Goal: Task Accomplishment & Management: Manage account settings

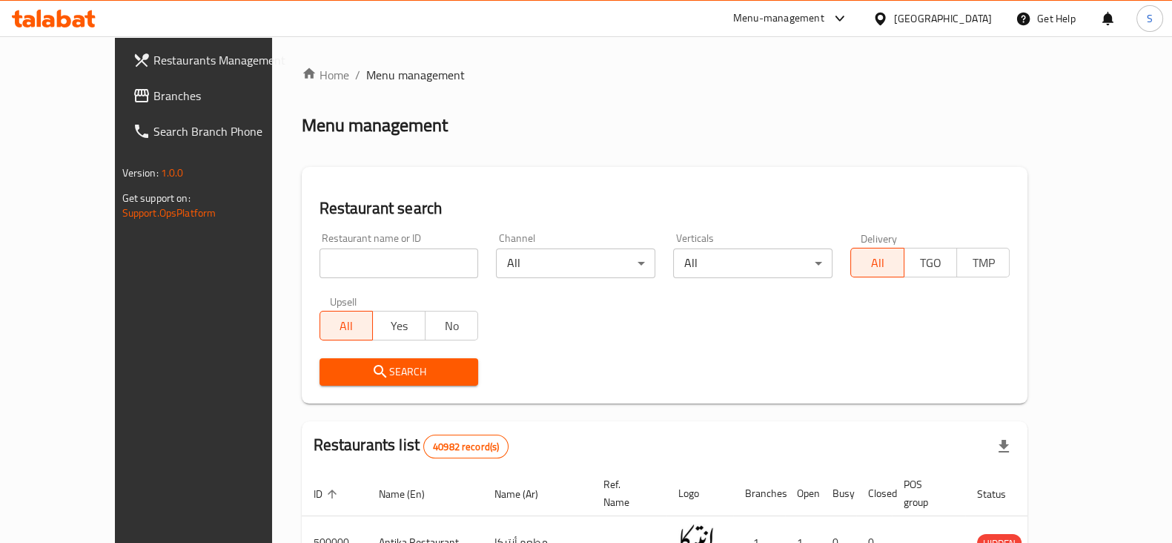
click at [378, 263] on input "search" at bounding box center [399, 263] width 159 height 30
type input "Asdekaa"
click at [360, 372] on span "Search" at bounding box center [399, 372] width 136 height 19
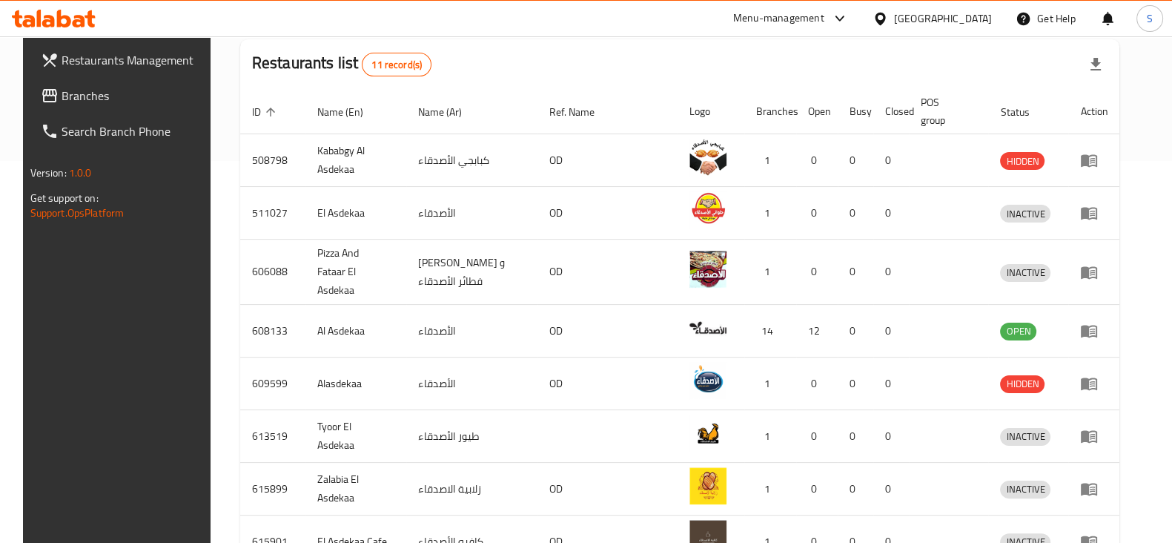
scroll to position [463, 0]
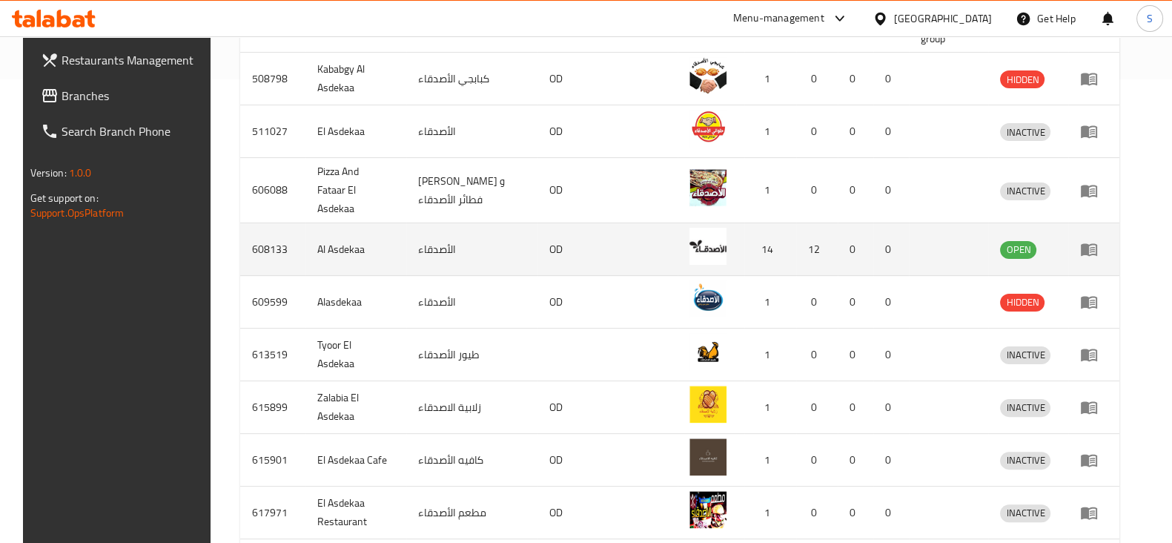
click at [1097, 244] on icon "enhanced table" at bounding box center [1089, 250] width 16 height 13
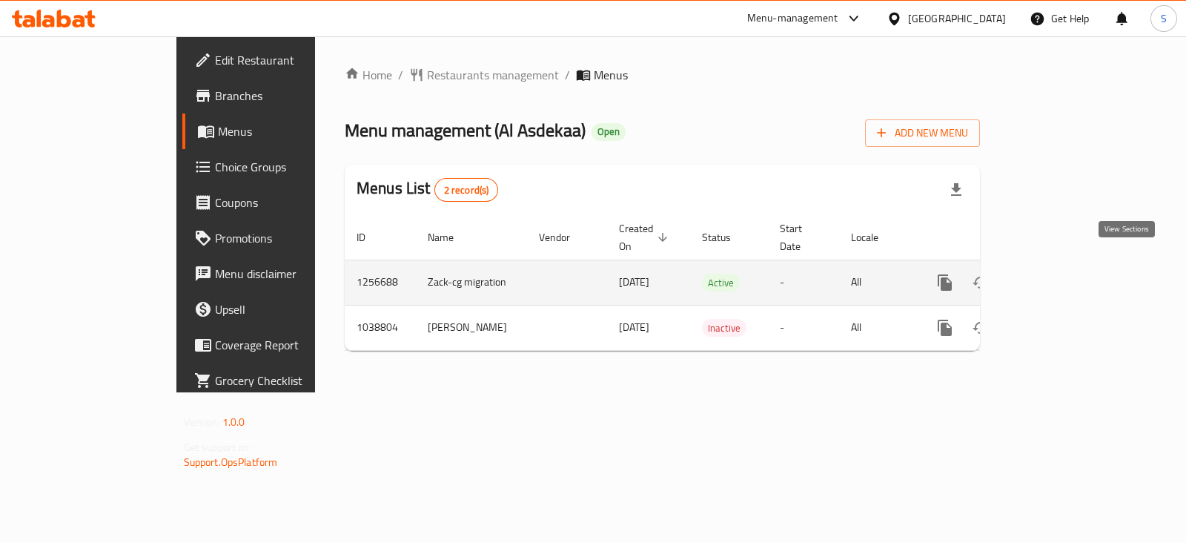
click at [1061, 274] on icon "enhanced table" at bounding box center [1052, 283] width 18 height 18
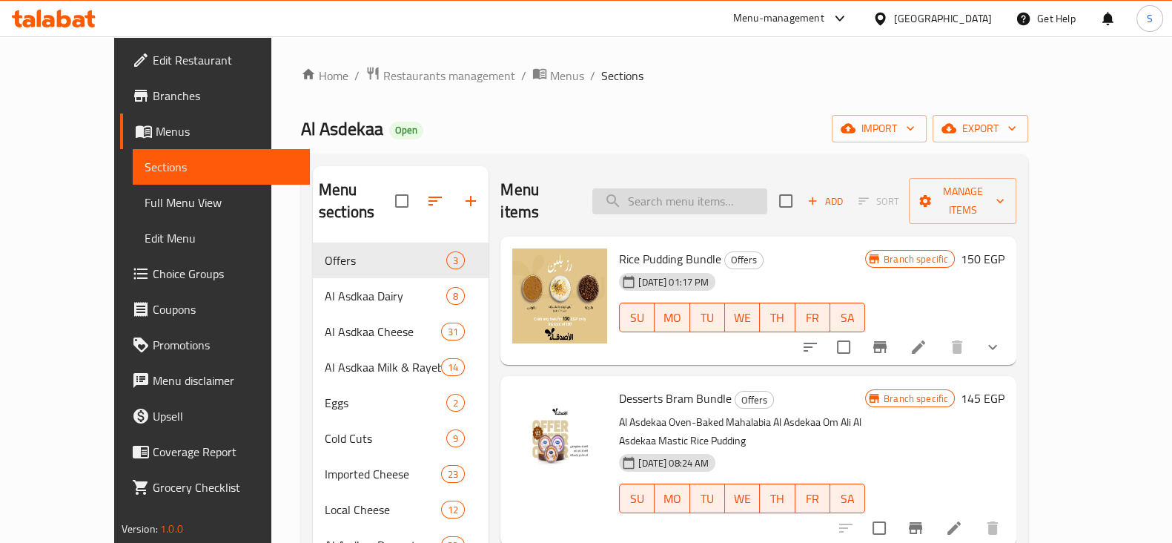
click at [702, 194] on input "search" at bounding box center [679, 201] width 175 height 26
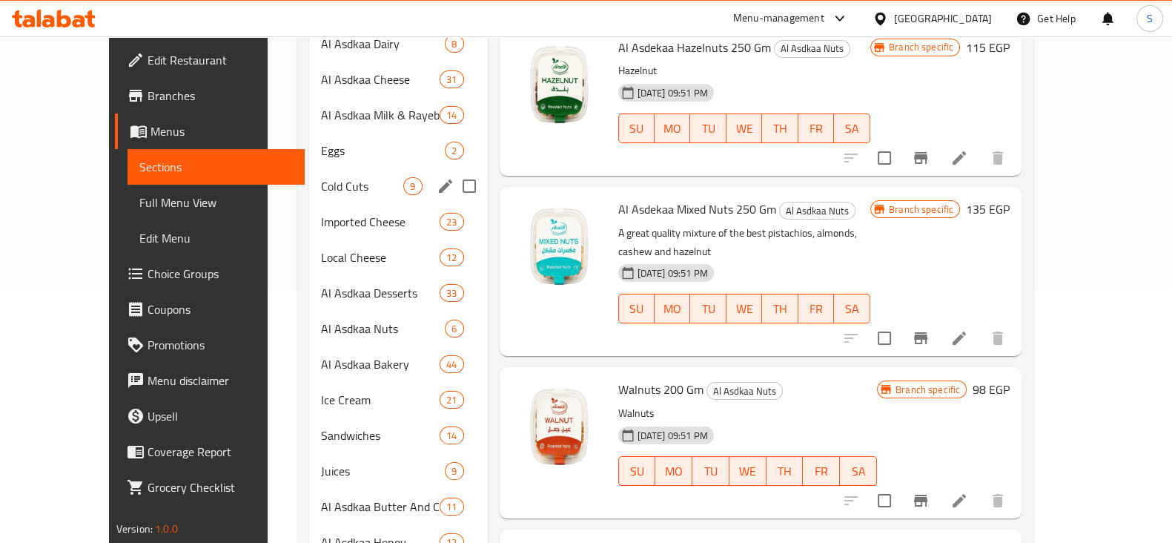
scroll to position [278, 0]
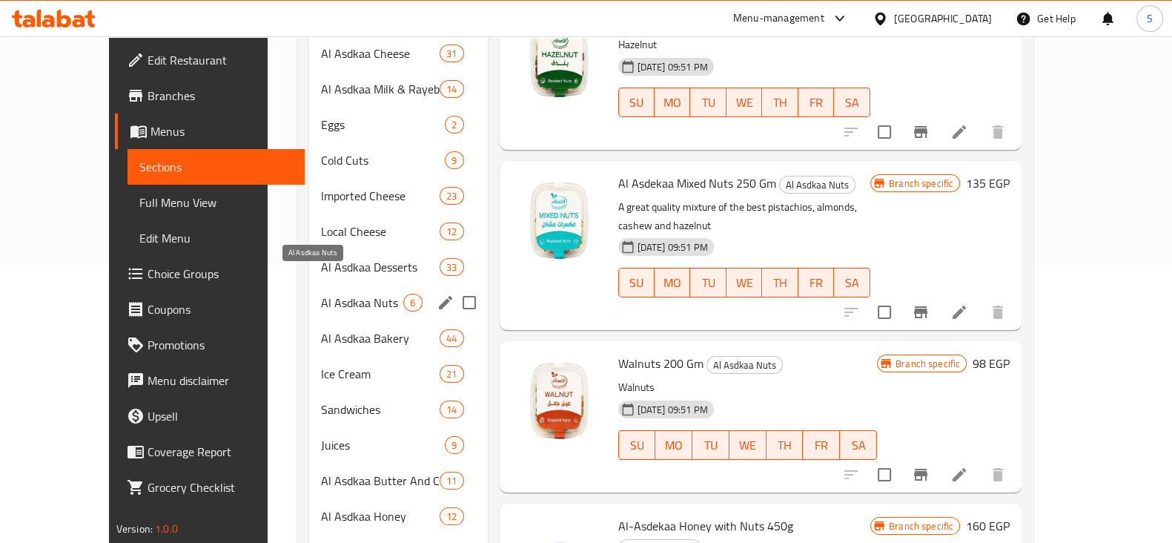
type input "nuts"
click at [322, 294] on span "Al Asdkaa Nuts" at bounding box center [362, 303] width 82 height 18
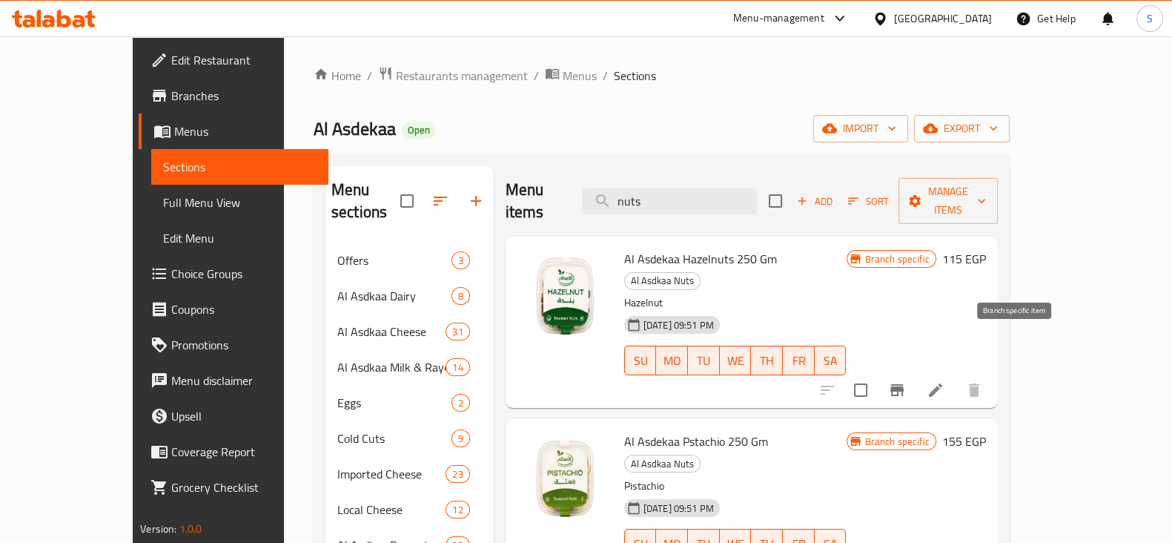
click at [904, 384] on icon "Branch-specific-item" at bounding box center [896, 390] width 13 height 12
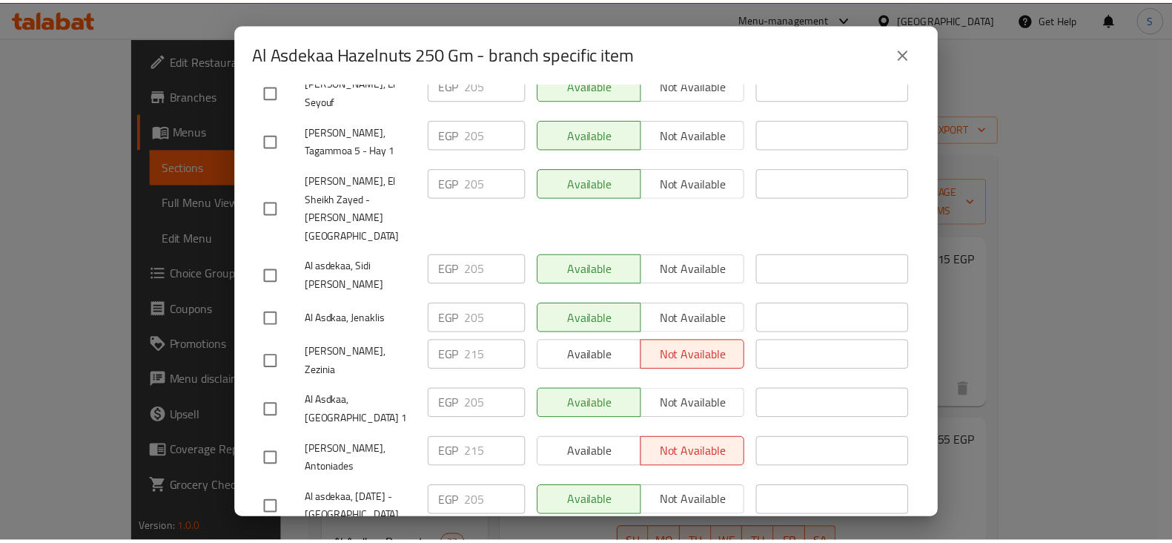
scroll to position [370, 0]
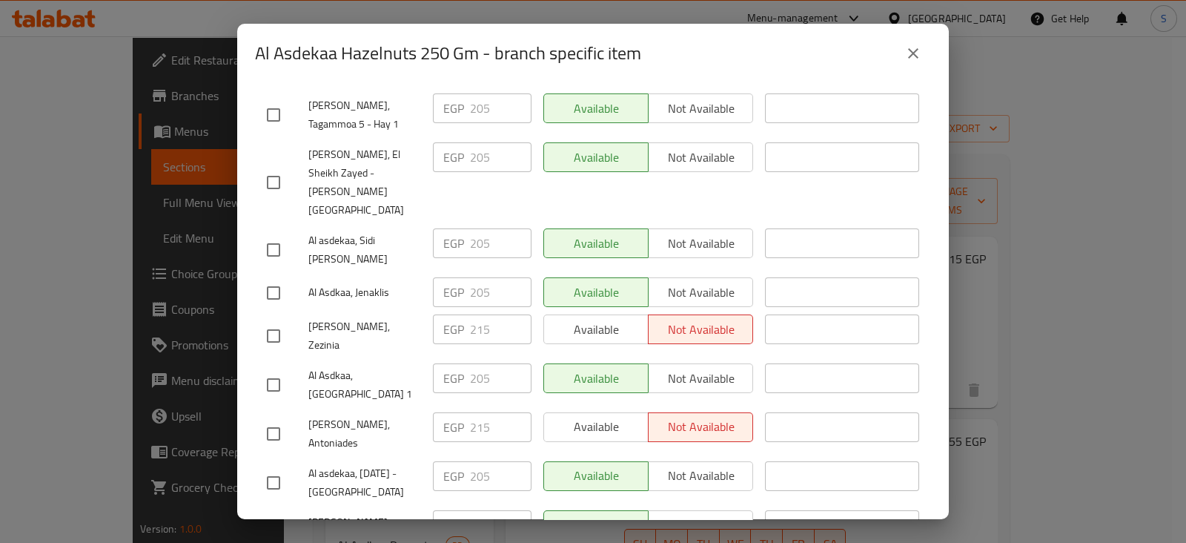
click at [917, 53] on icon "close" at bounding box center [913, 53] width 18 height 18
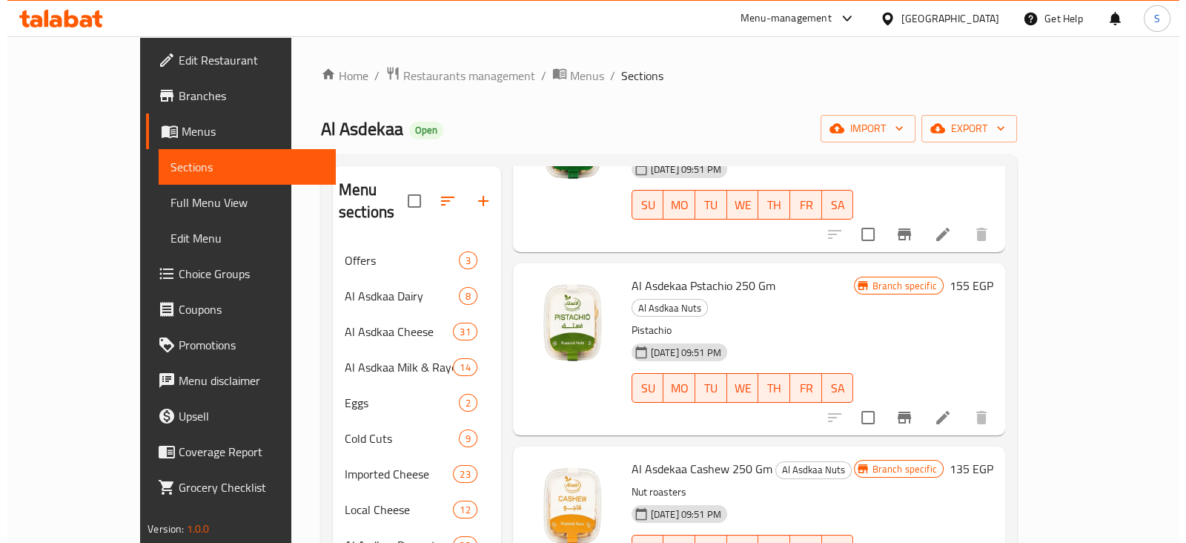
scroll to position [185, 0]
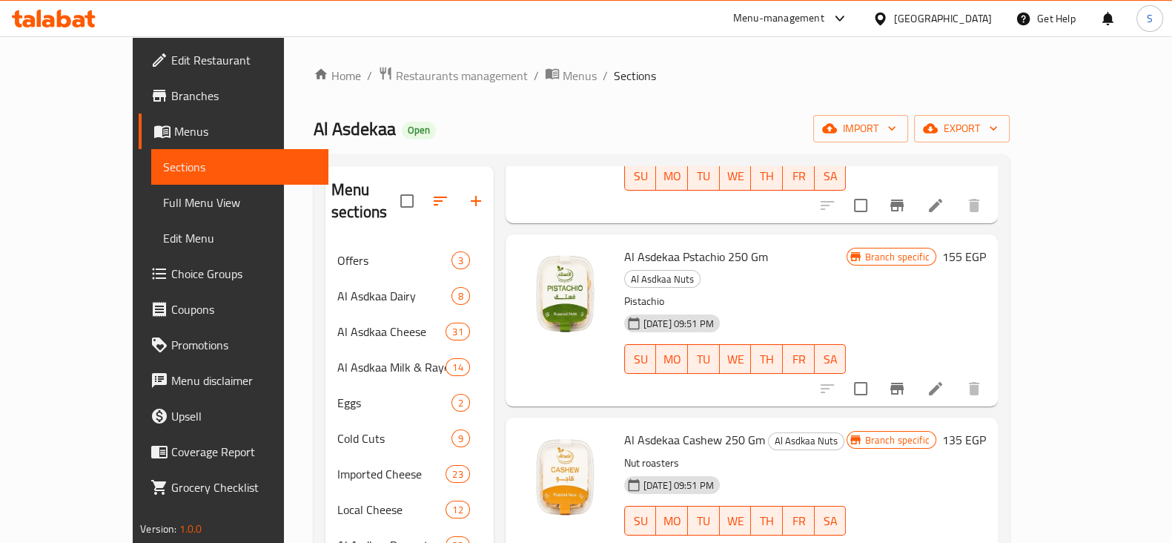
click at [915, 371] on button "Branch-specific-item" at bounding box center [897, 389] width 36 height 36
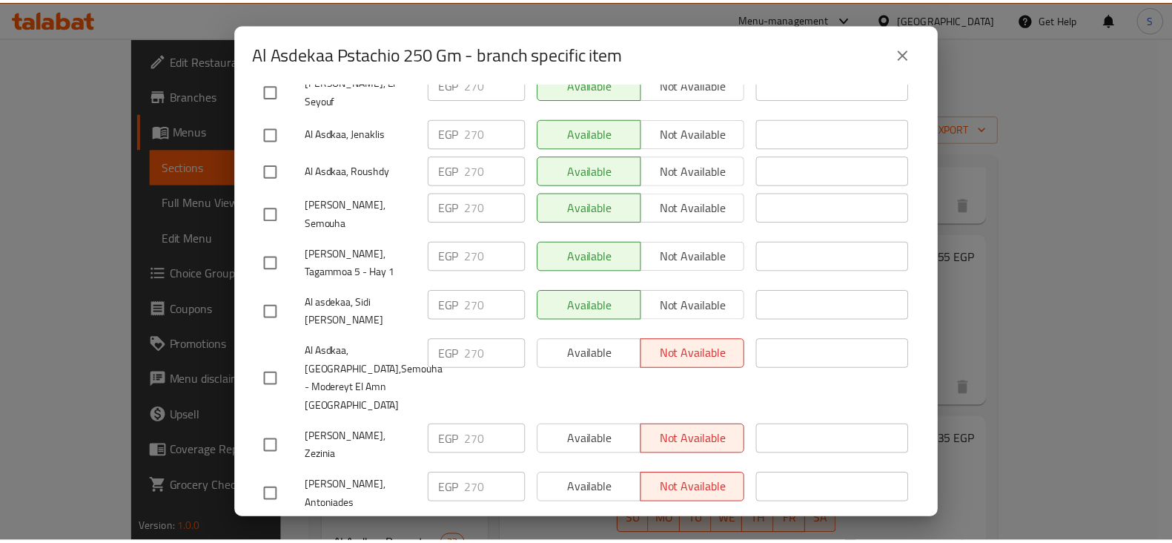
scroll to position [487, 0]
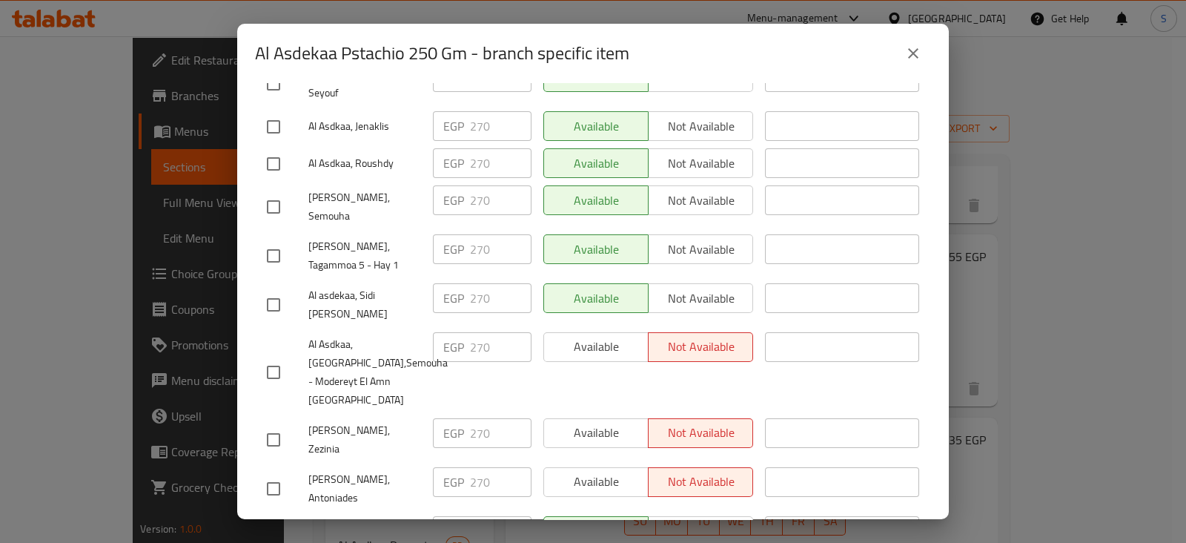
click at [910, 51] on icon "close" at bounding box center [913, 53] width 10 height 10
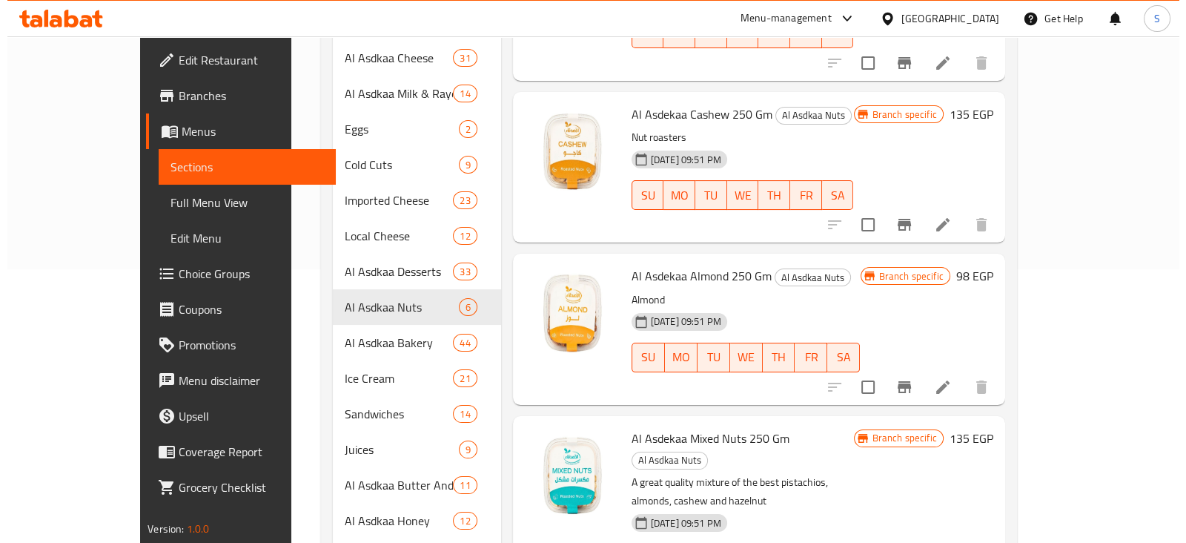
scroll to position [437, 0]
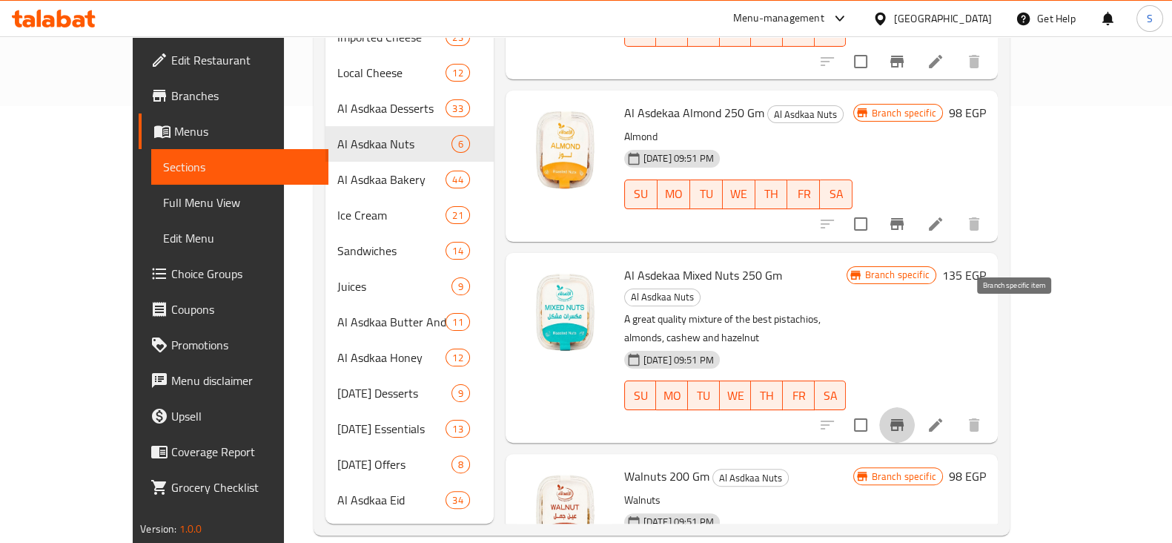
click at [904, 419] on icon "Branch-specific-item" at bounding box center [896, 425] width 13 height 12
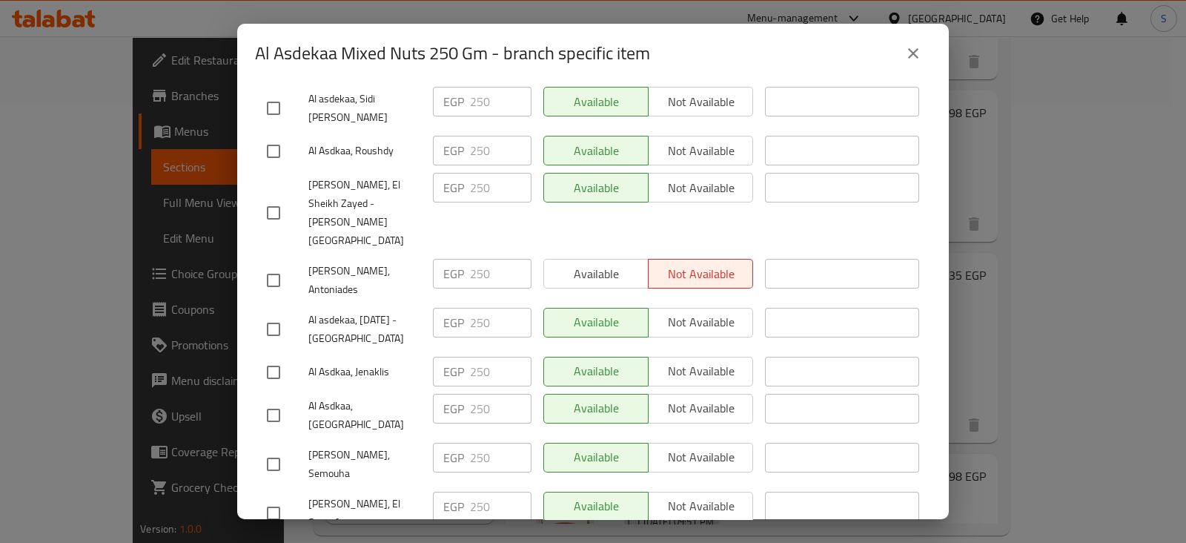
scroll to position [487, 0]
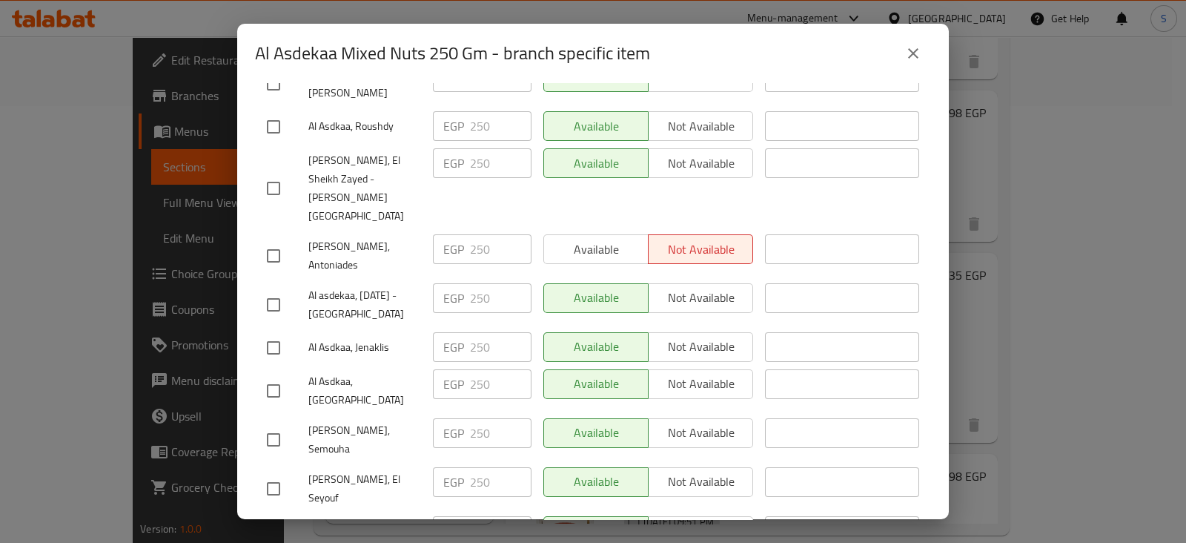
click at [277, 240] on input "checkbox" at bounding box center [273, 255] width 31 height 31
click at [271, 240] on input "checkbox" at bounding box center [273, 255] width 31 height 31
click at [578, 234] on div "Available Not available" at bounding box center [648, 249] width 210 height 30
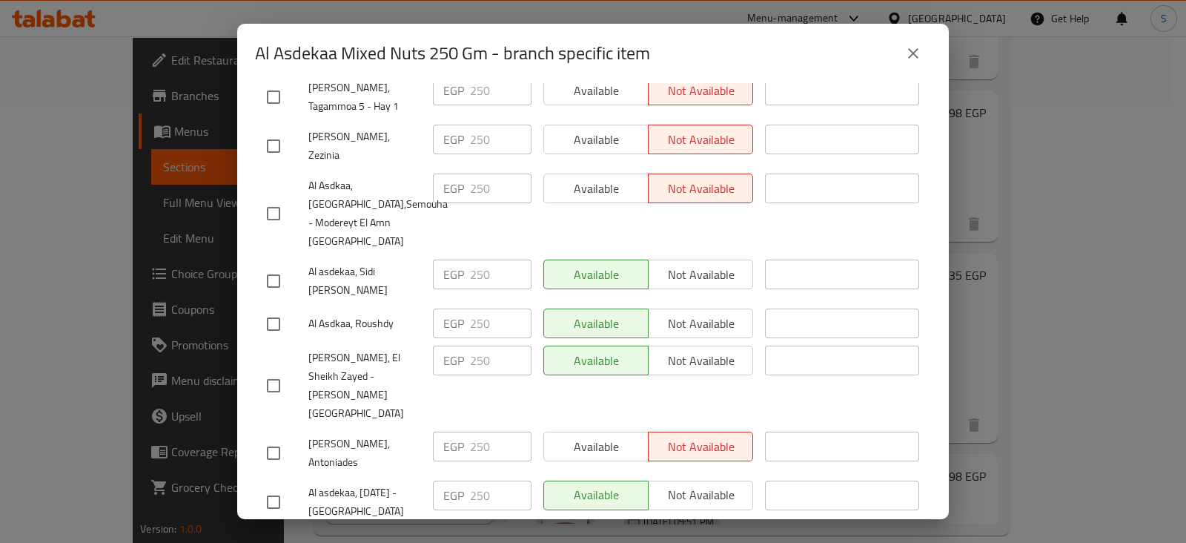
scroll to position [463, 0]
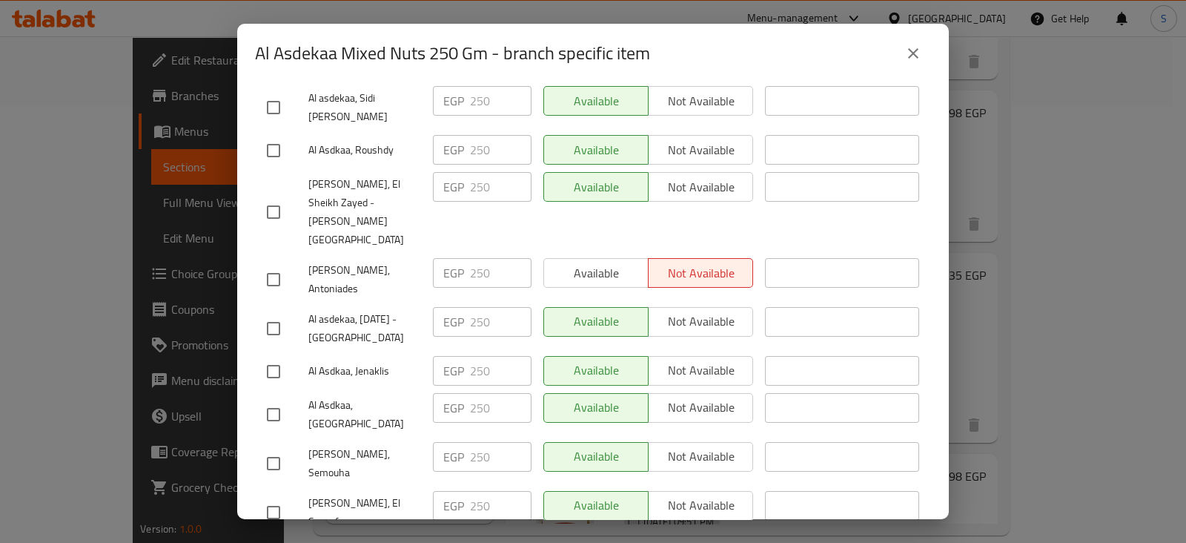
click at [583, 258] on div "Available Not available" at bounding box center [648, 273] width 210 height 30
click at [272, 264] on input "checkbox" at bounding box center [273, 279] width 31 height 31
checkbox input "true"
click at [575, 262] on span "Available" at bounding box center [596, 272] width 93 height 21
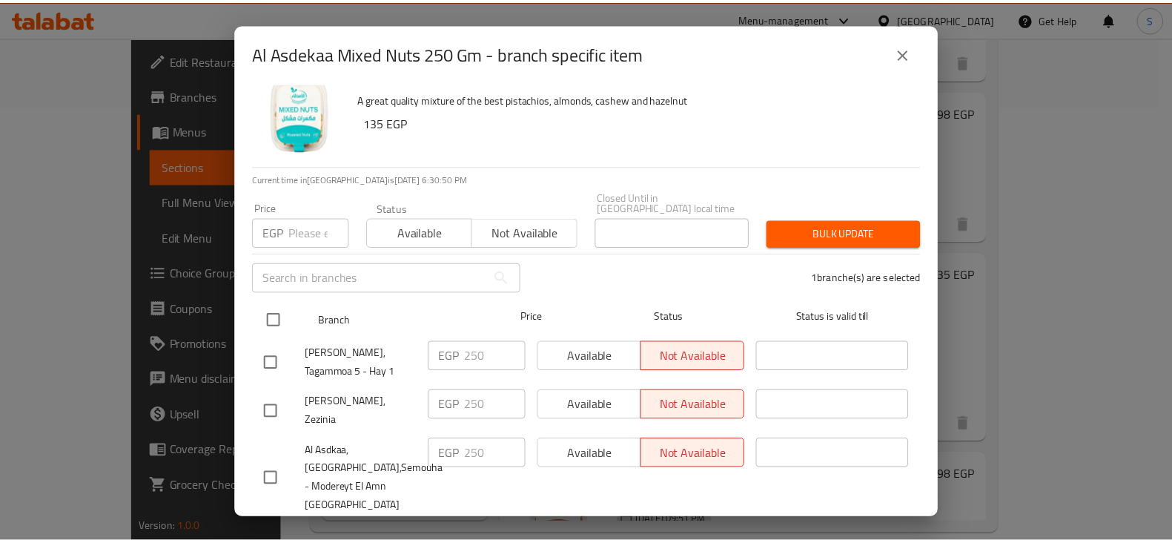
scroll to position [116, 0]
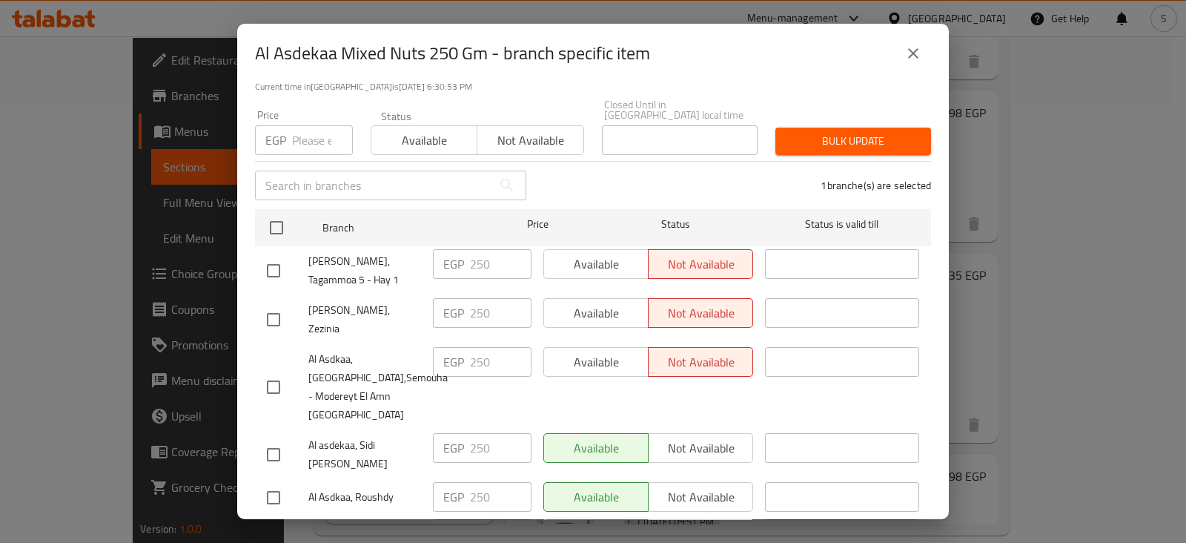
click at [275, 371] on input "checkbox" at bounding box center [273, 386] width 31 height 31
checkbox input "true"
click at [597, 351] on span "Available" at bounding box center [596, 361] width 93 height 21
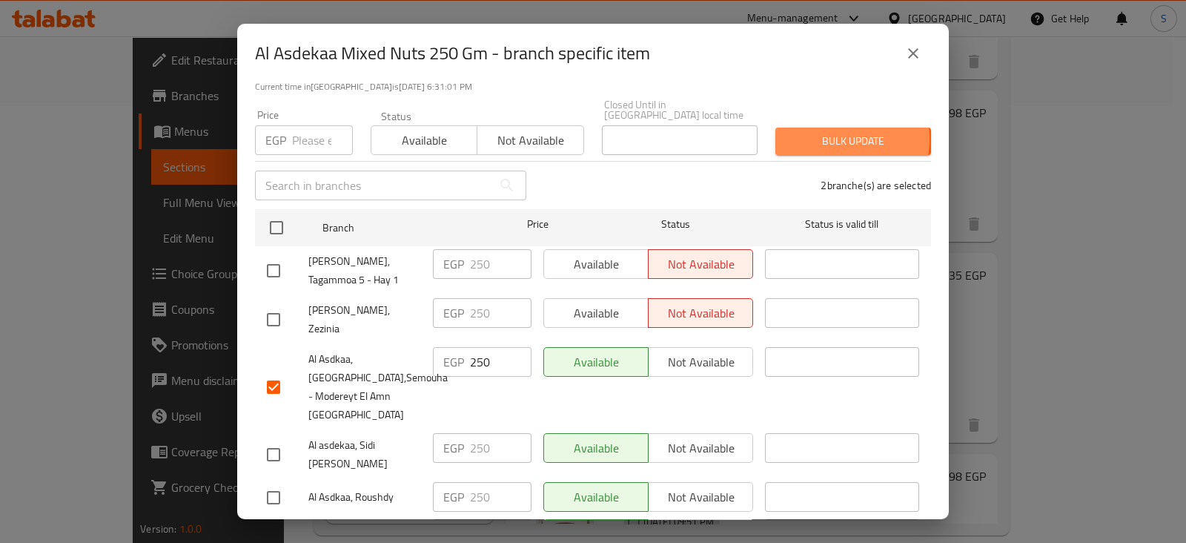
click at [820, 132] on span "Bulk update" at bounding box center [853, 141] width 132 height 19
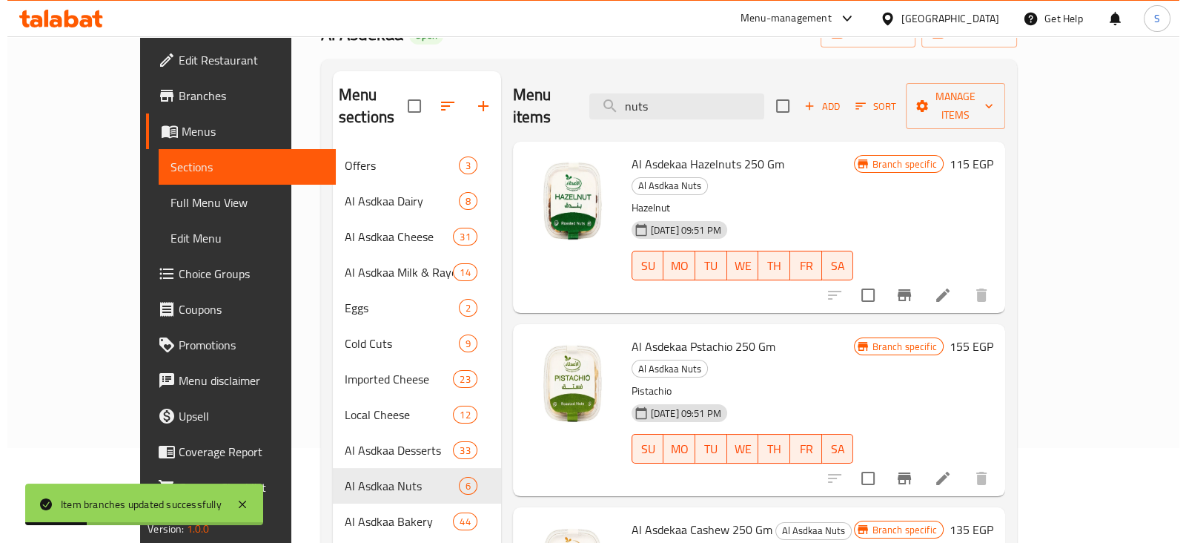
scroll to position [66, 0]
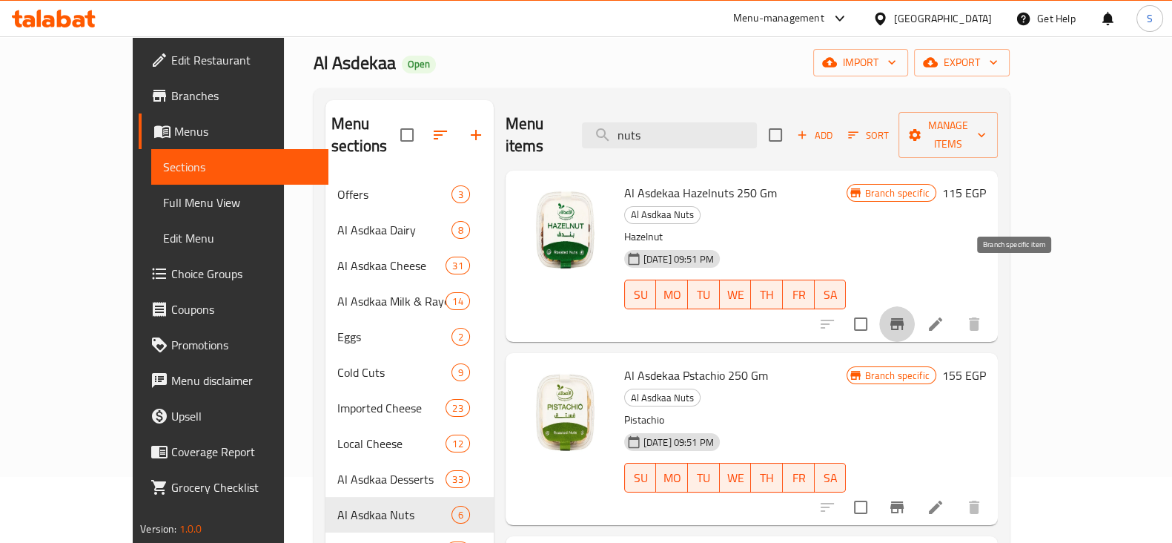
click at [904, 318] on icon "Branch-specific-item" at bounding box center [896, 324] width 13 height 12
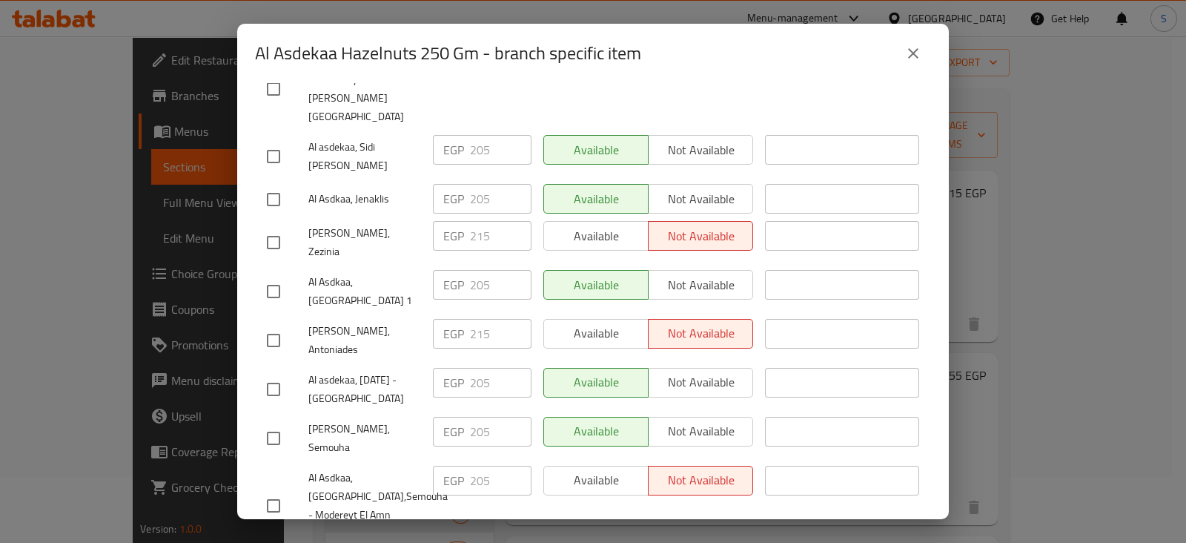
scroll to position [487, 0]
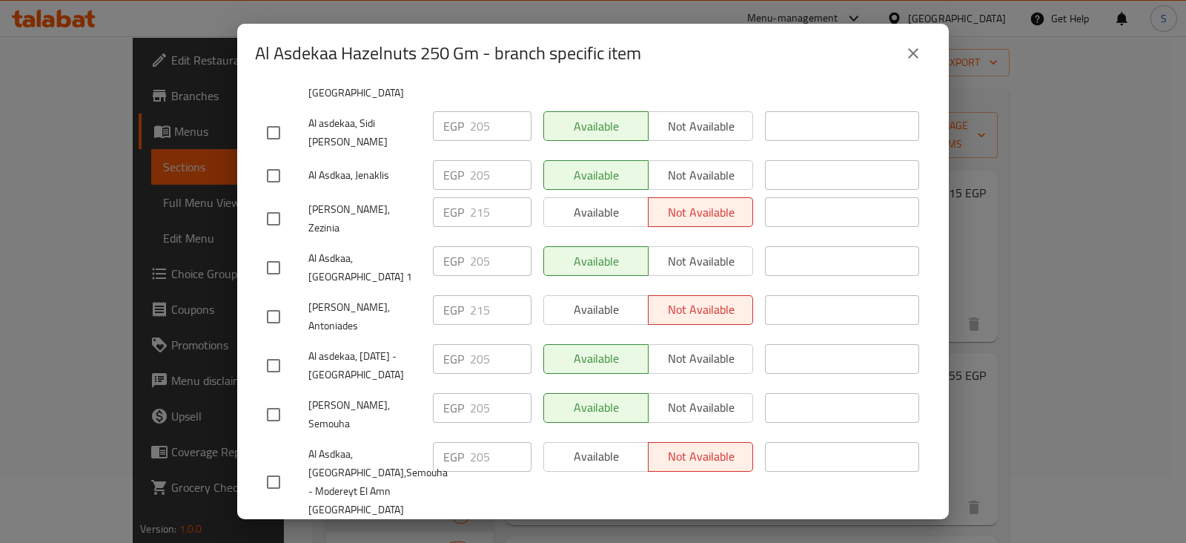
click at [268, 466] on input "checkbox" at bounding box center [273, 481] width 31 height 31
checkbox input "true"
click at [560, 446] on span "Available" at bounding box center [596, 456] width 93 height 21
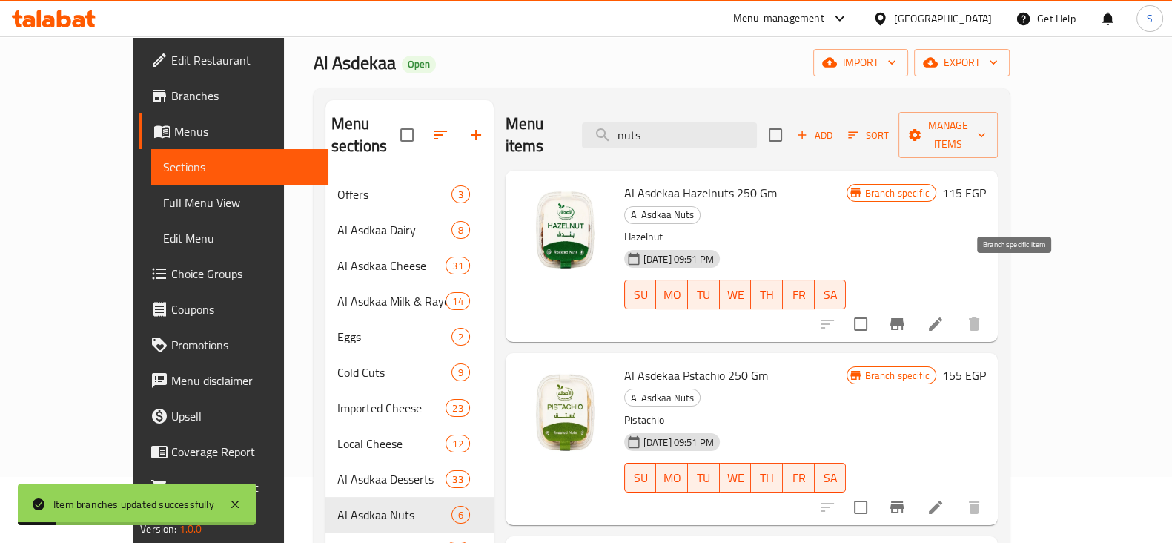
click at [904, 318] on icon "Branch-specific-item" at bounding box center [896, 324] width 13 height 12
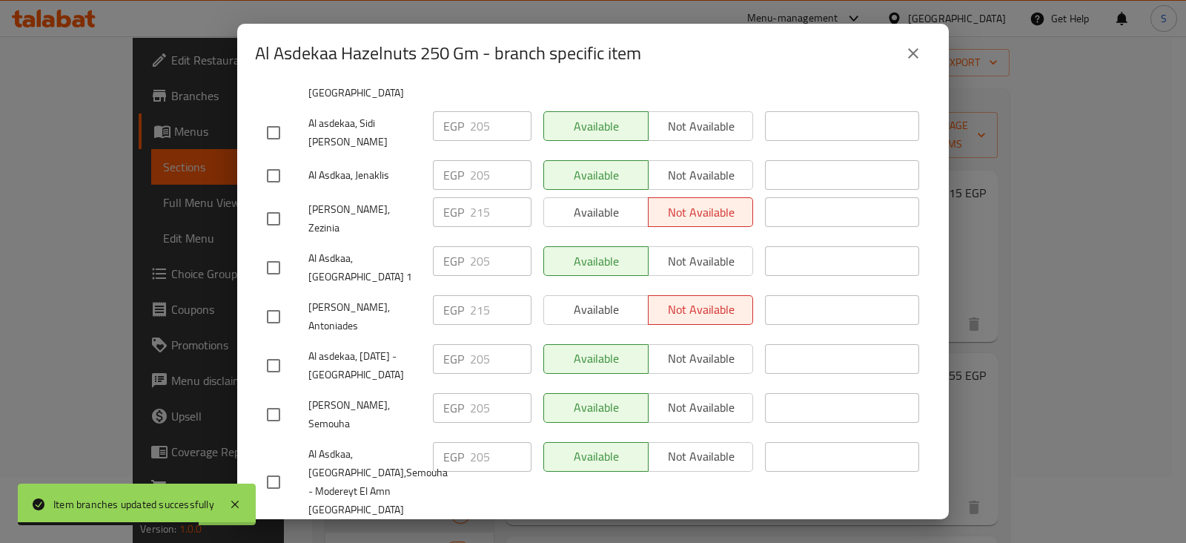
click at [916, 51] on icon "close" at bounding box center [913, 53] width 18 height 18
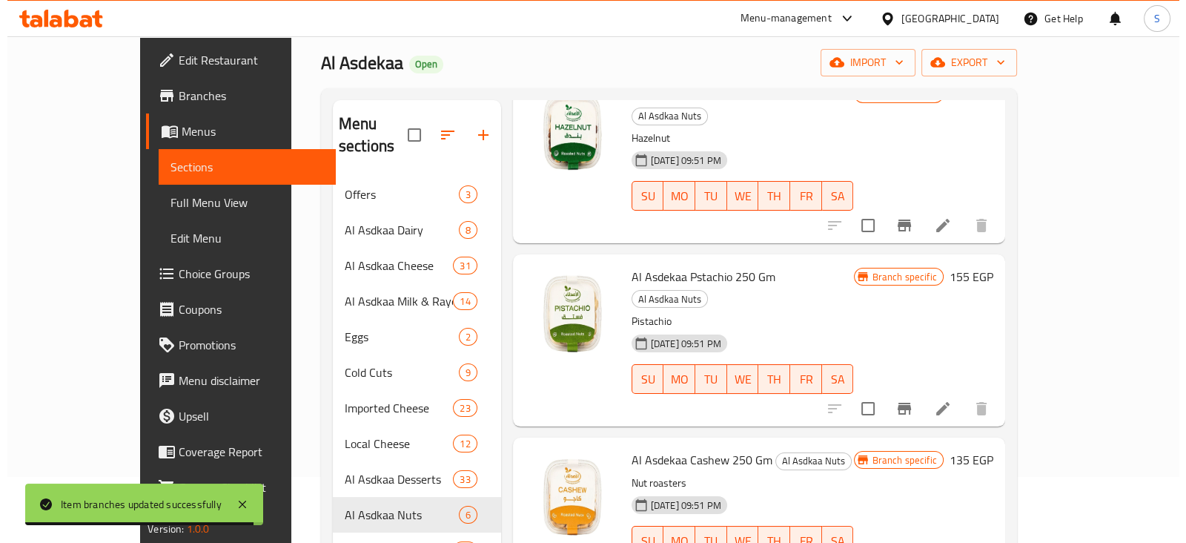
scroll to position [185, 0]
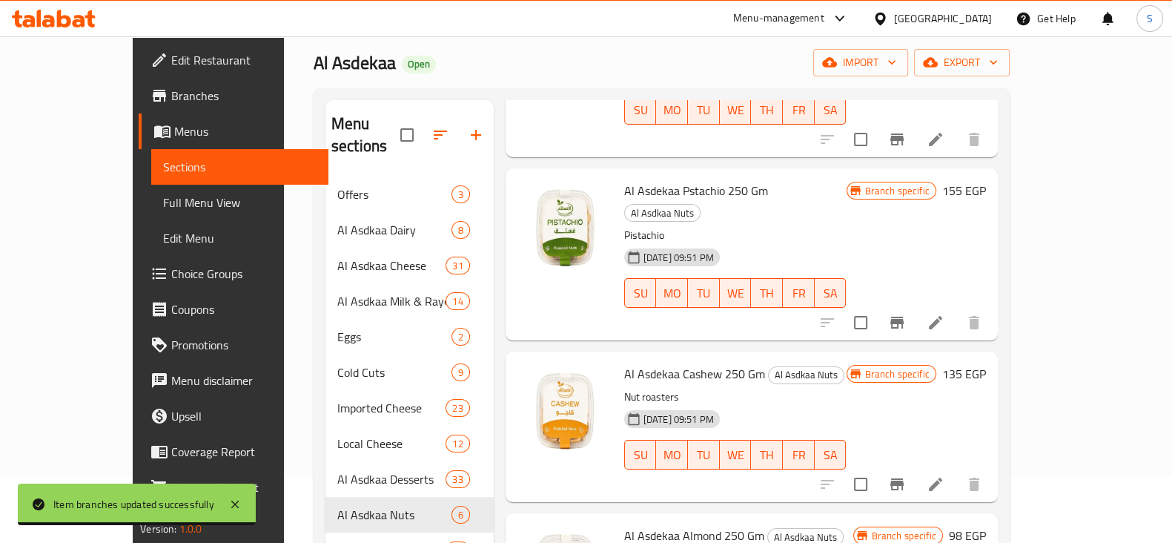
click at [906, 314] on icon "Branch-specific-item" at bounding box center [897, 323] width 18 height 18
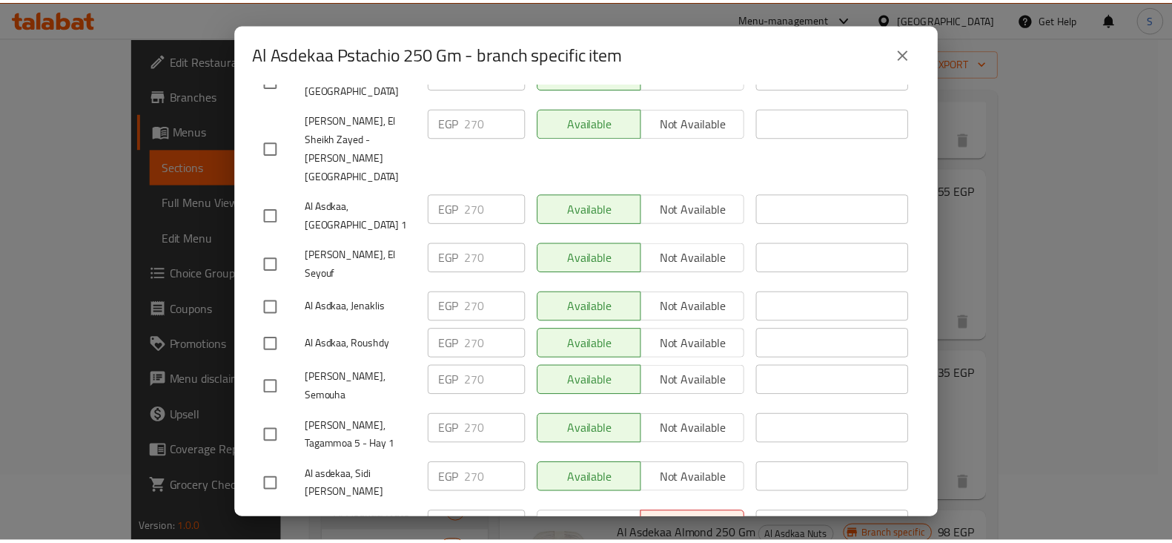
scroll to position [487, 0]
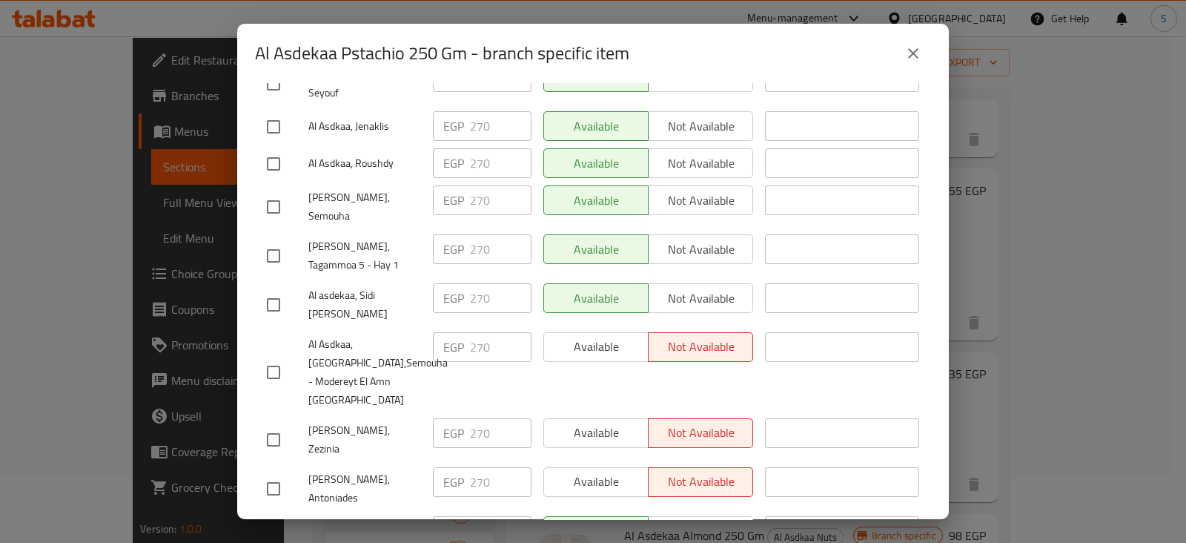
click at [273, 357] on input "checkbox" at bounding box center [273, 372] width 31 height 31
checkbox input "true"
click at [595, 336] on span "Available" at bounding box center [596, 346] width 93 height 21
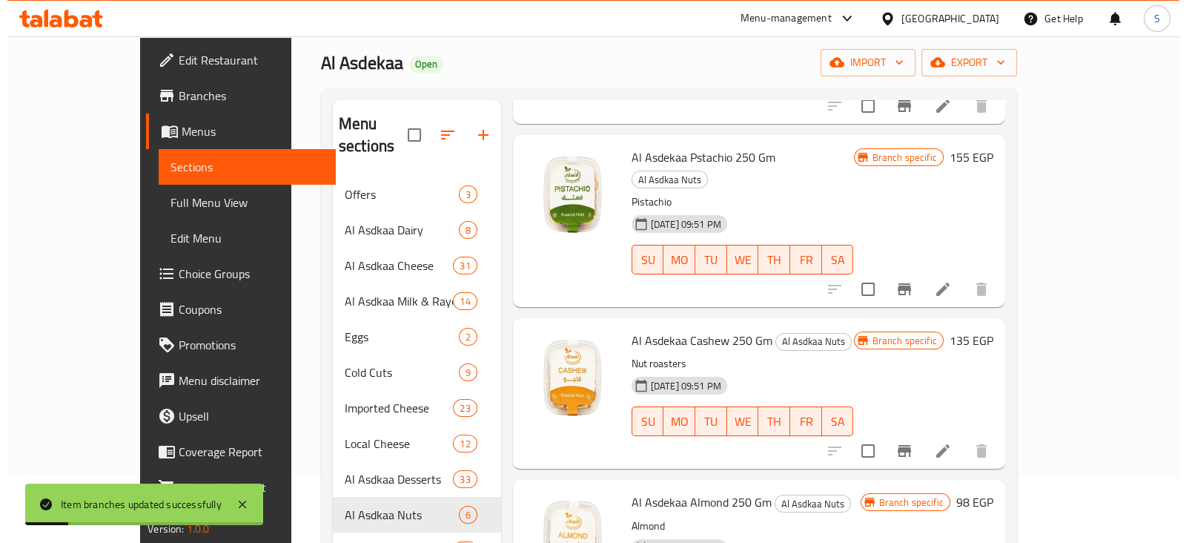
scroll to position [236, 0]
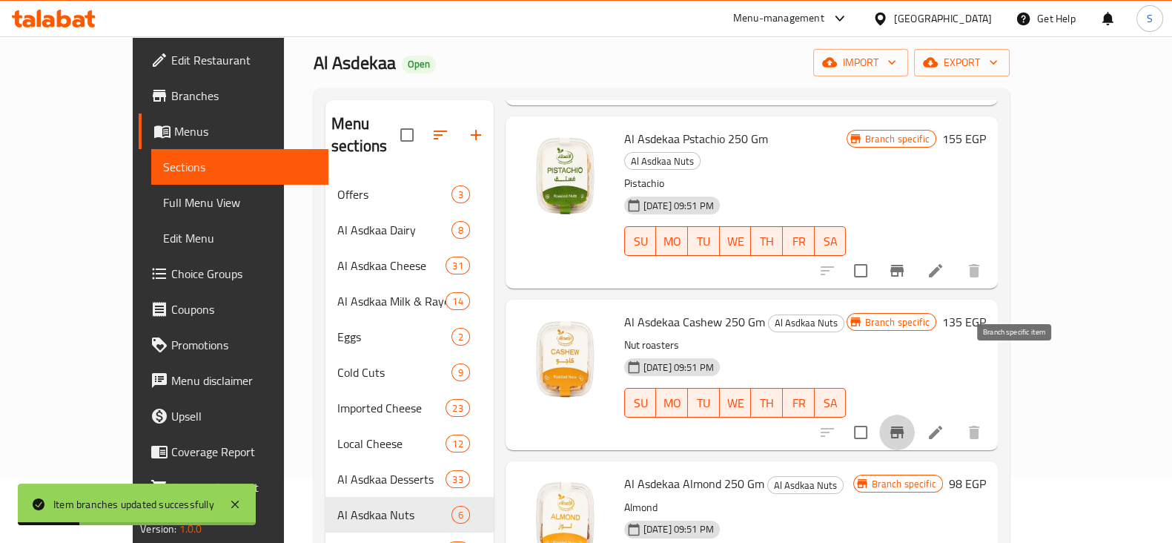
click at [906, 423] on icon "Branch-specific-item" at bounding box center [897, 432] width 18 height 18
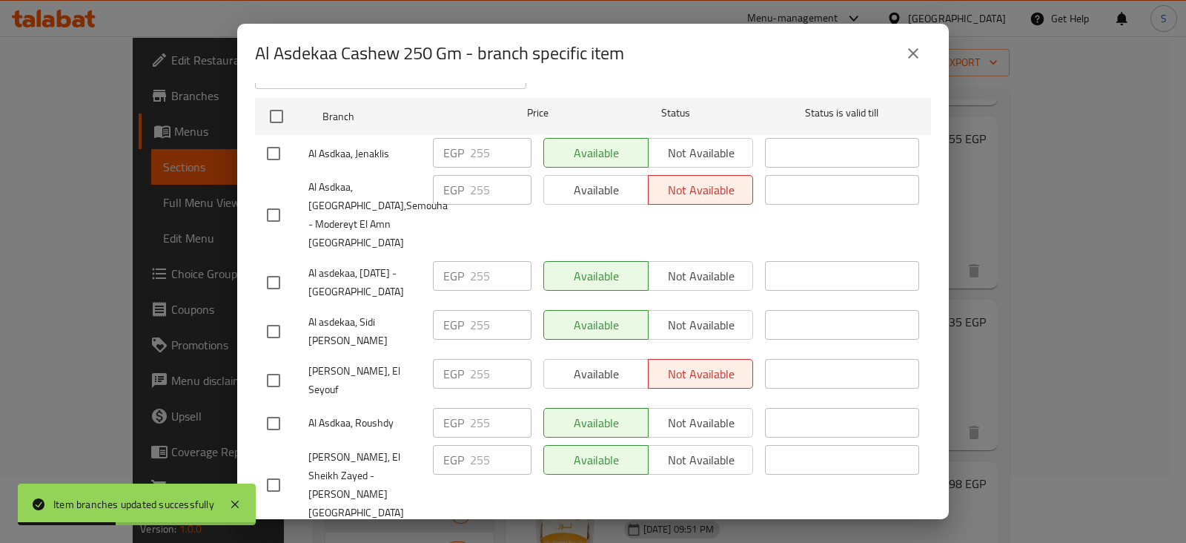
scroll to position [278, 0]
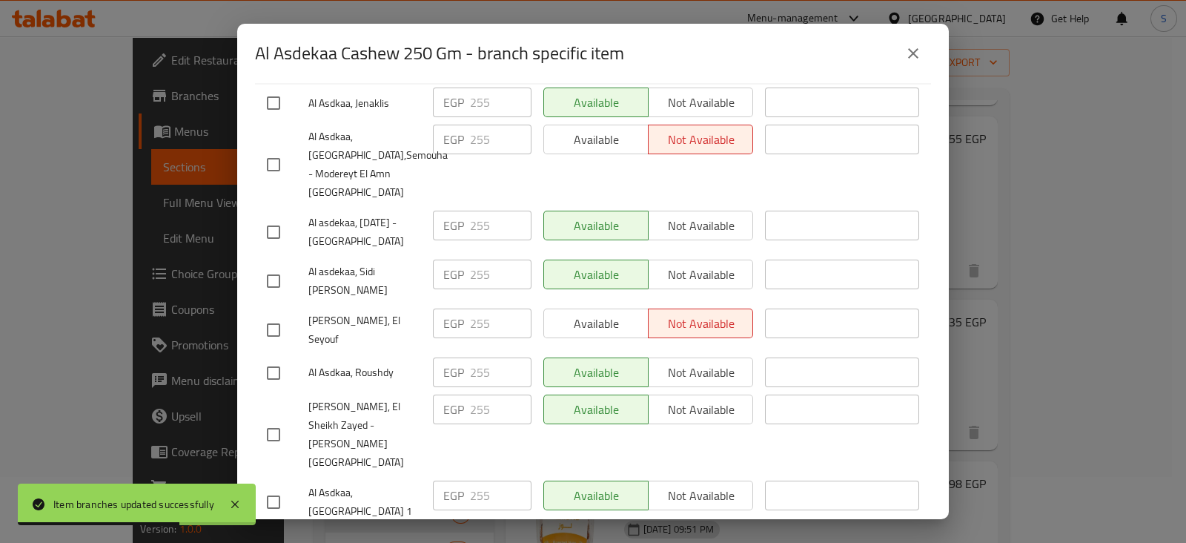
click at [280, 152] on input "checkbox" at bounding box center [273, 164] width 31 height 31
checkbox input "true"
click at [605, 130] on span "Available" at bounding box center [596, 139] width 93 height 21
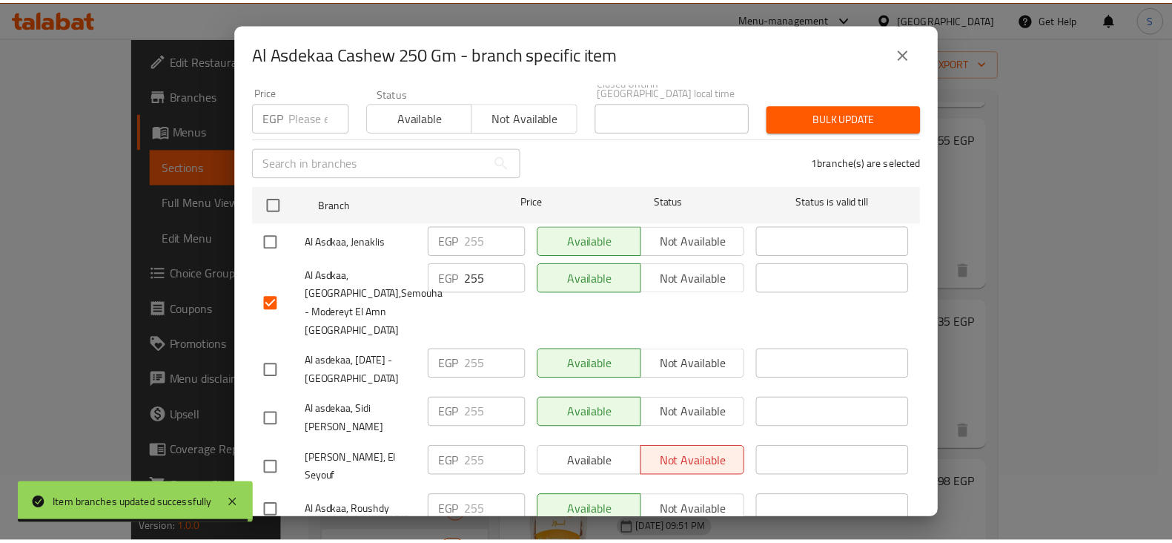
scroll to position [0, 0]
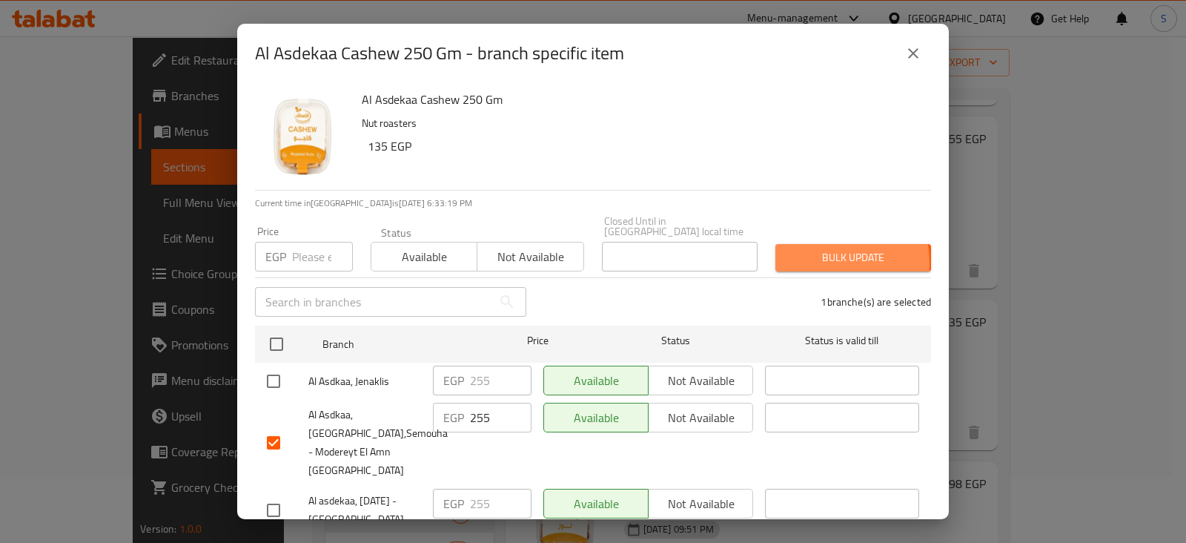
click at [804, 252] on span "Bulk update" at bounding box center [853, 257] width 132 height 19
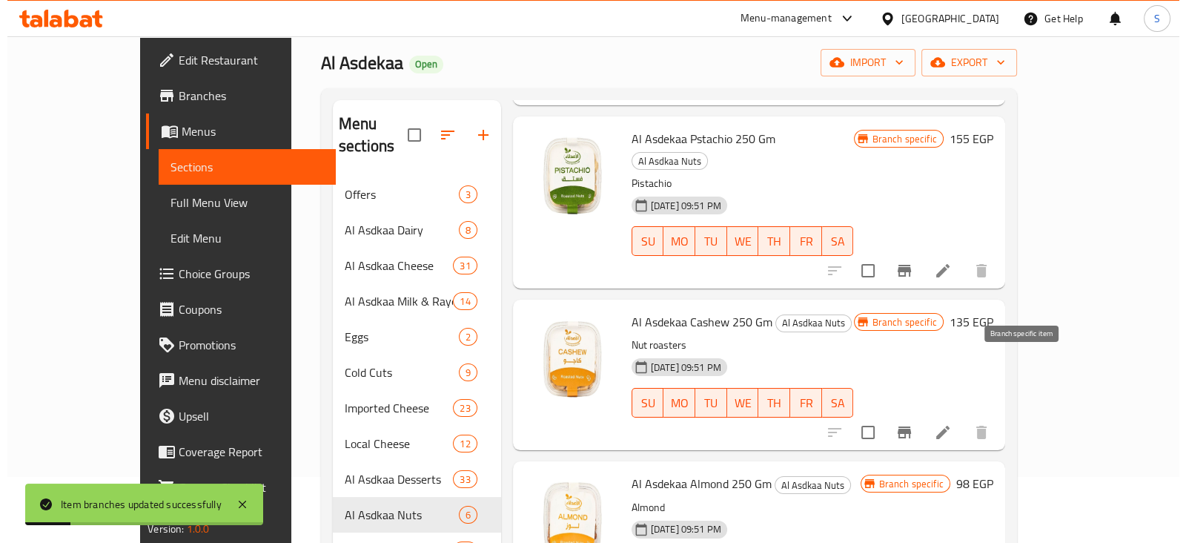
scroll to position [144, 0]
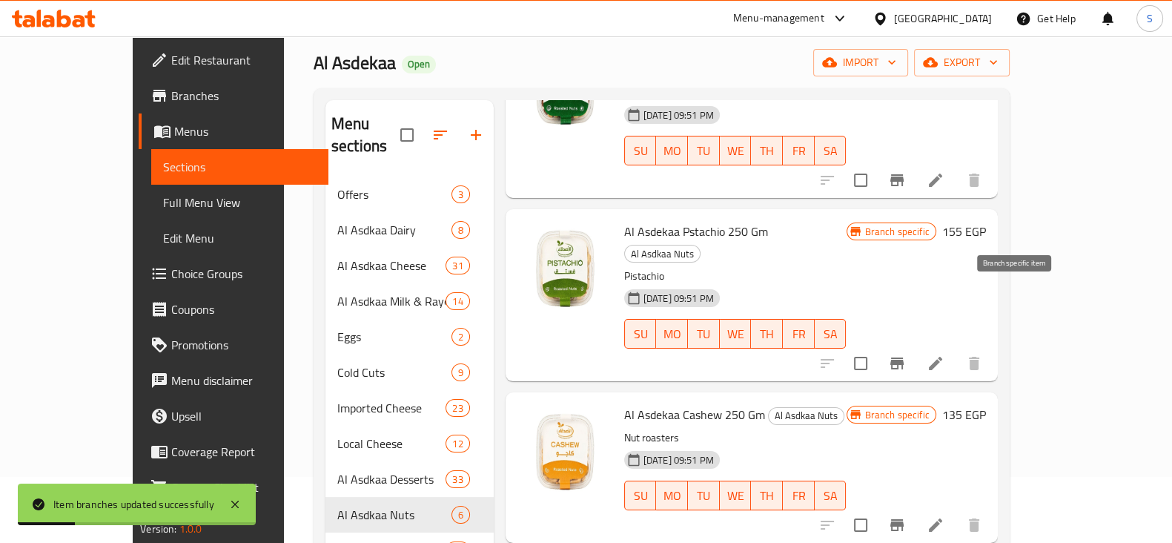
click at [904, 357] on icon "Branch-specific-item" at bounding box center [896, 363] width 13 height 12
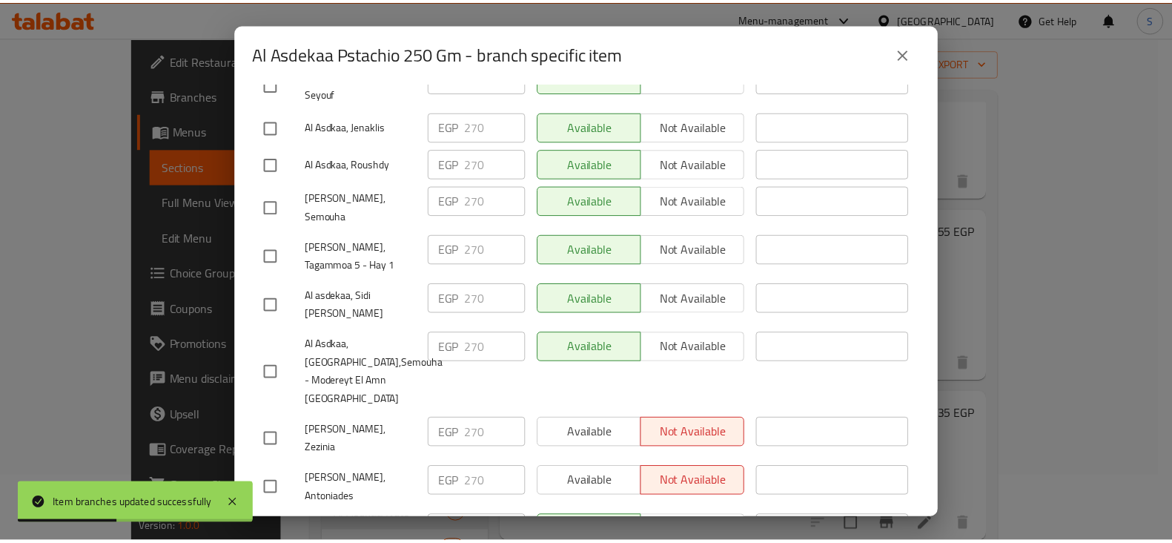
scroll to position [487, 0]
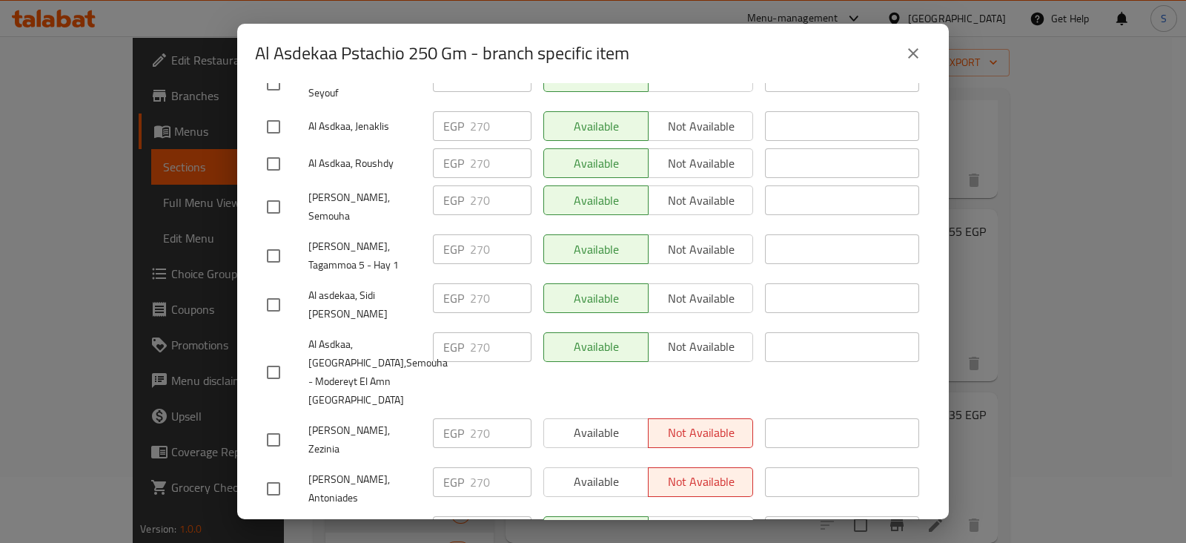
click at [912, 56] on icon "close" at bounding box center [913, 53] width 18 height 18
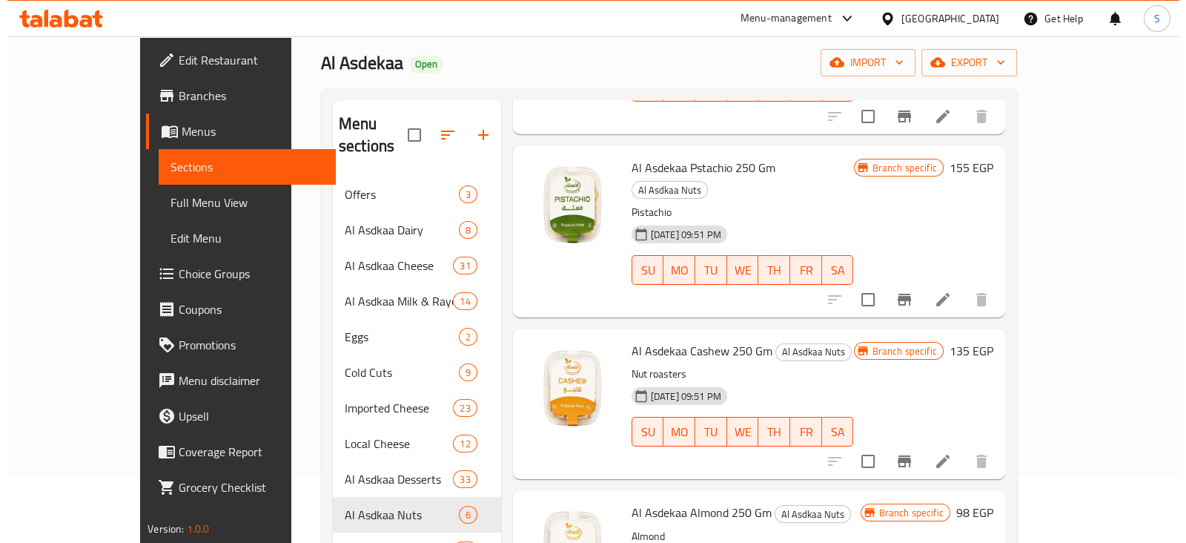
scroll to position [236, 0]
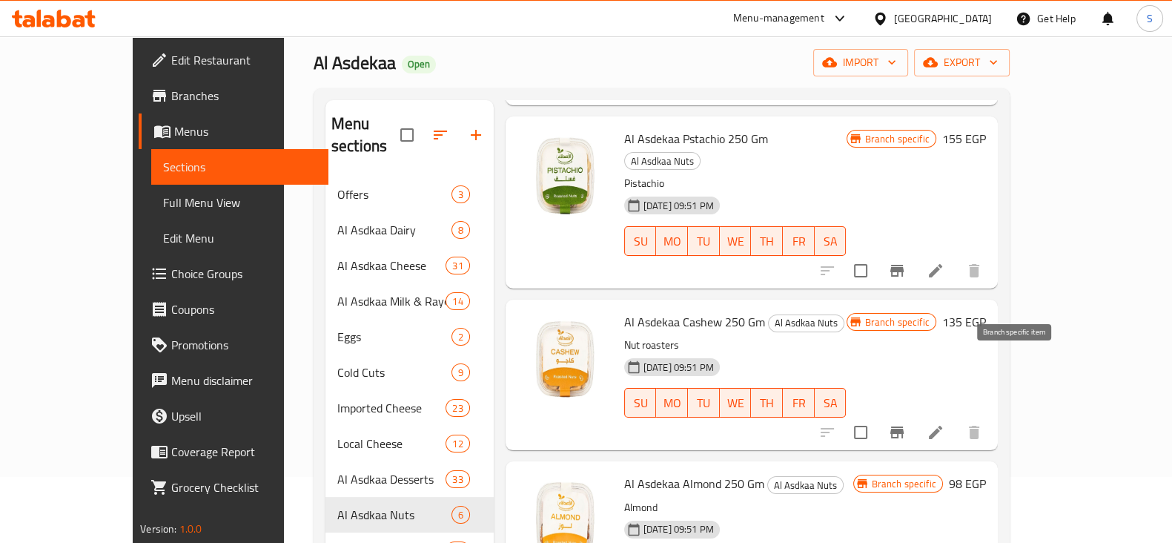
click at [904, 426] on icon "Branch-specific-item" at bounding box center [896, 432] width 13 height 12
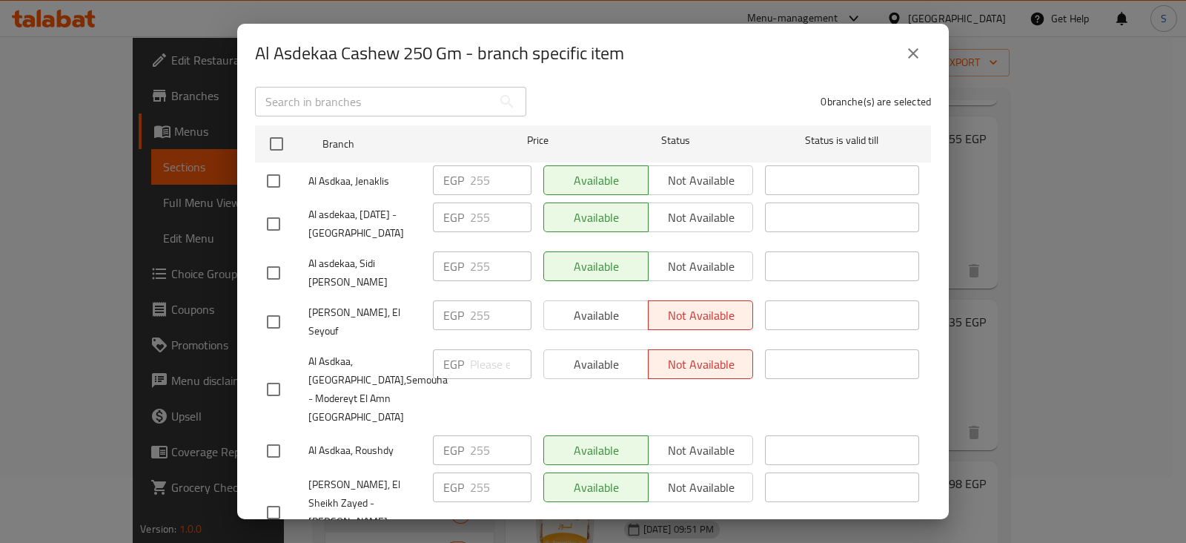
scroll to position [370, 0]
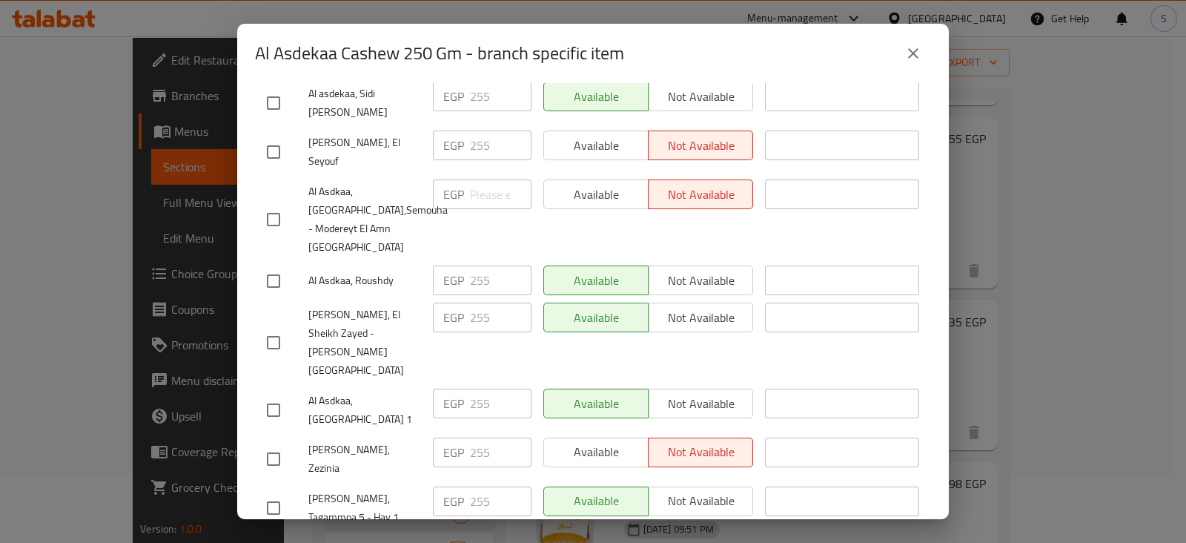
click at [274, 204] on input "checkbox" at bounding box center [273, 219] width 31 height 31
checkbox input "true"
click at [571, 184] on span "Available" at bounding box center [596, 194] width 93 height 21
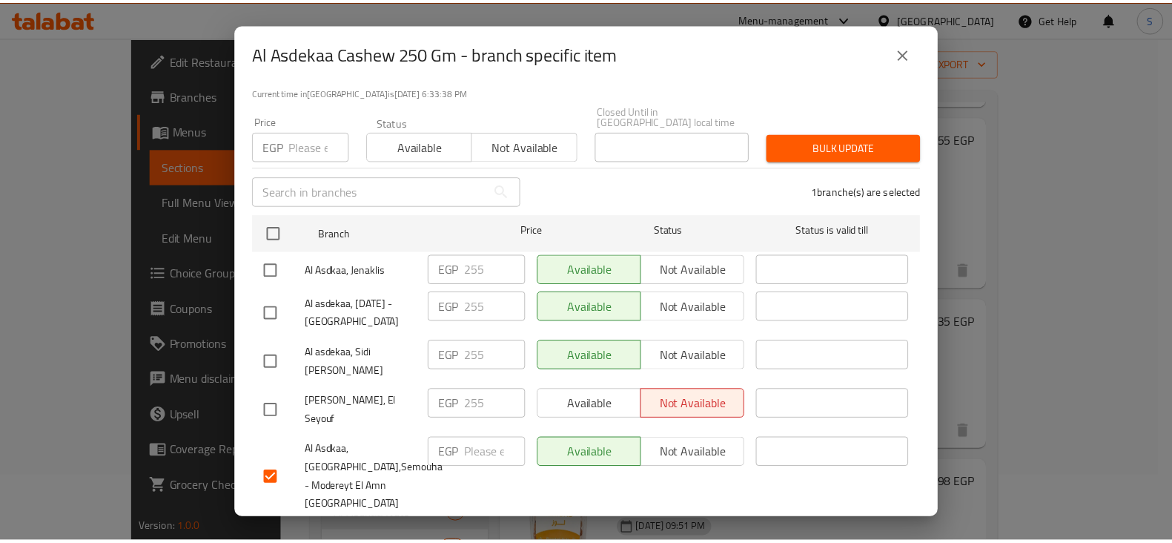
scroll to position [0, 0]
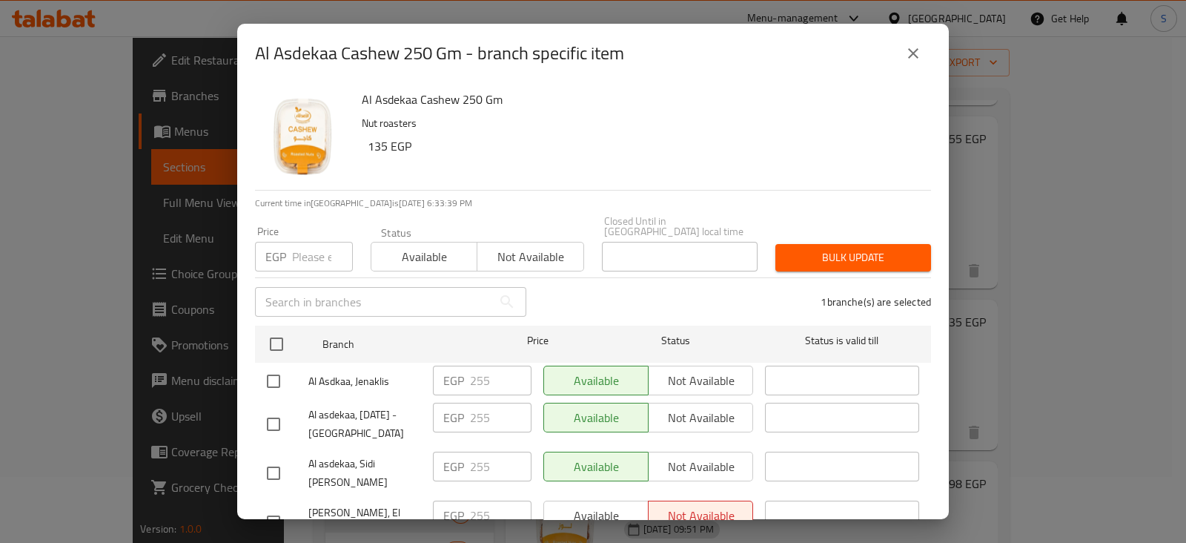
click at [847, 248] on span "Bulk update" at bounding box center [853, 257] width 132 height 19
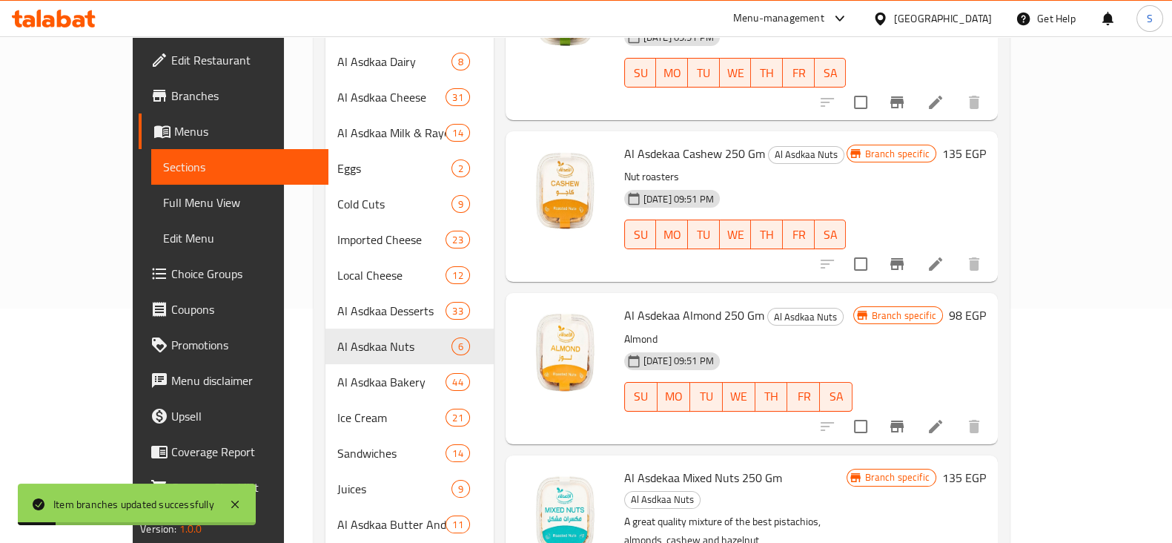
scroll to position [251, 0]
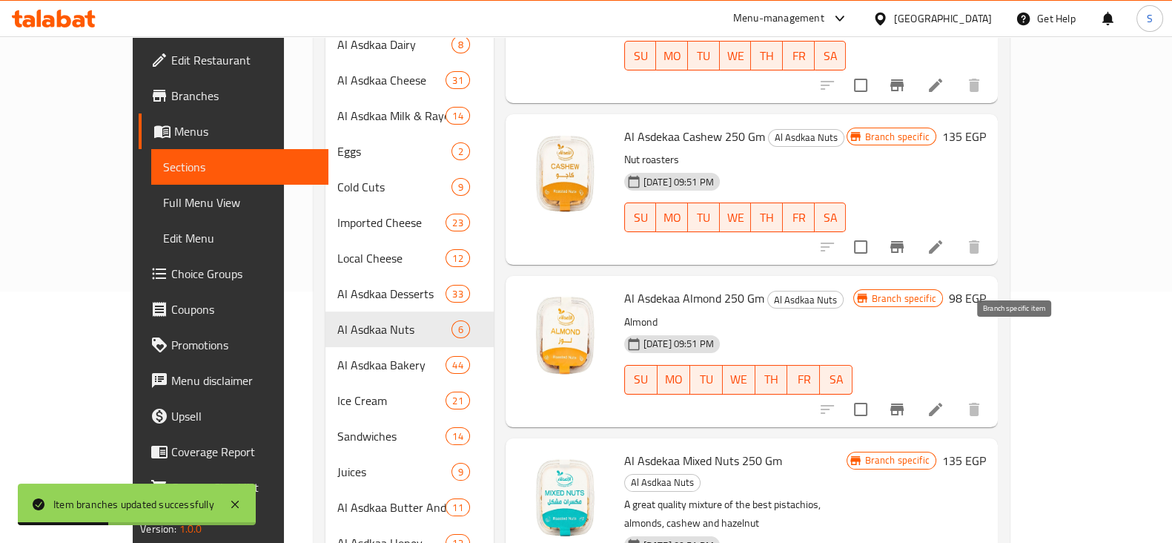
click at [904, 403] on icon "Branch-specific-item" at bounding box center [896, 409] width 13 height 12
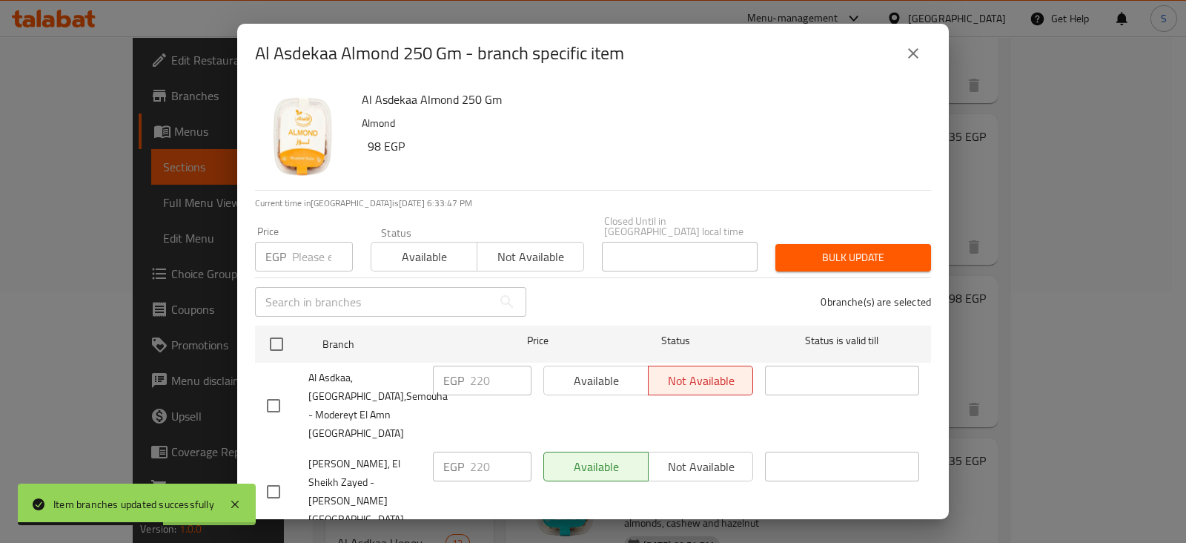
click at [274, 394] on input "checkbox" at bounding box center [273, 405] width 31 height 31
checkbox input "true"
click at [593, 373] on span "Available" at bounding box center [596, 380] width 93 height 21
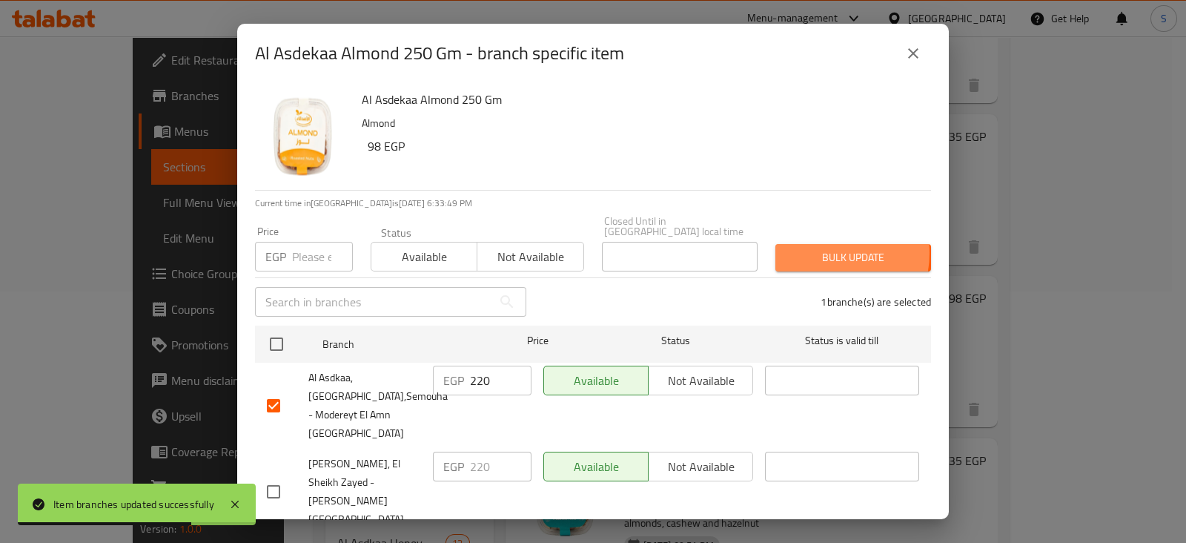
click at [809, 248] on span "Bulk update" at bounding box center [853, 257] width 132 height 19
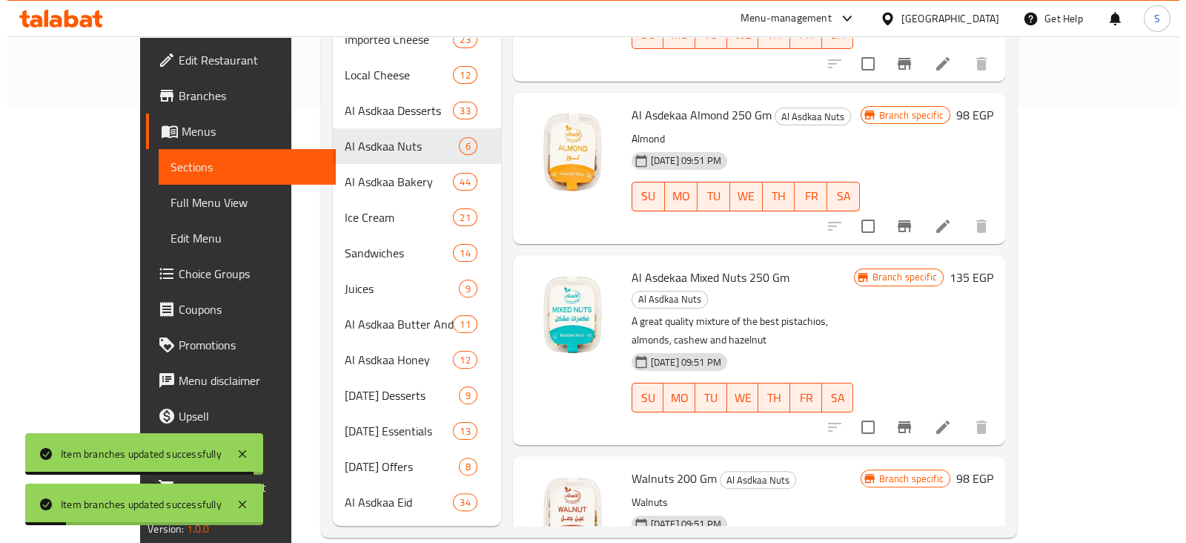
scroll to position [437, 0]
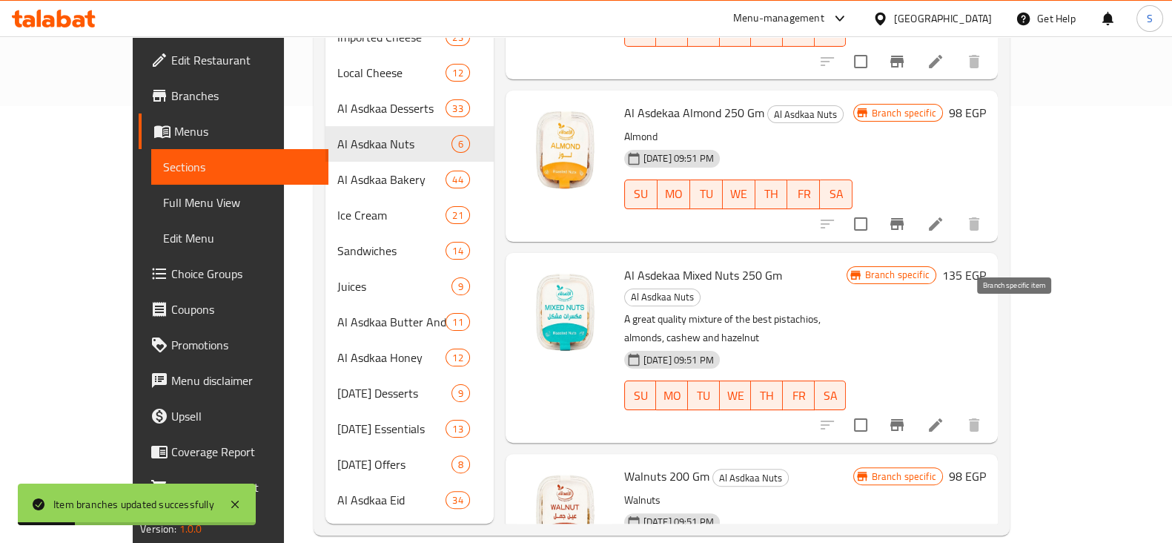
click at [906, 416] on icon "Branch-specific-item" at bounding box center [897, 425] width 18 height 18
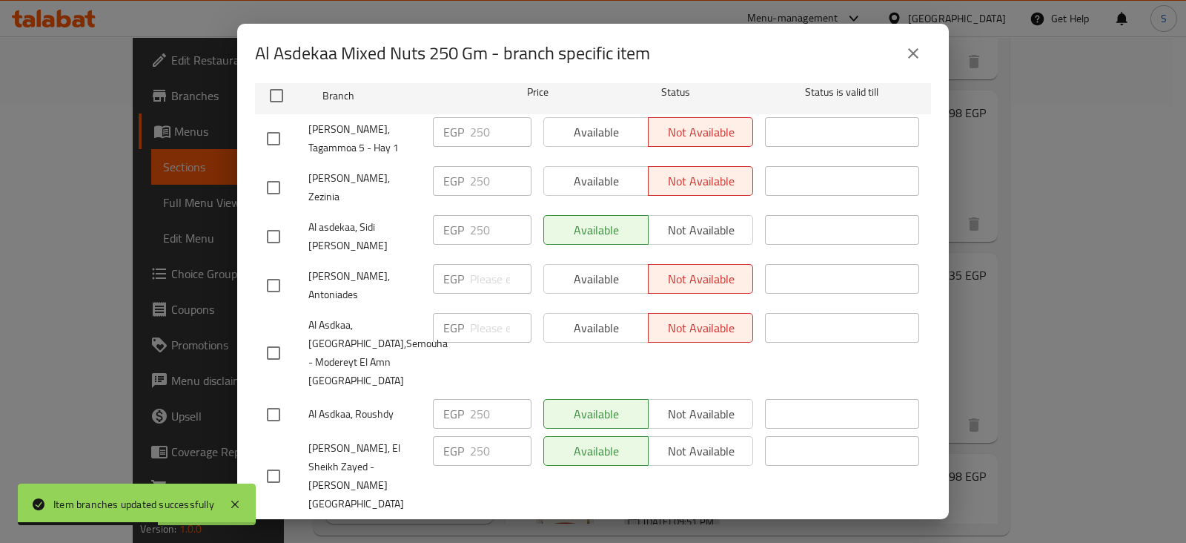
scroll to position [278, 0]
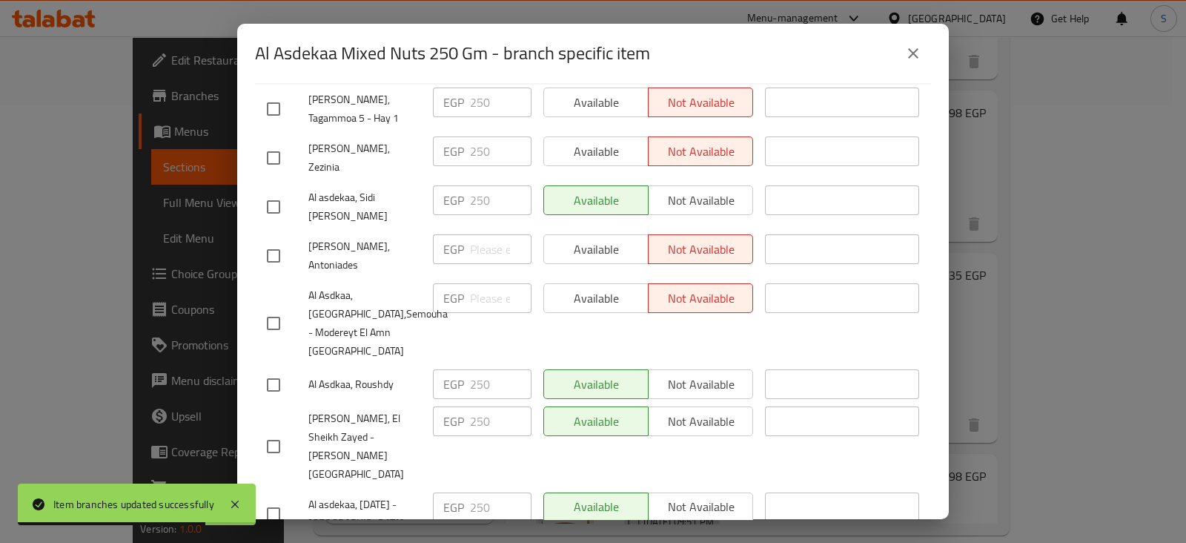
click at [274, 308] on input "checkbox" at bounding box center [273, 323] width 31 height 31
checkbox input "true"
click at [591, 288] on span "Available" at bounding box center [596, 298] width 93 height 21
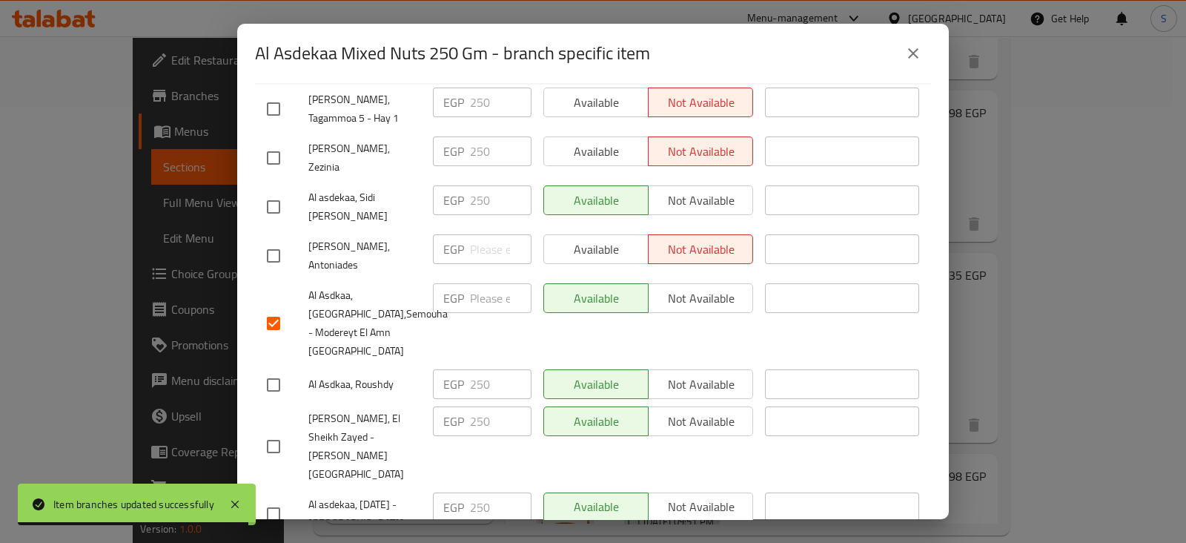
scroll to position [0, 0]
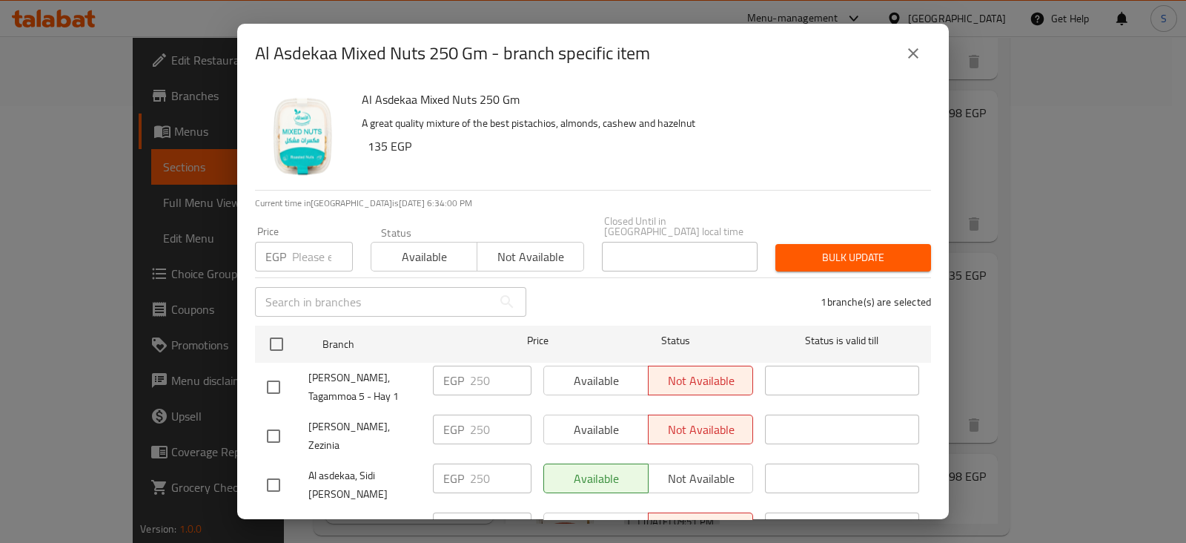
click at [814, 248] on span "Bulk update" at bounding box center [853, 257] width 132 height 19
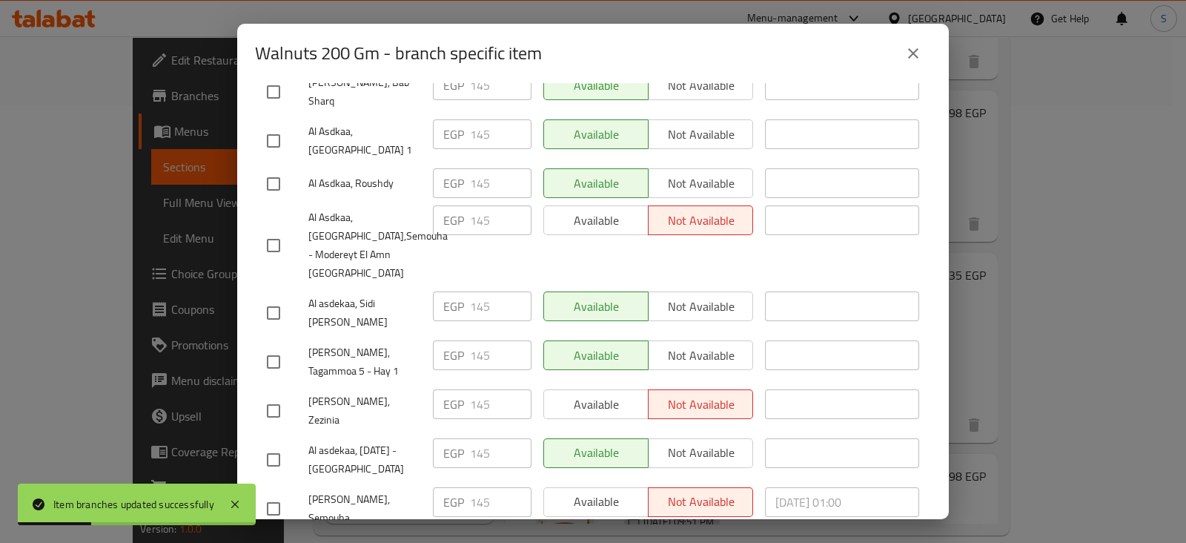
scroll to position [370, 0]
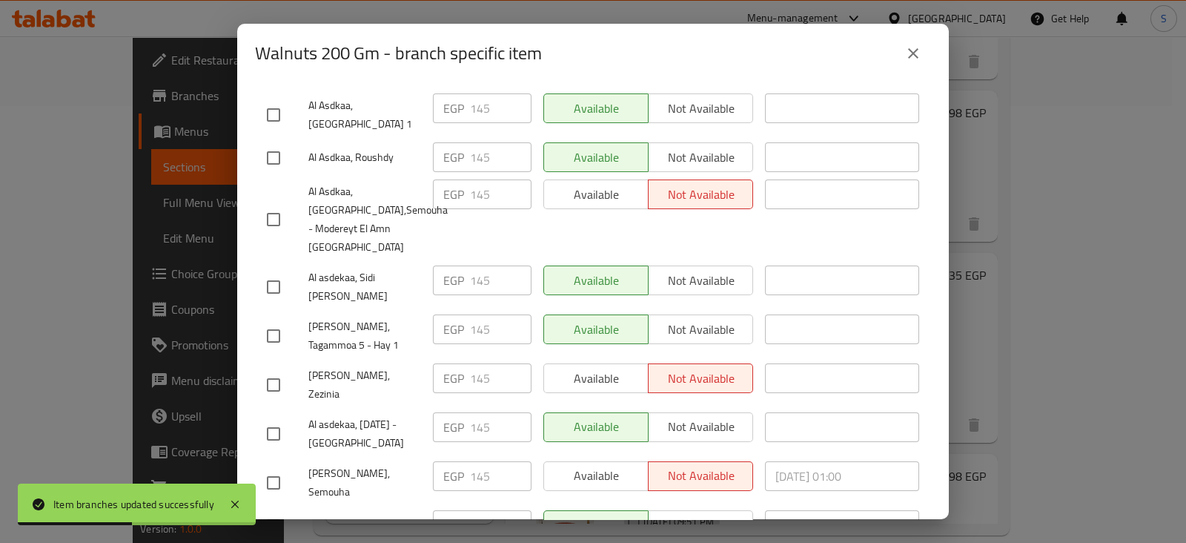
click at [277, 204] on input "checkbox" at bounding box center [273, 219] width 31 height 31
checkbox input "true"
click at [612, 184] on span "Available" at bounding box center [596, 194] width 93 height 21
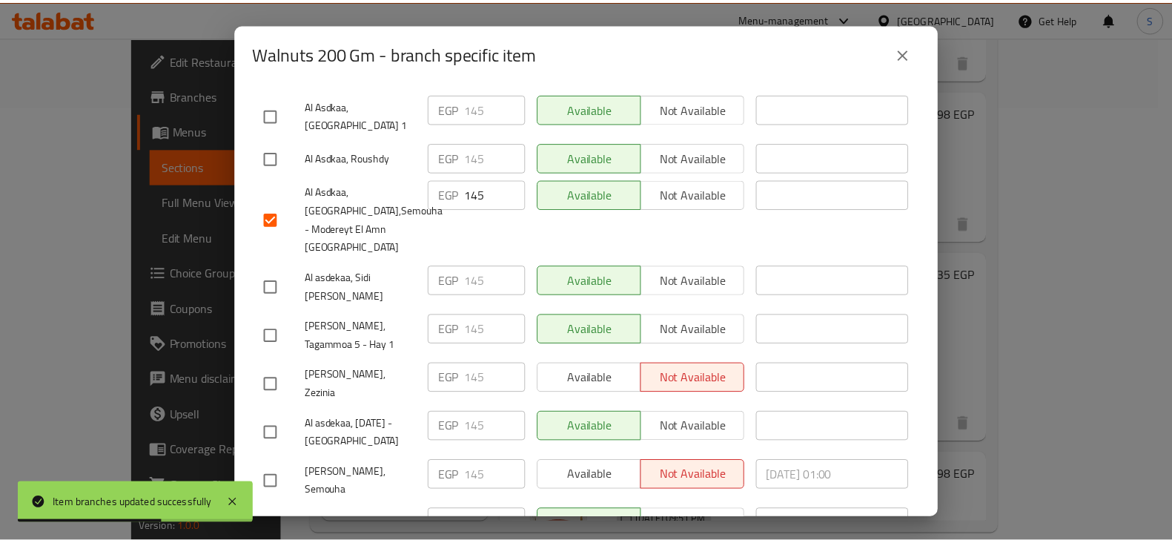
scroll to position [0, 0]
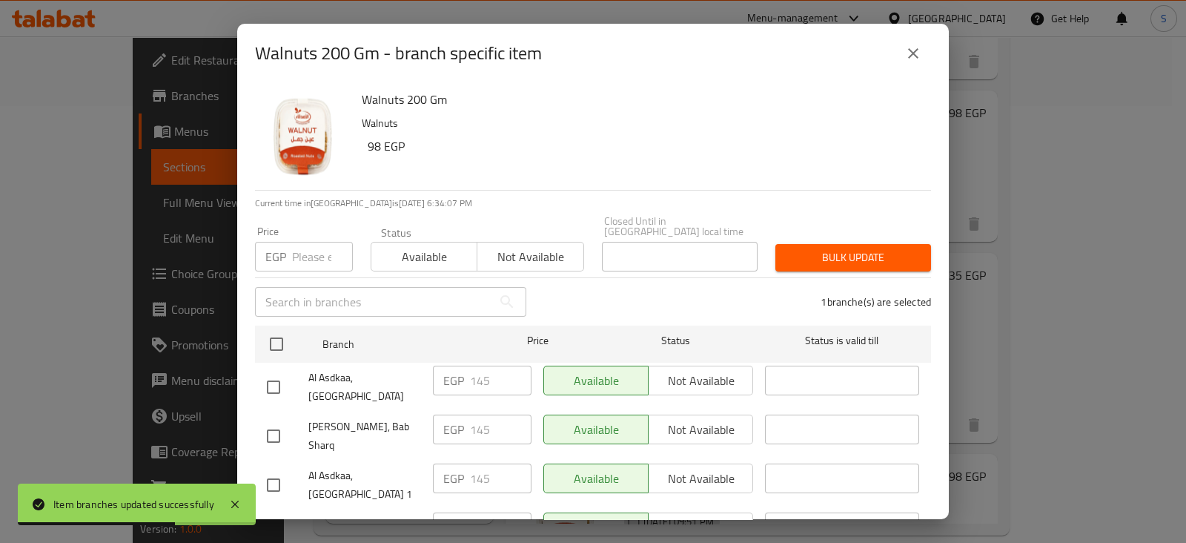
click at [819, 248] on span "Bulk update" at bounding box center [853, 257] width 132 height 19
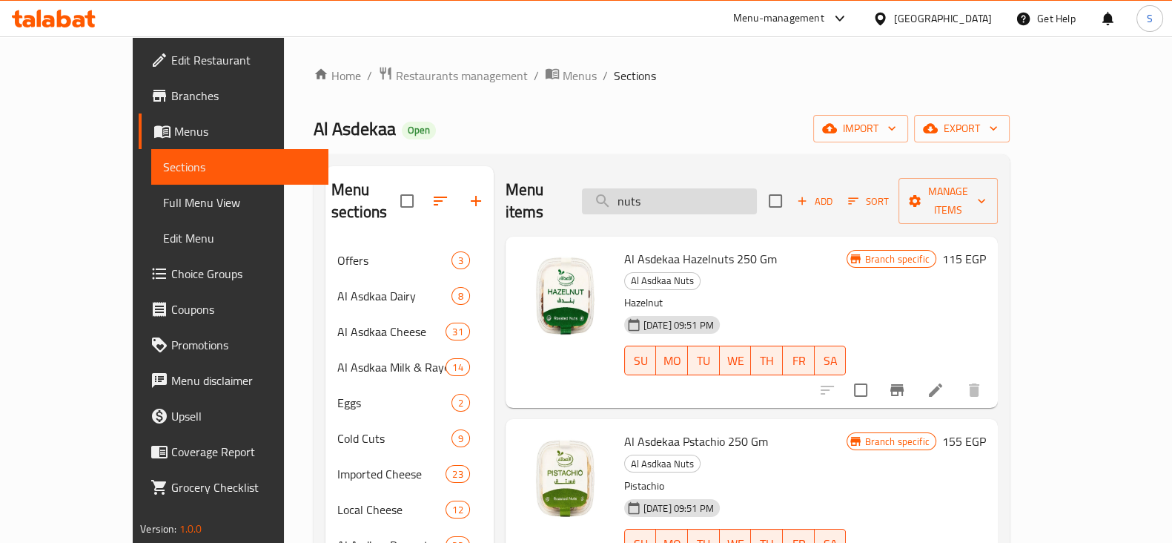
click at [686, 191] on input "nuts" at bounding box center [669, 201] width 175 height 26
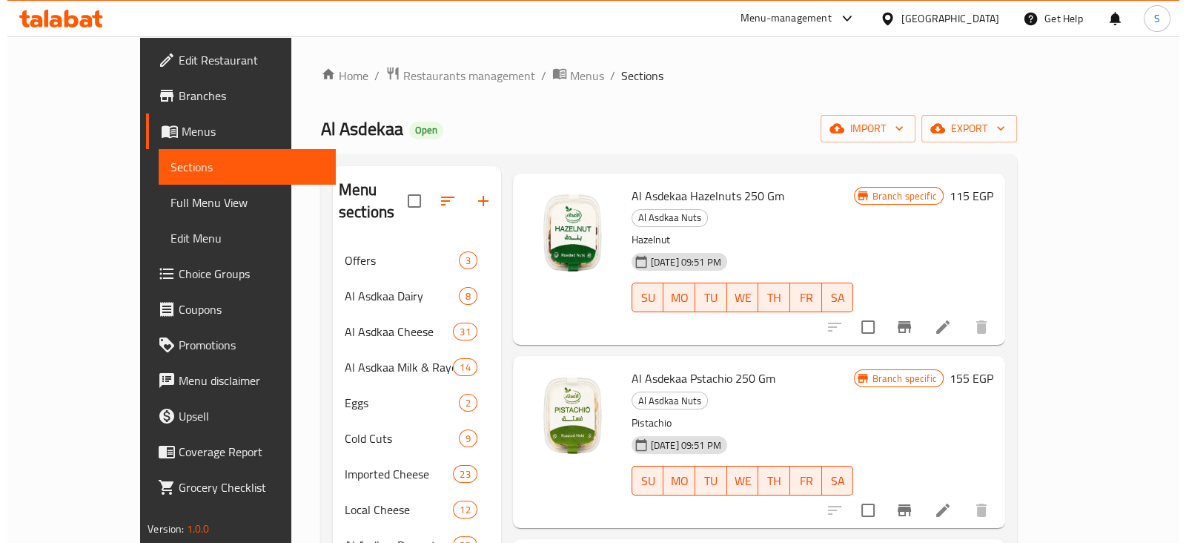
scroll to position [92, 0]
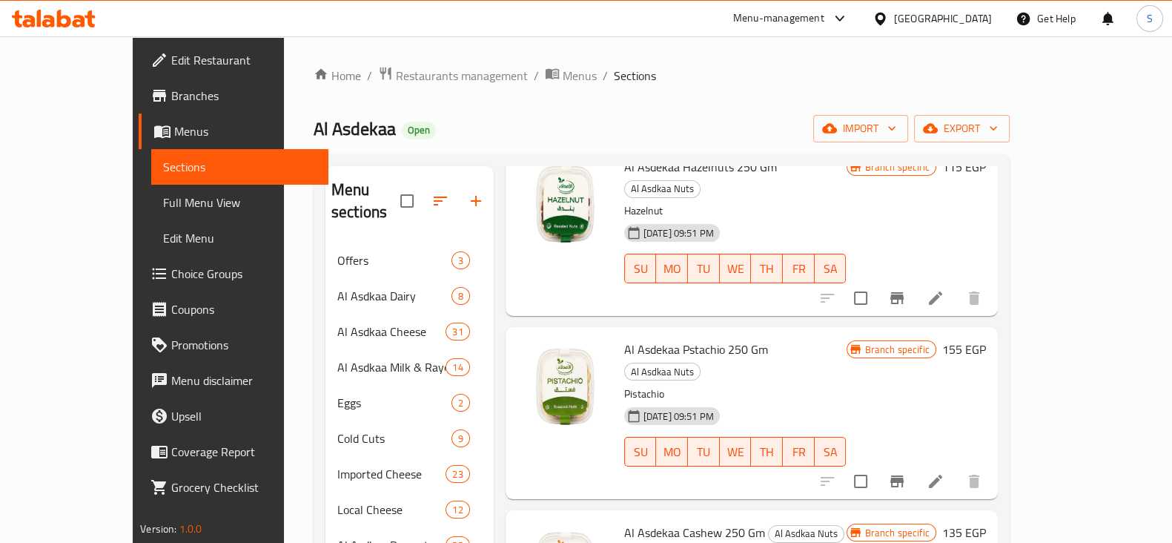
click at [906, 472] on icon "Branch-specific-item" at bounding box center [897, 481] width 18 height 18
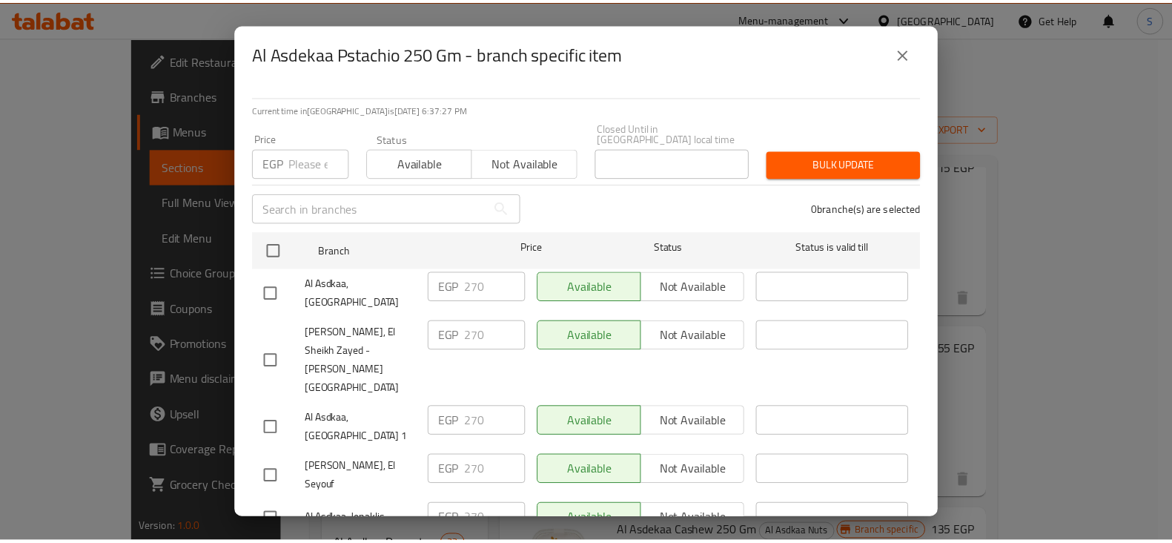
scroll to position [185, 0]
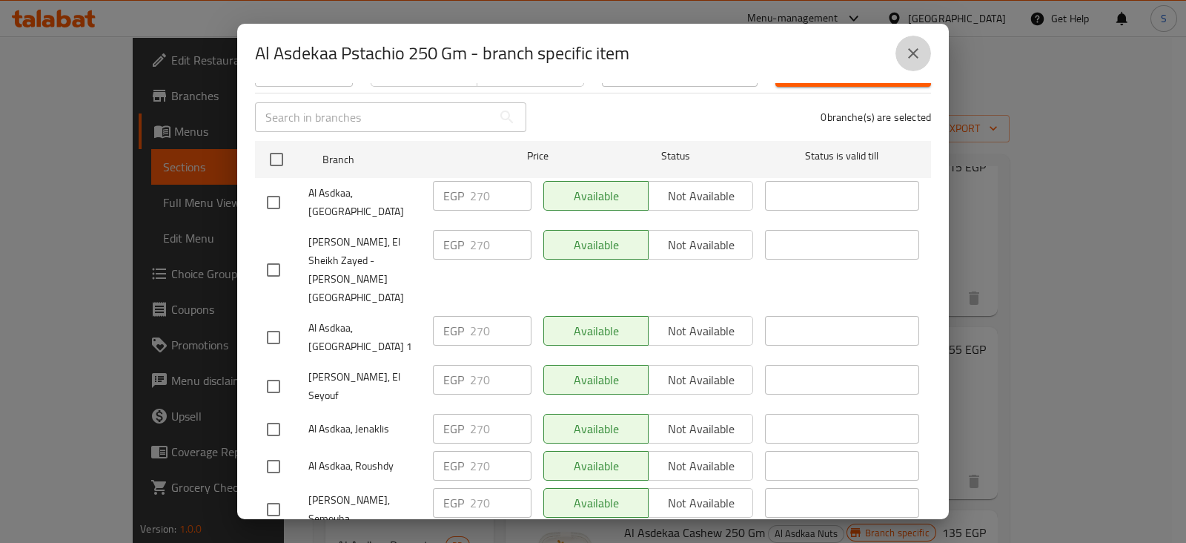
click at [918, 50] on icon "close" at bounding box center [913, 53] width 18 height 18
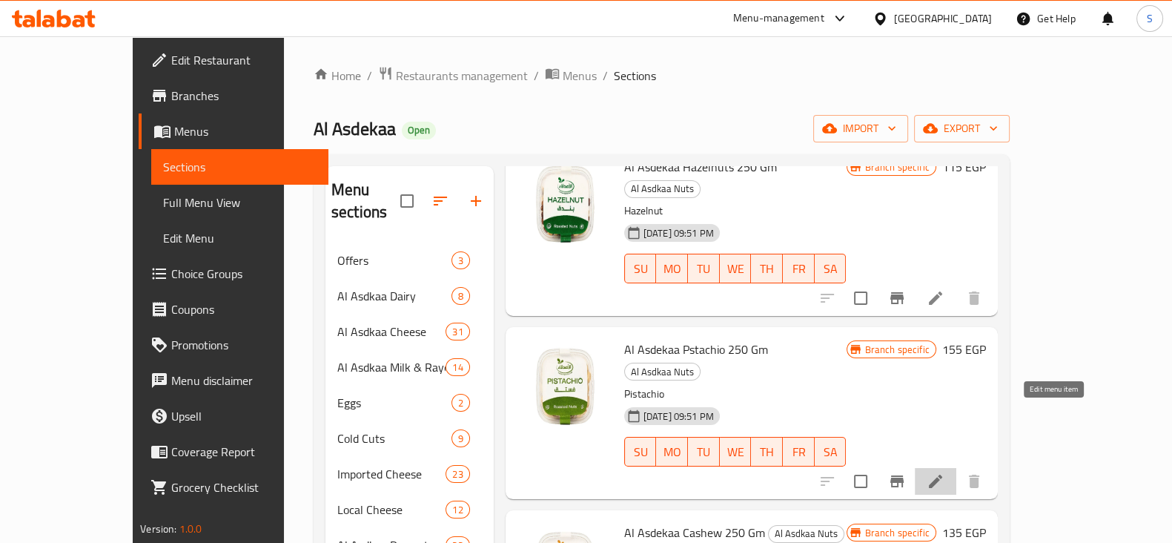
click at [944, 472] on icon at bounding box center [936, 481] width 18 height 18
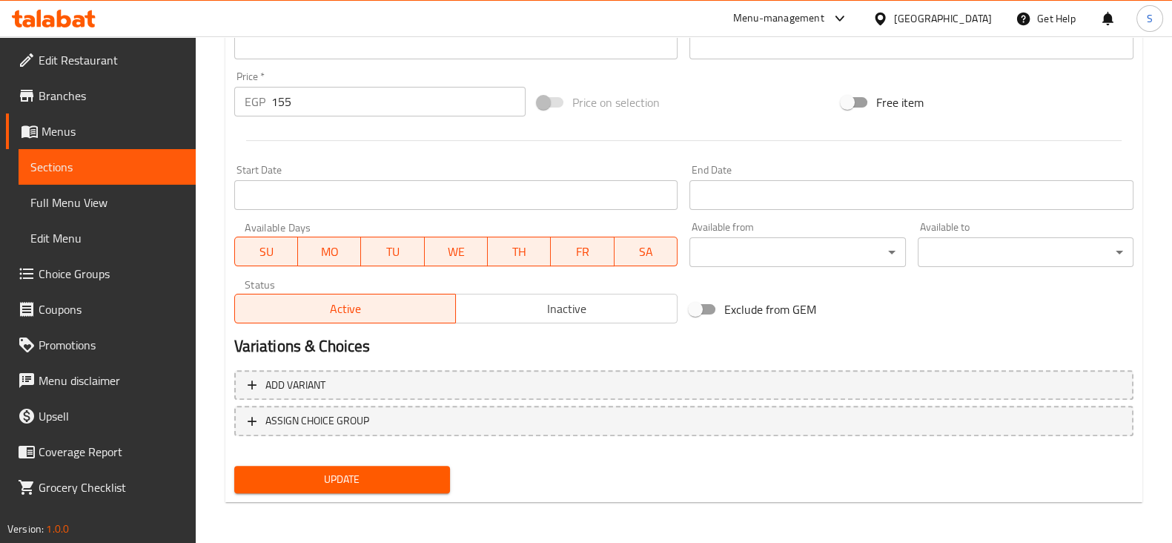
scroll to position [248, 0]
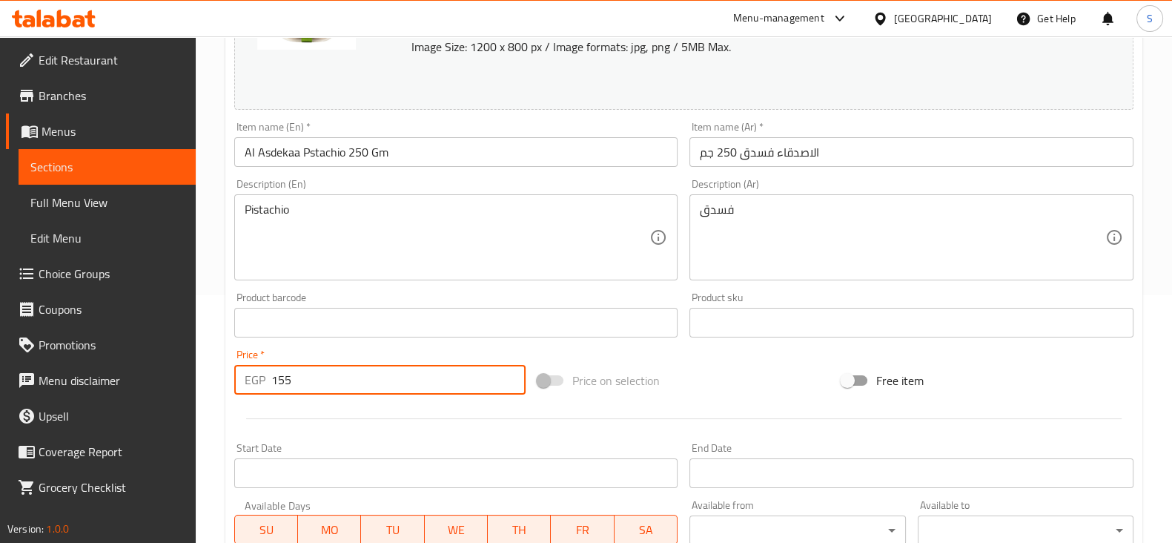
click at [326, 372] on input "155" at bounding box center [398, 380] width 255 height 30
click at [322, 376] on input "155" at bounding box center [398, 380] width 255 height 30
drag, startPoint x: 337, startPoint y: 373, endPoint x: 253, endPoint y: 374, distance: 84.5
click at [288, 373] on input "155" at bounding box center [398, 380] width 255 height 30
drag, startPoint x: 299, startPoint y: 380, endPoint x: 245, endPoint y: 382, distance: 54.9
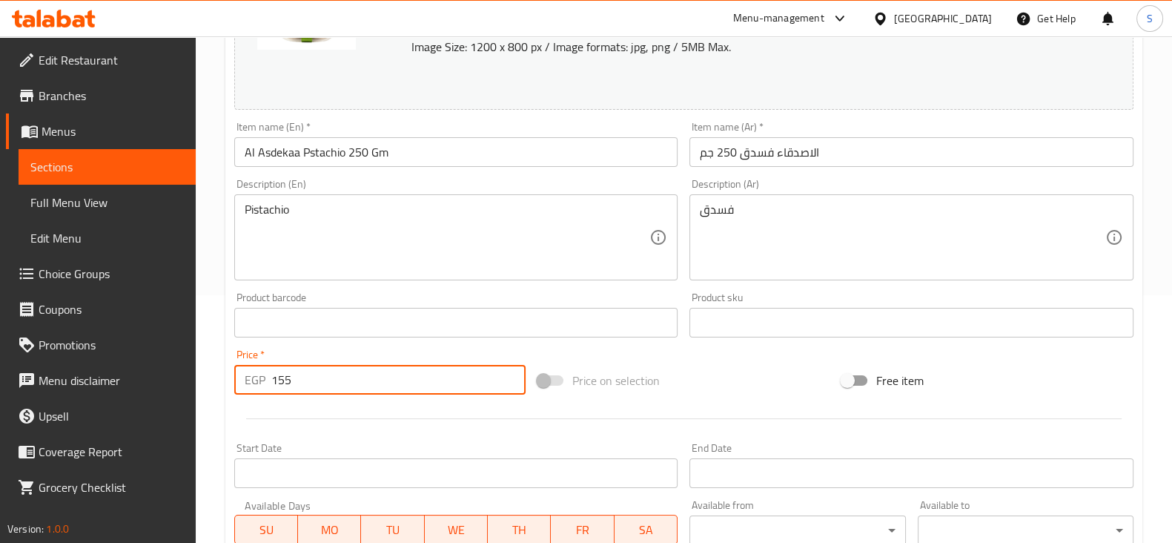
click at [257, 382] on div "EGP 155 Price *" at bounding box center [380, 380] width 292 height 30
type input "0"
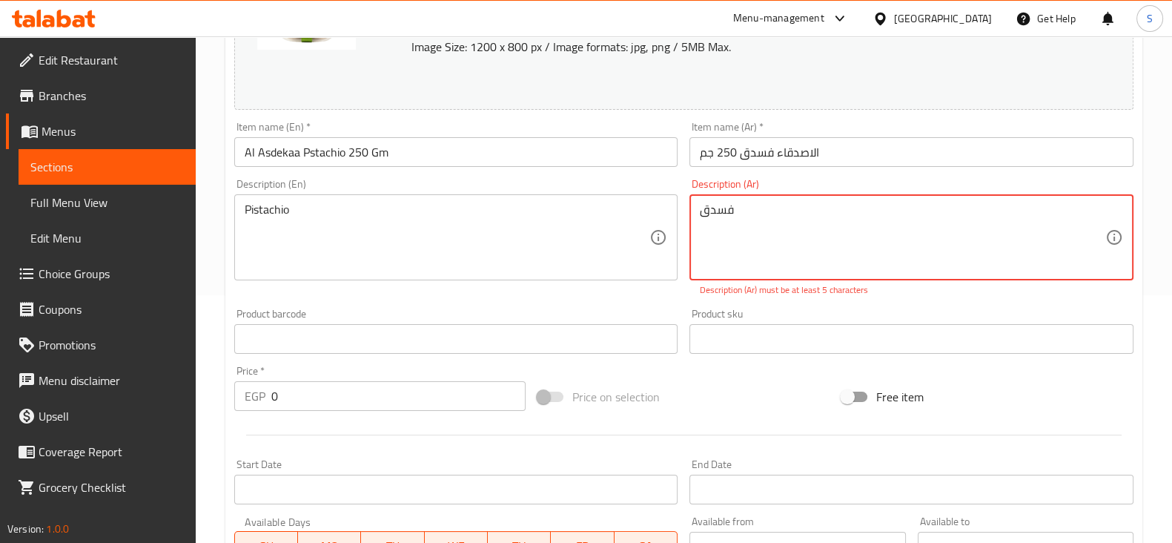
drag, startPoint x: 758, startPoint y: 208, endPoint x: 667, endPoint y: 199, distance: 90.9
click at [667, 199] on div "Change Image Size: 1200 x 800 px / Image formats: jpg, png / 5MB Max. Item name…" at bounding box center [683, 285] width 911 height 677
click at [93, 169] on span "Sections" at bounding box center [106, 167] width 153 height 18
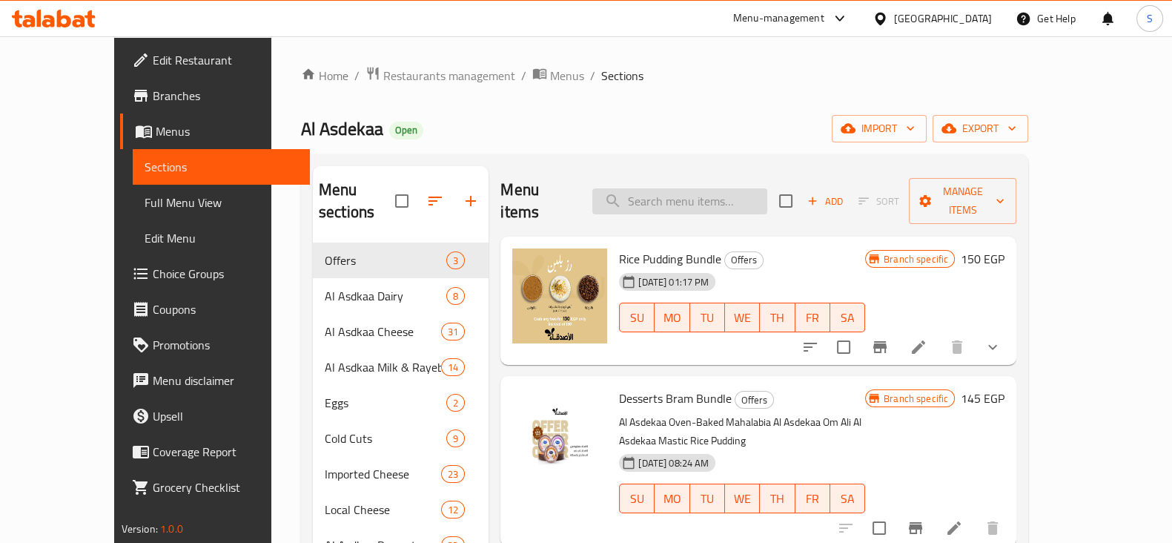
click at [675, 201] on input "search" at bounding box center [679, 201] width 175 height 26
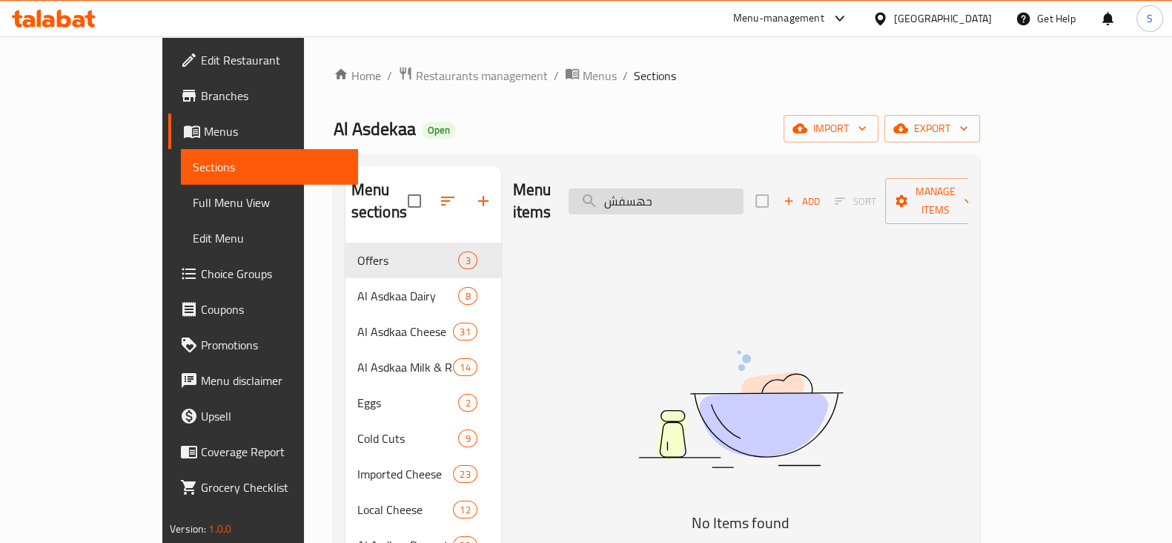
drag, startPoint x: 719, startPoint y: 191, endPoint x: 675, endPoint y: 192, distance: 44.5
click at [675, 192] on input "حهسفش" at bounding box center [656, 201] width 175 height 26
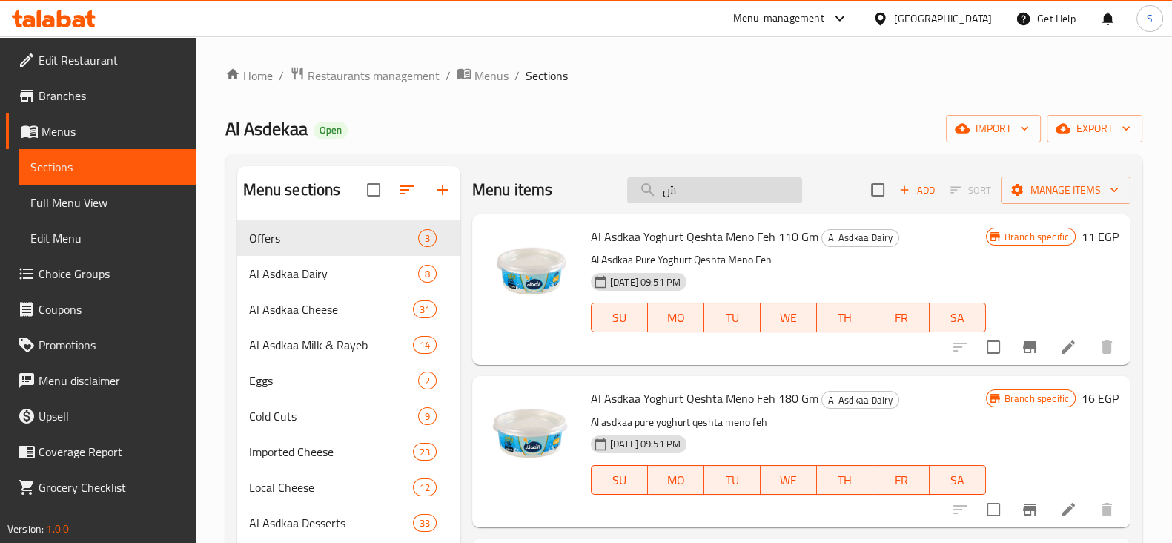
click at [675, 192] on input "ش" at bounding box center [714, 190] width 175 height 26
type input "ح"
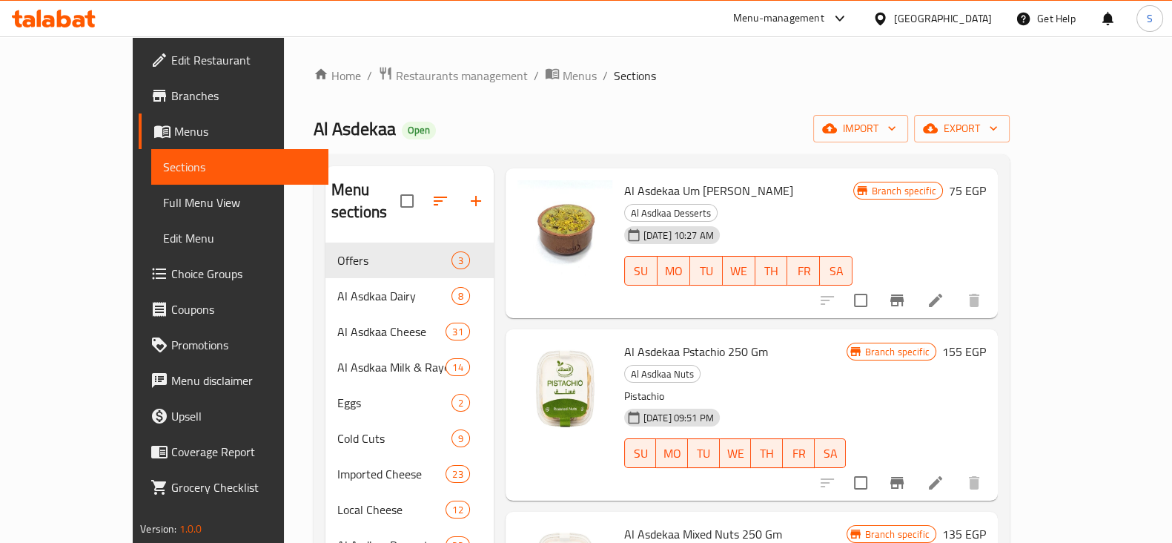
scroll to position [278, 0]
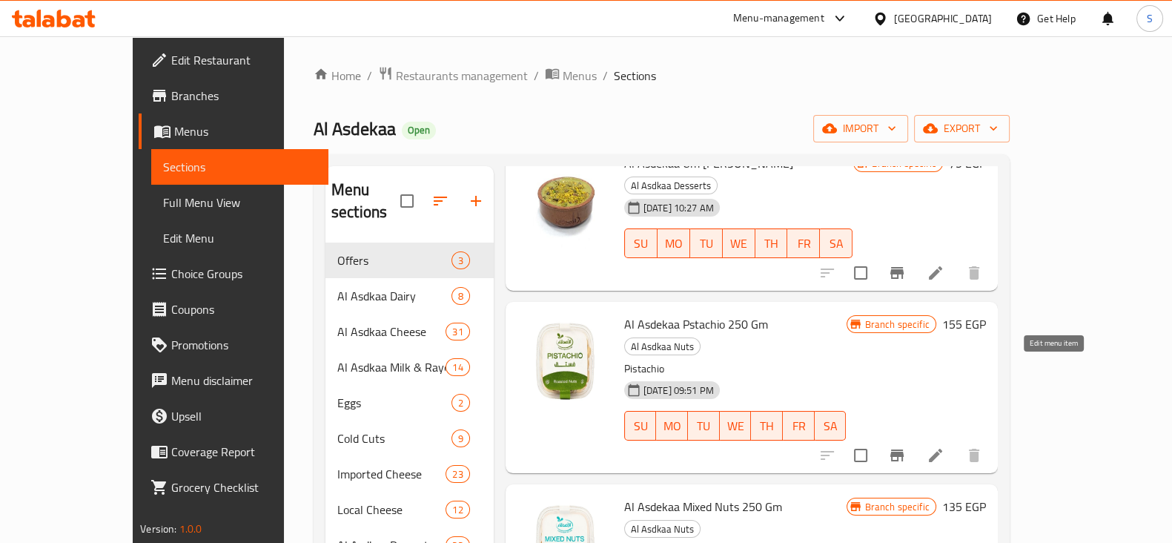
type input "pista"
click at [944, 446] on icon at bounding box center [936, 455] width 18 height 18
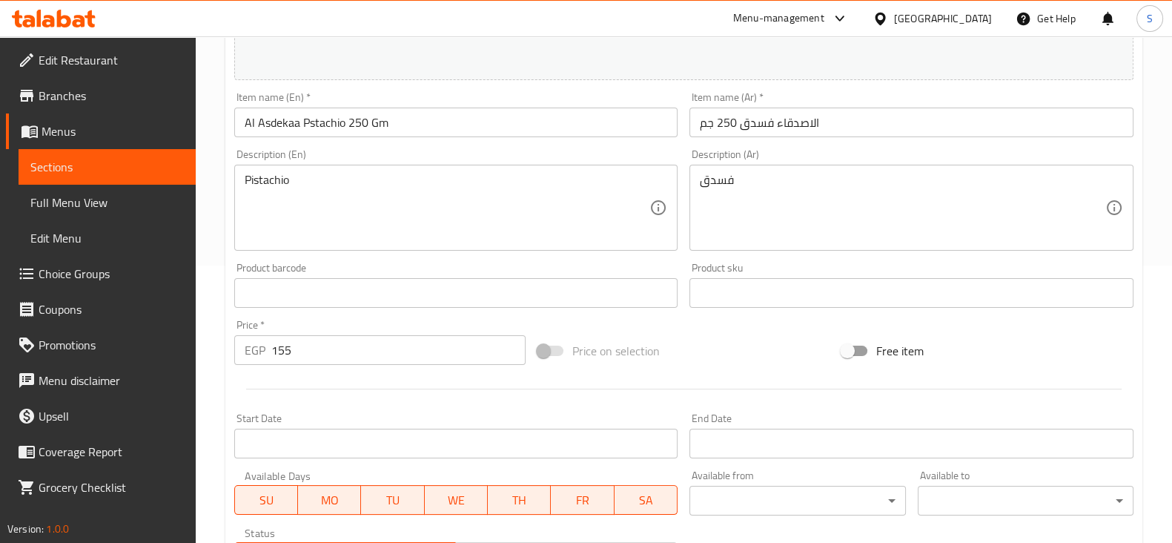
scroll to position [278, 0]
click at [79, 165] on span "Sections" at bounding box center [106, 167] width 153 height 18
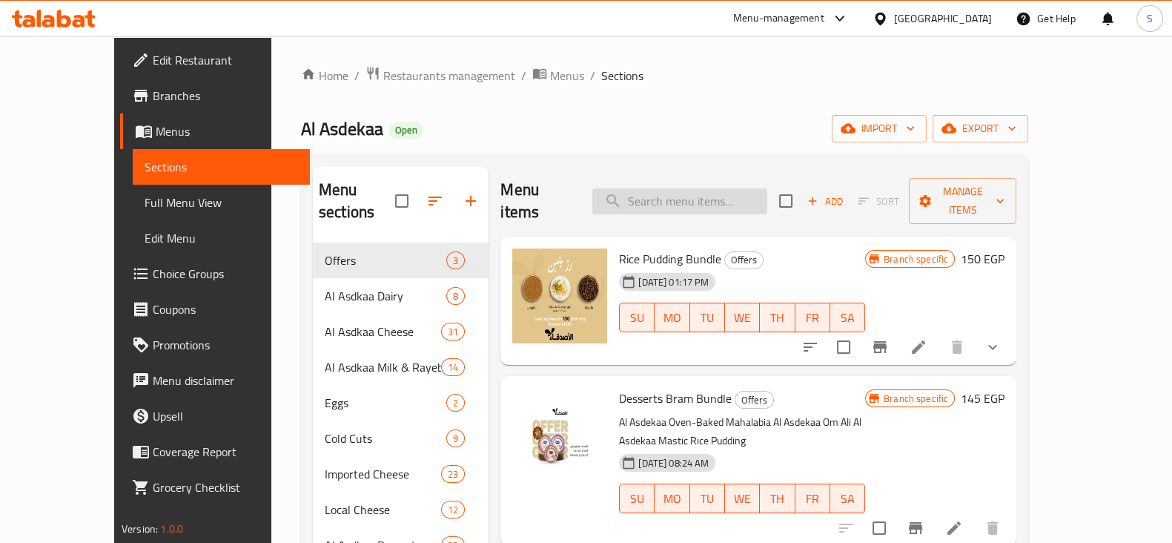
click at [674, 188] on input "search" at bounding box center [679, 201] width 175 height 26
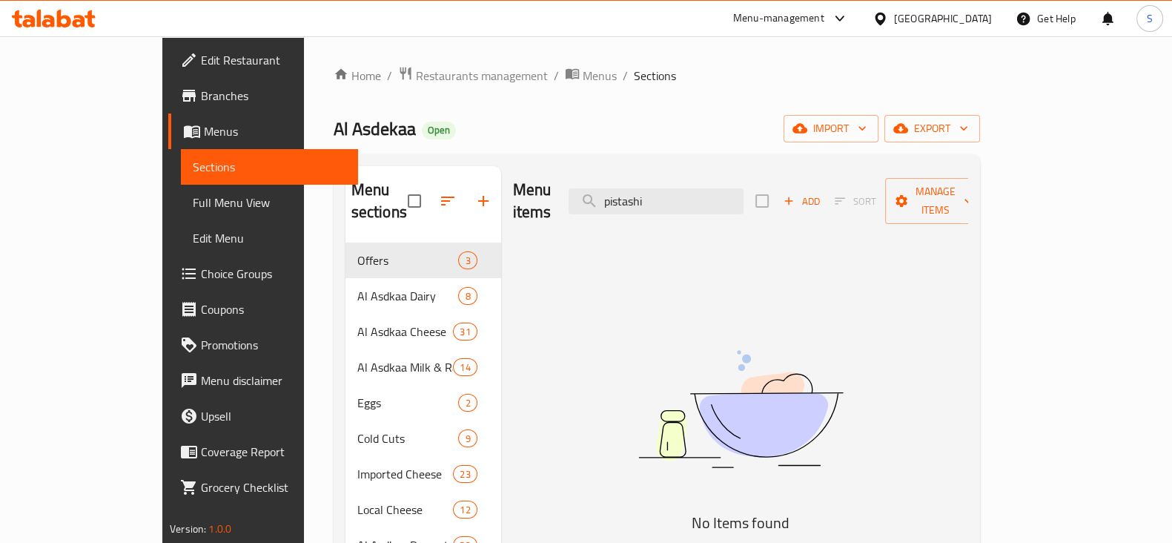
drag, startPoint x: 735, startPoint y: 191, endPoint x: 578, endPoint y: 195, distance: 156.5
click at [584, 193] on div "Menu items pistashi Add Sort Manage items" at bounding box center [740, 201] width 455 height 70
drag, startPoint x: 715, startPoint y: 193, endPoint x: 604, endPoint y: 193, distance: 111.2
click at [604, 193] on div "Menu items pistashi Add Sort Manage items" at bounding box center [740, 201] width 455 height 70
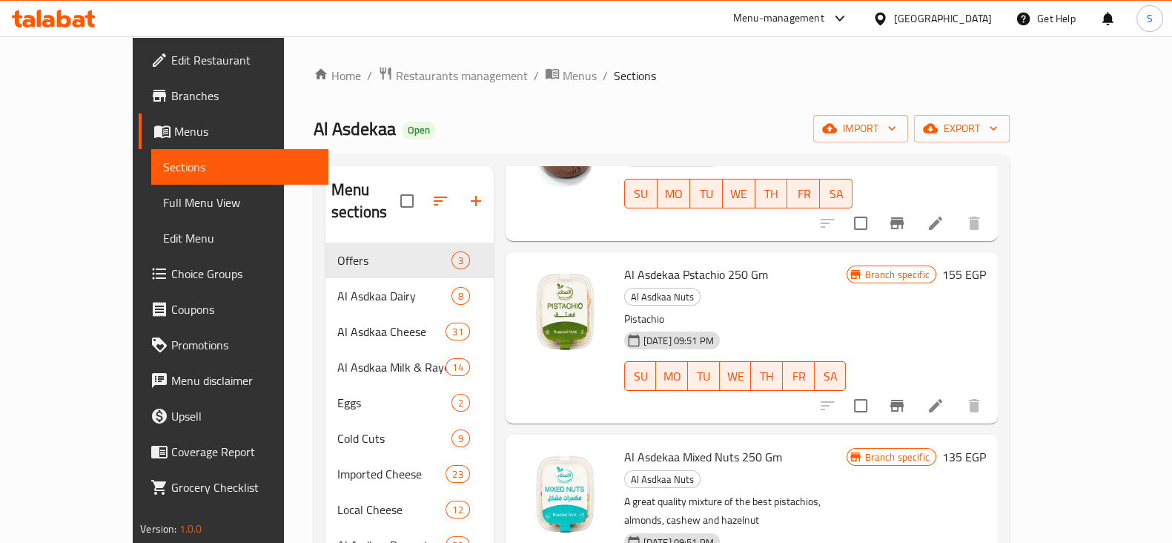
scroll to position [262, 0]
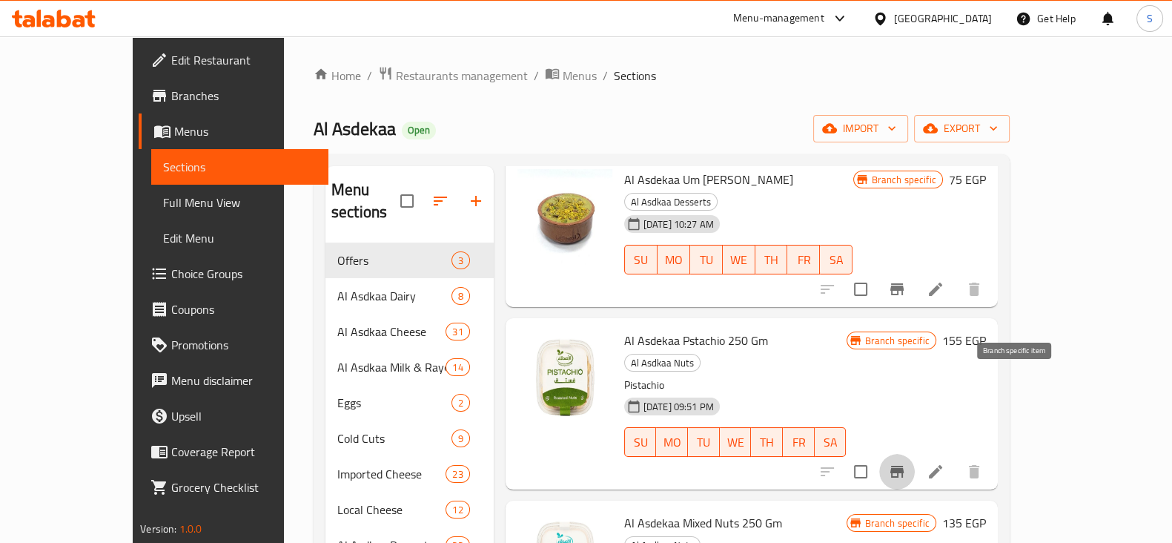
click at [904, 466] on icon "Branch-specific-item" at bounding box center [896, 472] width 13 height 12
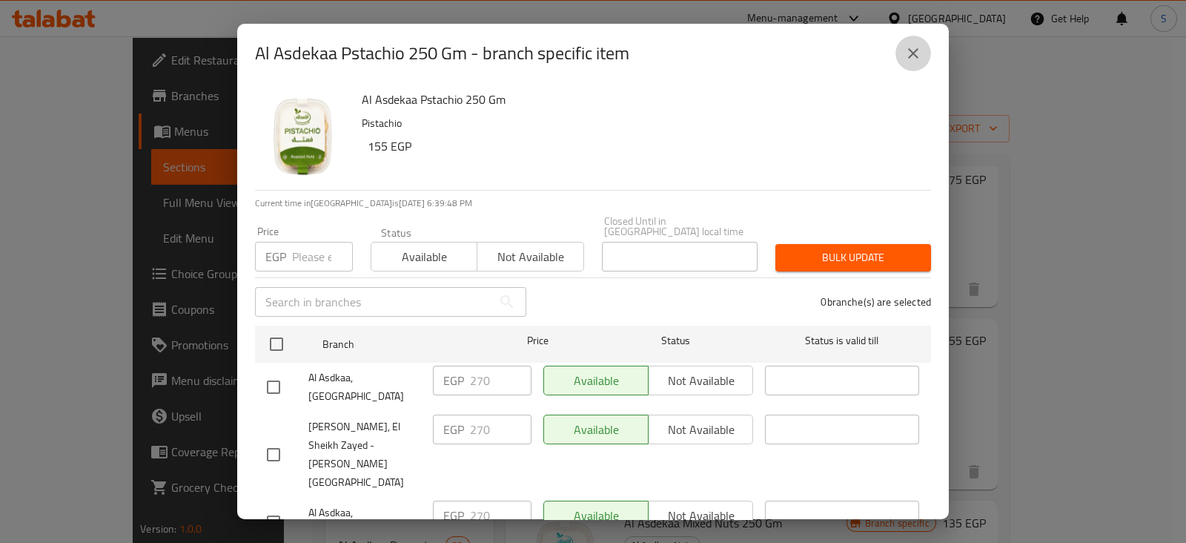
click at [913, 61] on icon "close" at bounding box center [913, 53] width 18 height 18
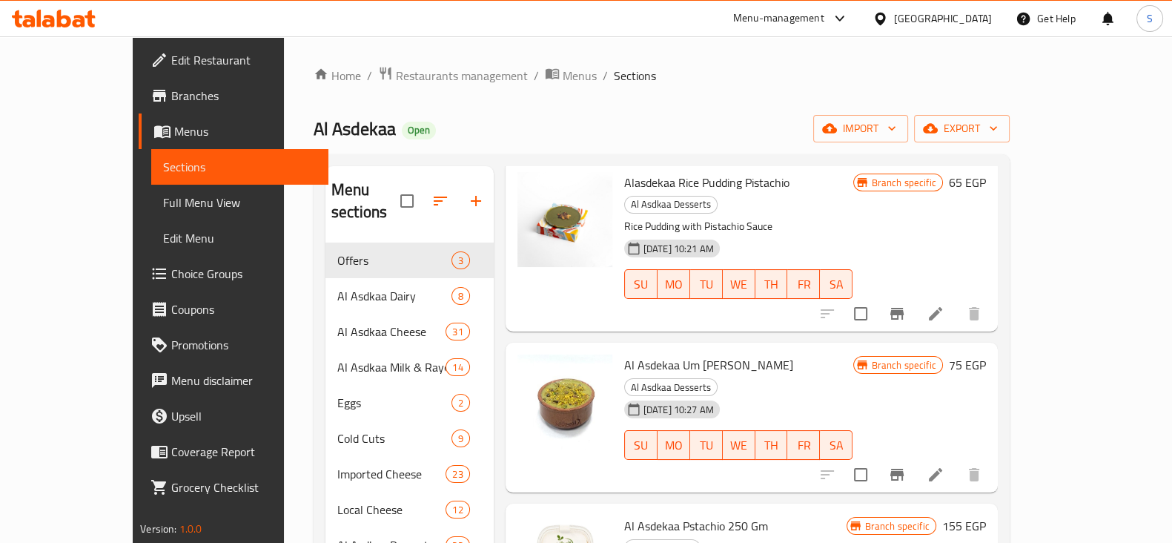
scroll to position [0, 0]
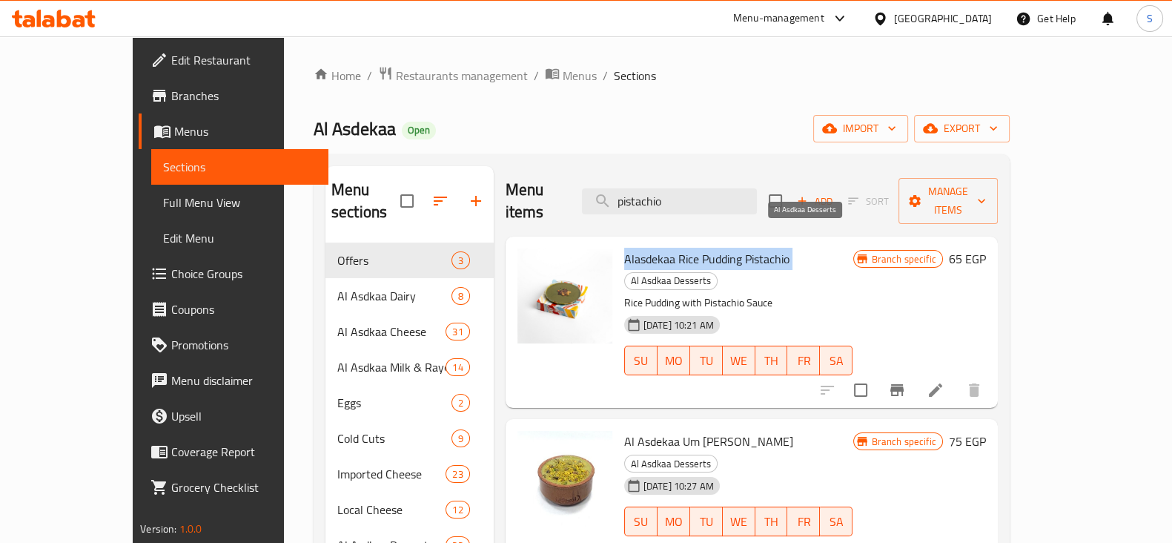
drag, startPoint x: 587, startPoint y: 235, endPoint x: 761, endPoint y: 239, distance: 174.3
click at [761, 242] on div "Alasdekaa Rice Pudding Pistachio Al Asdkaa Desserts Rice Pudding with Pistachio…" at bounding box center [738, 321] width 241 height 159
click at [755, 294] on p "Rice Pudding with Pistachio Sauce" at bounding box center [738, 303] width 229 height 19
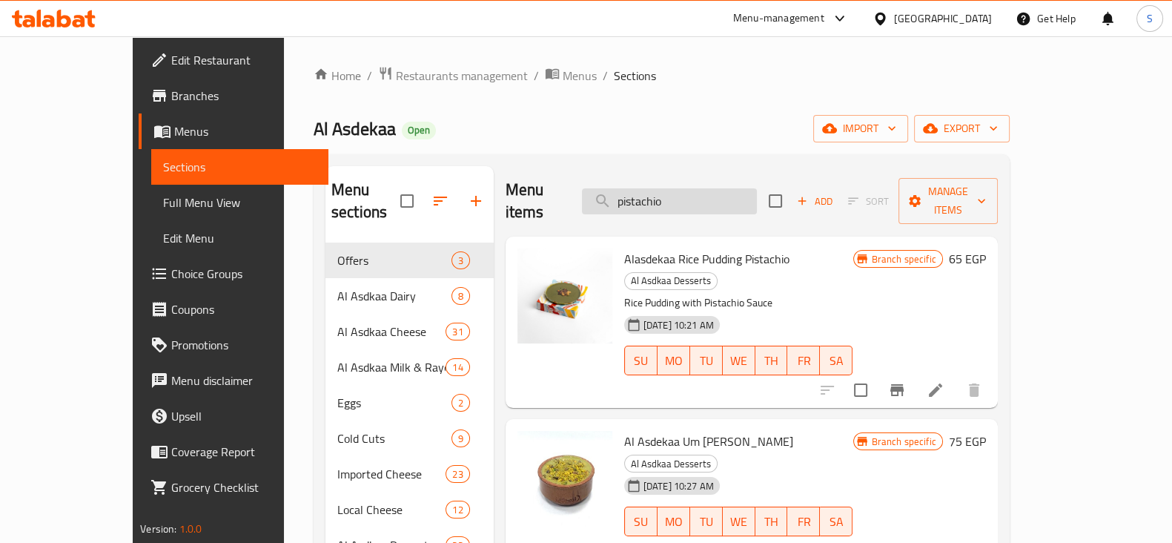
drag, startPoint x: 709, startPoint y: 188, endPoint x: 626, endPoint y: 188, distance: 83.0
click at [628, 190] on input "pistachio" at bounding box center [669, 201] width 175 height 26
paste input "جبنه سبريد"
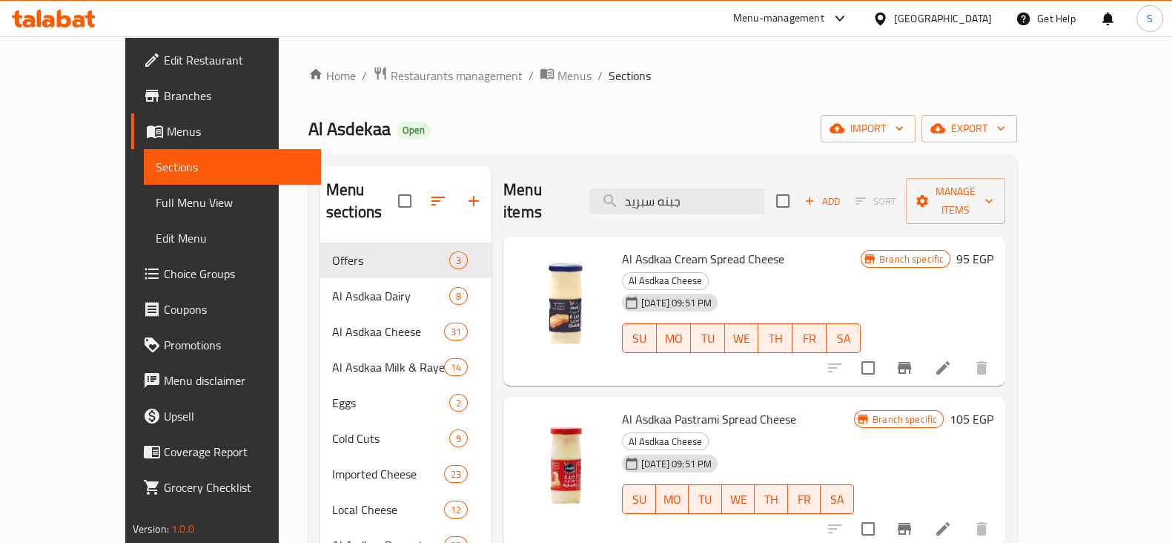
drag, startPoint x: 735, startPoint y: 185, endPoint x: 565, endPoint y: 196, distance: 170.8
click at [565, 196] on div "Menu items جبنه سبريد Add Sort Manage items" at bounding box center [754, 201] width 502 height 70
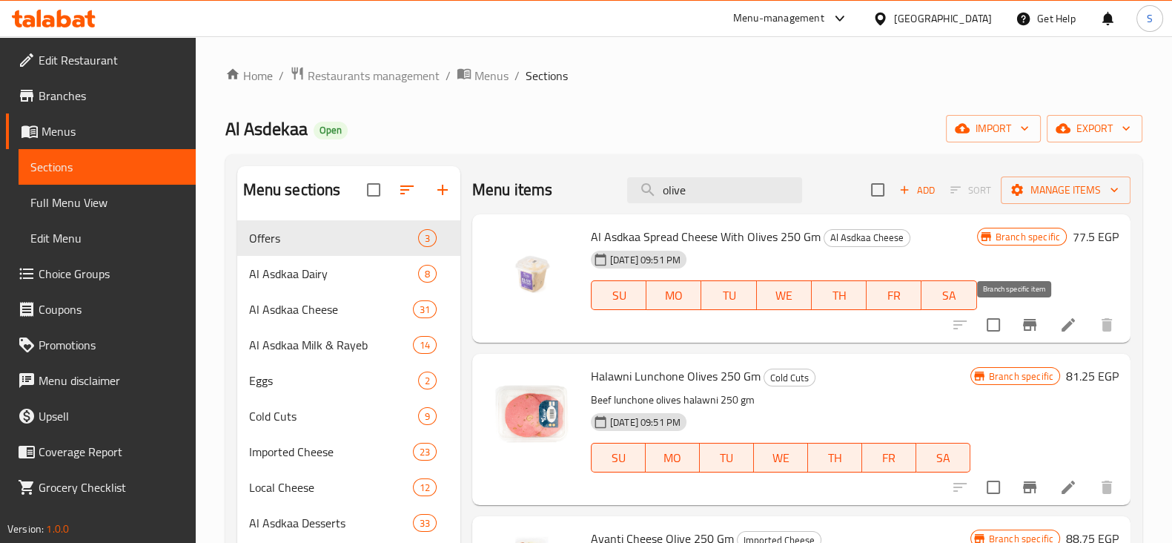
type input "olive"
click at [1023, 324] on icon "Branch-specific-item" at bounding box center [1029, 325] width 13 height 12
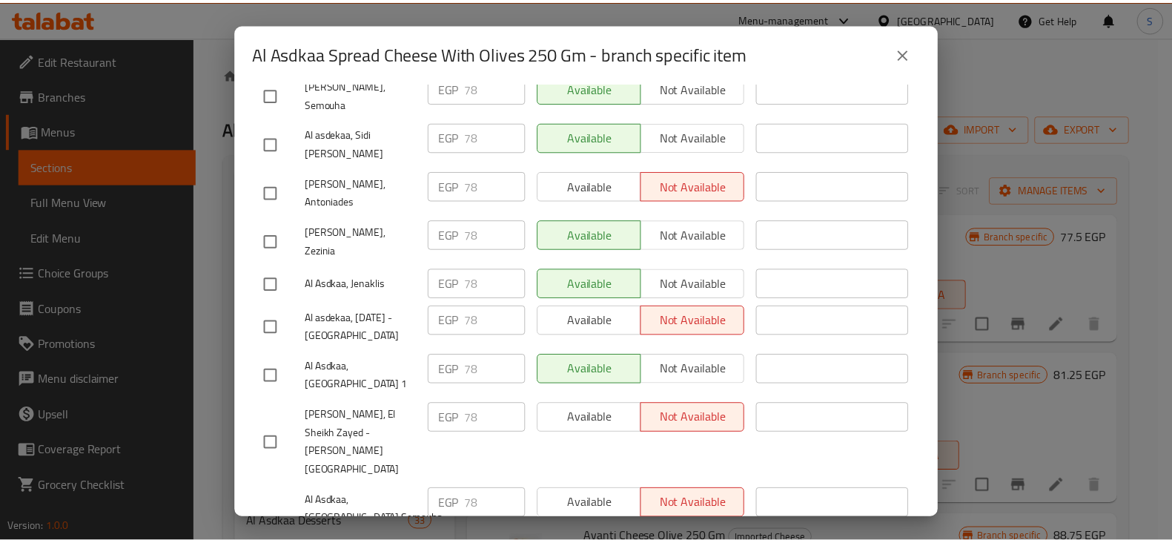
scroll to position [487, 0]
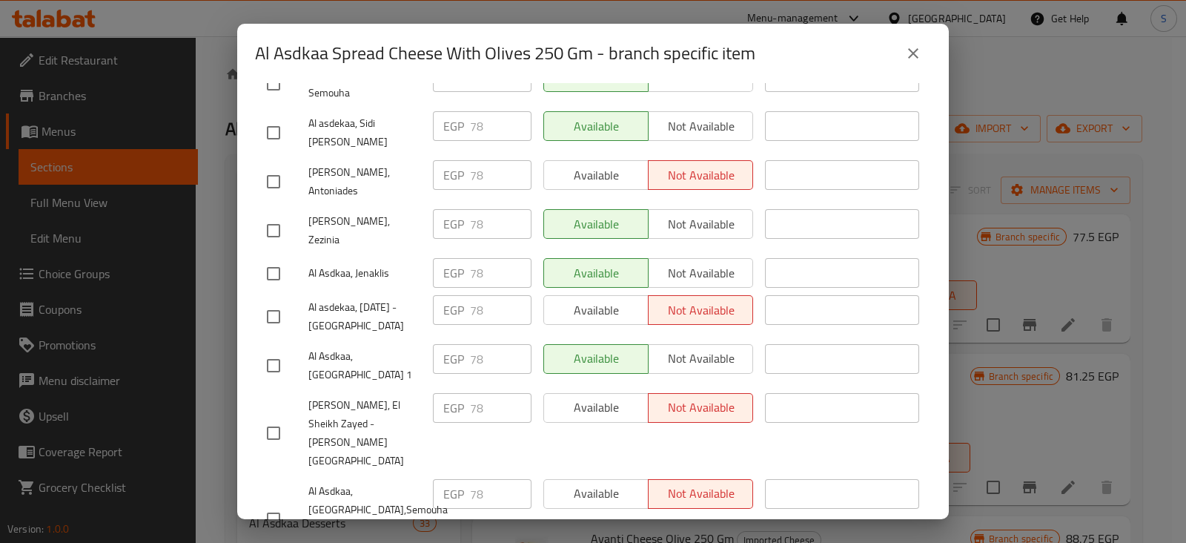
click at [911, 53] on icon "close" at bounding box center [913, 53] width 18 height 18
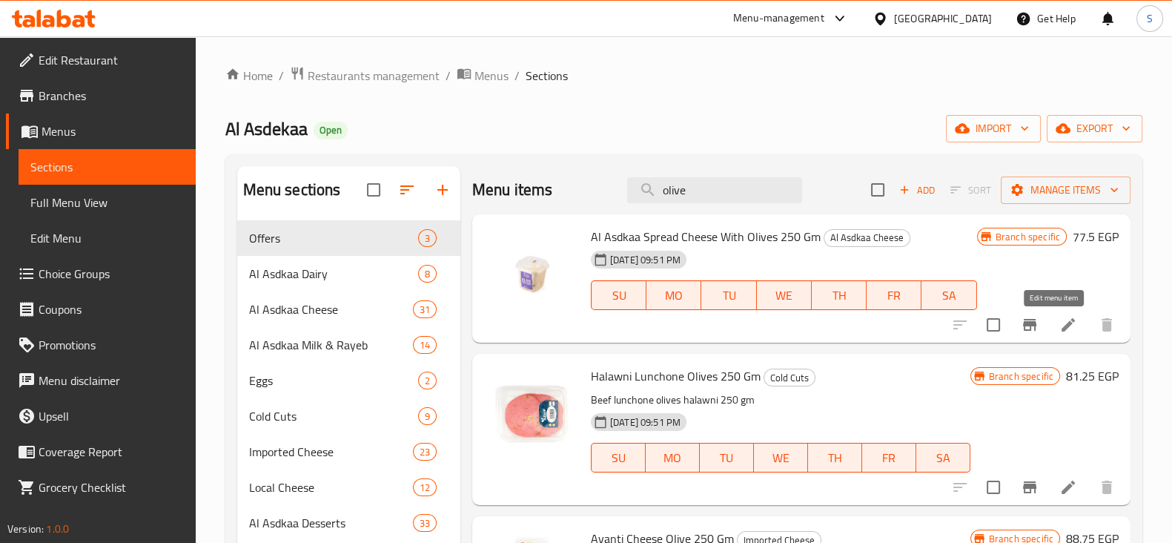
click at [1060, 320] on icon at bounding box center [1068, 325] width 18 height 18
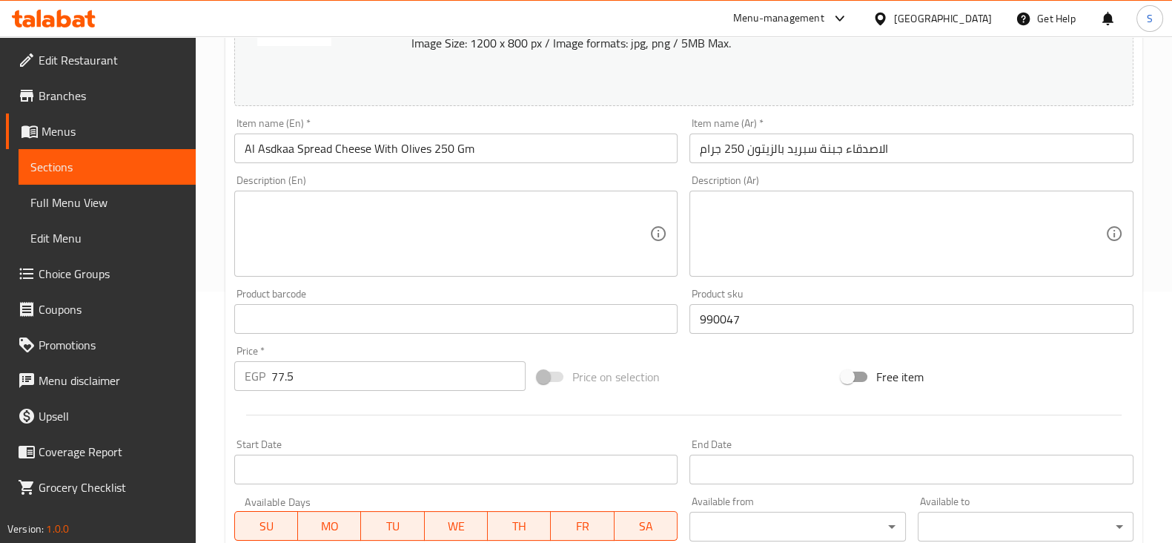
scroll to position [278, 0]
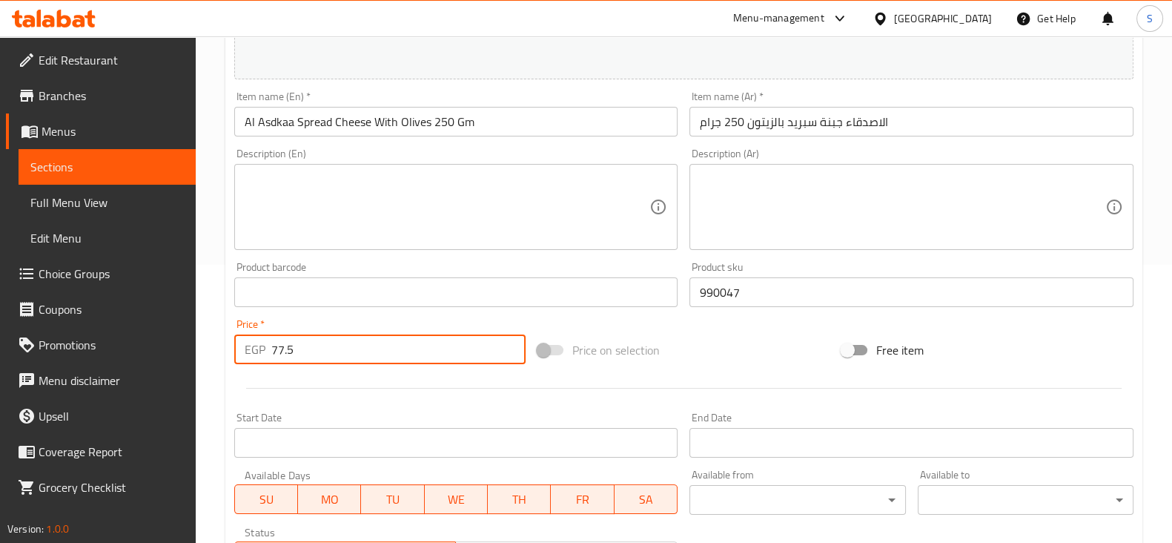
click at [272, 354] on input "77.5" at bounding box center [398, 349] width 255 height 30
type input "0"
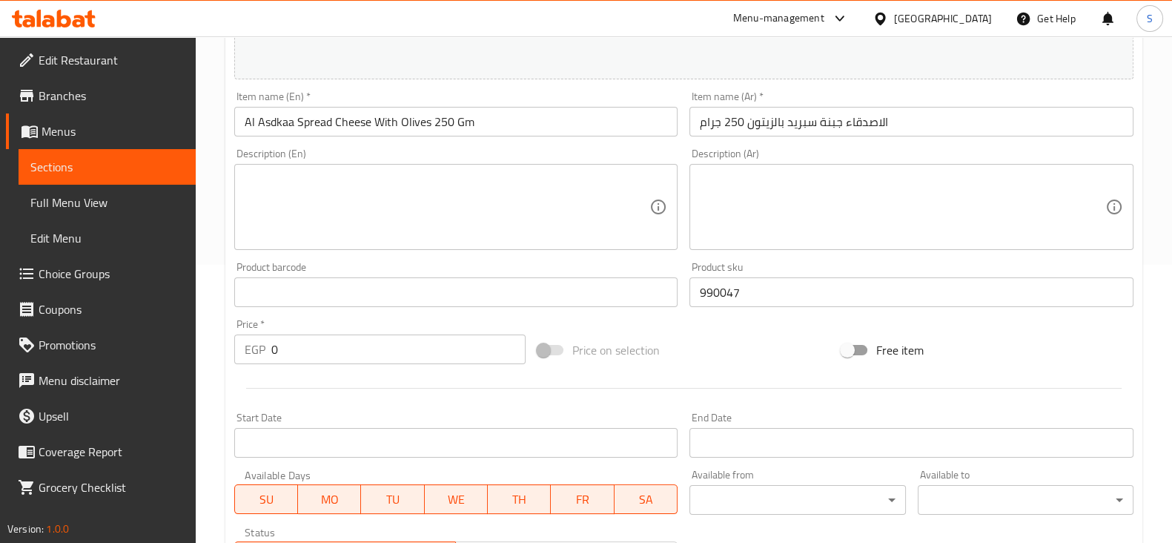
click at [414, 380] on div at bounding box center [683, 388] width 911 height 36
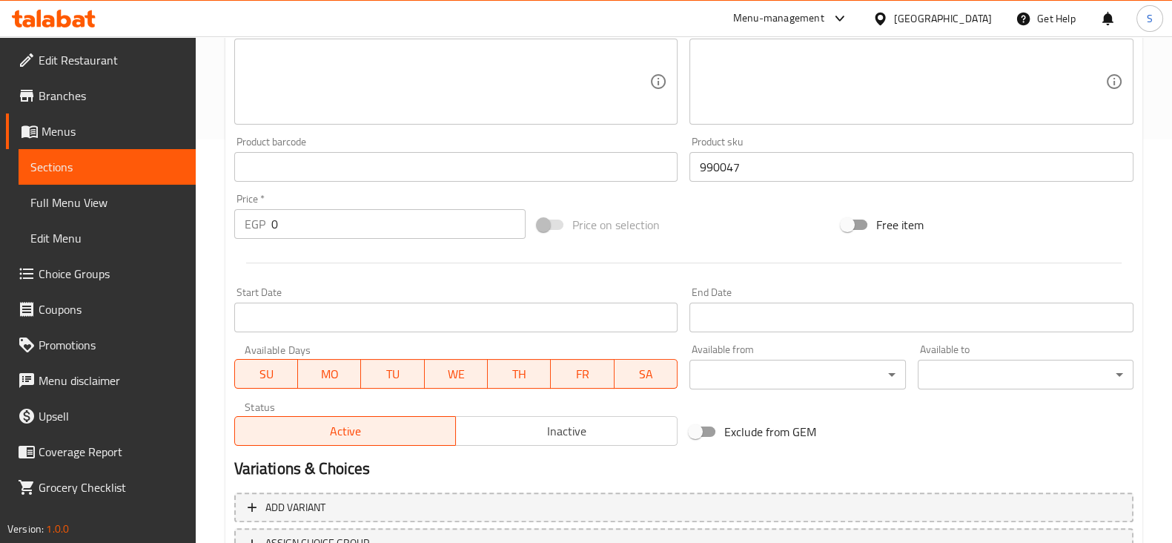
scroll to position [526, 0]
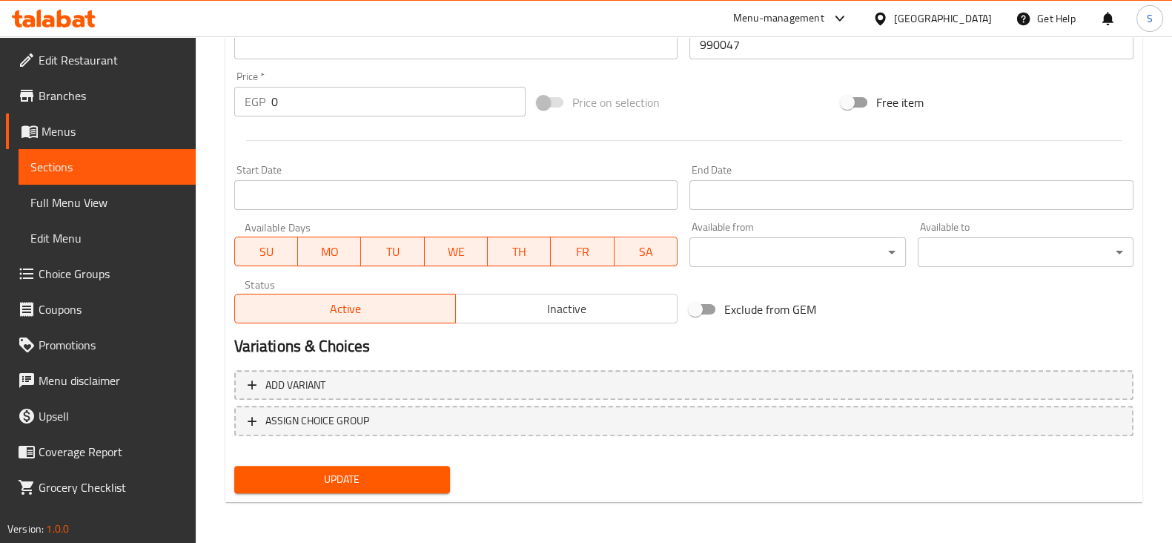
click at [354, 480] on span "Update" at bounding box center [342, 479] width 192 height 19
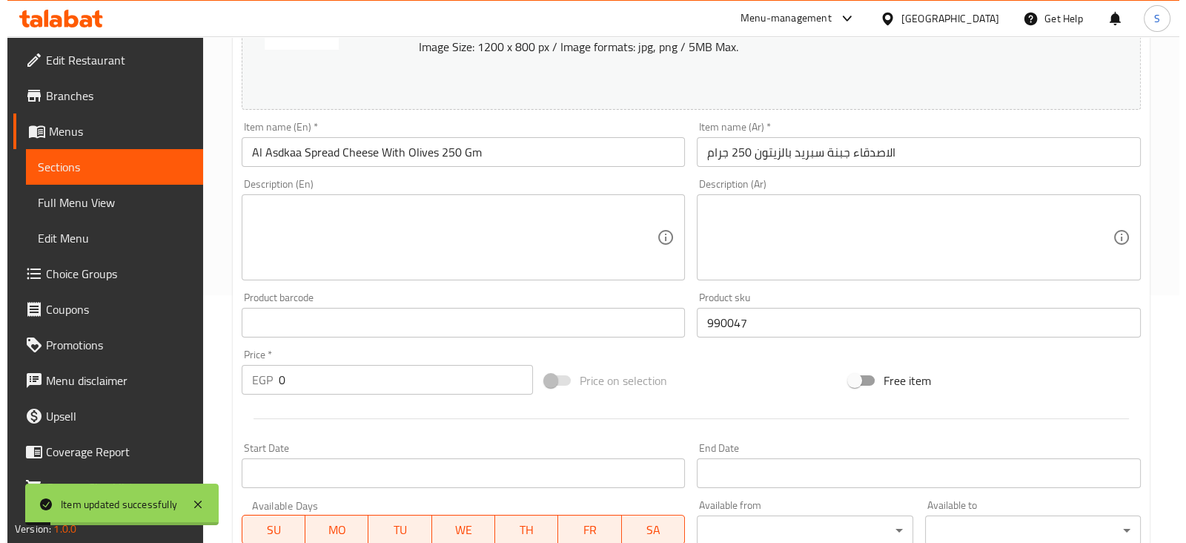
scroll to position [0, 0]
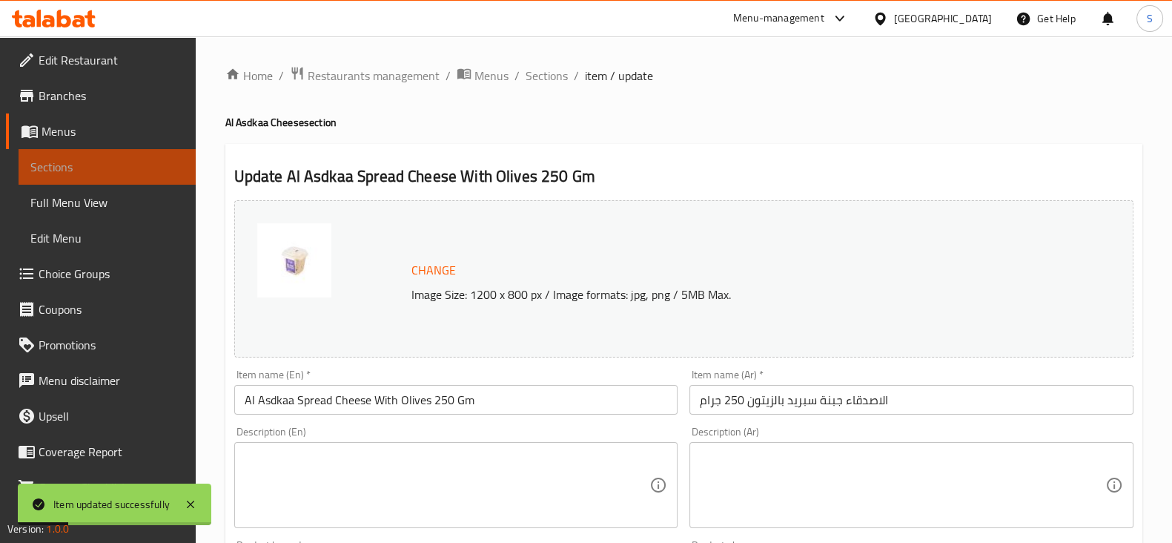
click at [108, 160] on span "Sections" at bounding box center [106, 167] width 153 height 18
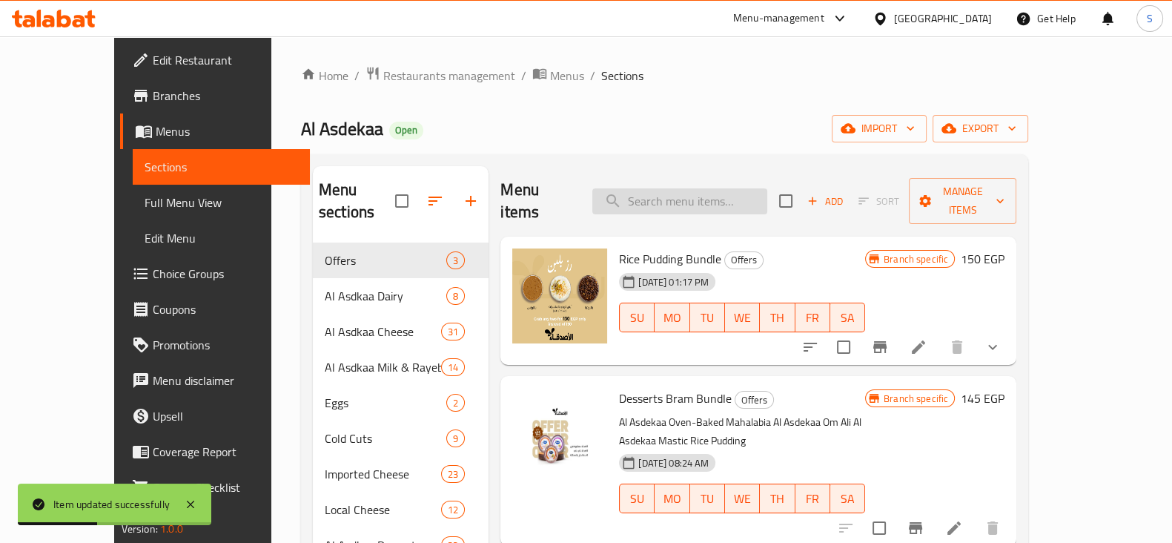
click at [704, 188] on input "search" at bounding box center [679, 201] width 175 height 26
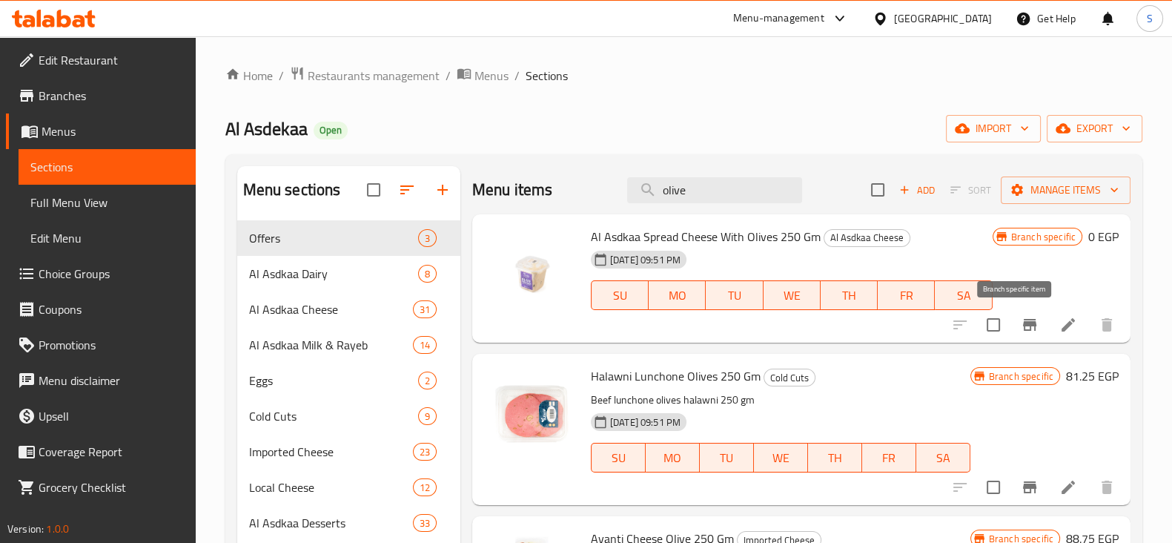
click at [1023, 325] on icon "Branch-specific-item" at bounding box center [1029, 325] width 13 height 12
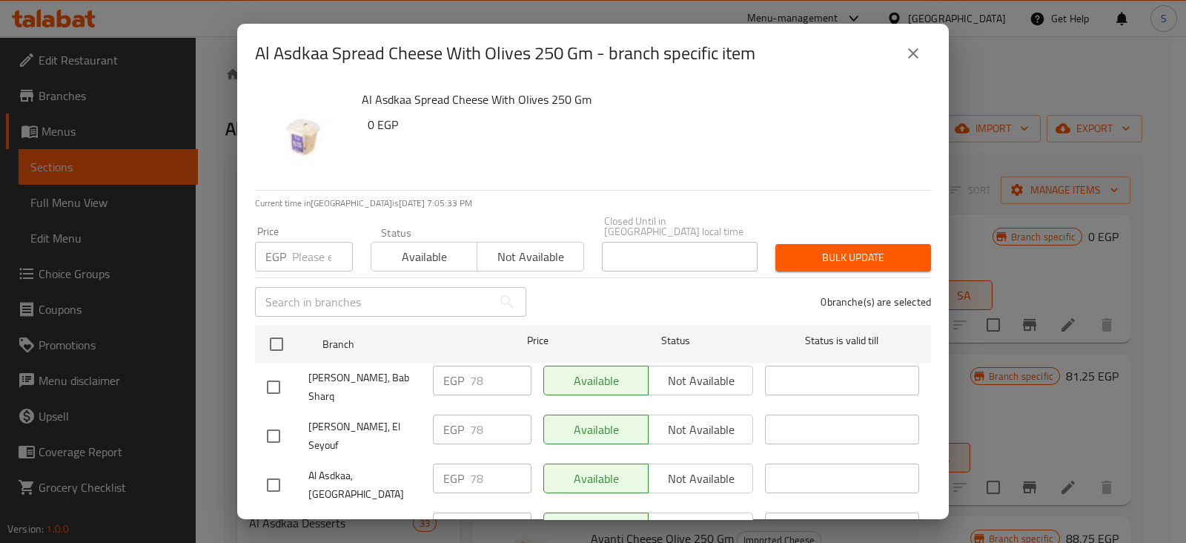
click at [916, 48] on icon "close" at bounding box center [913, 53] width 18 height 18
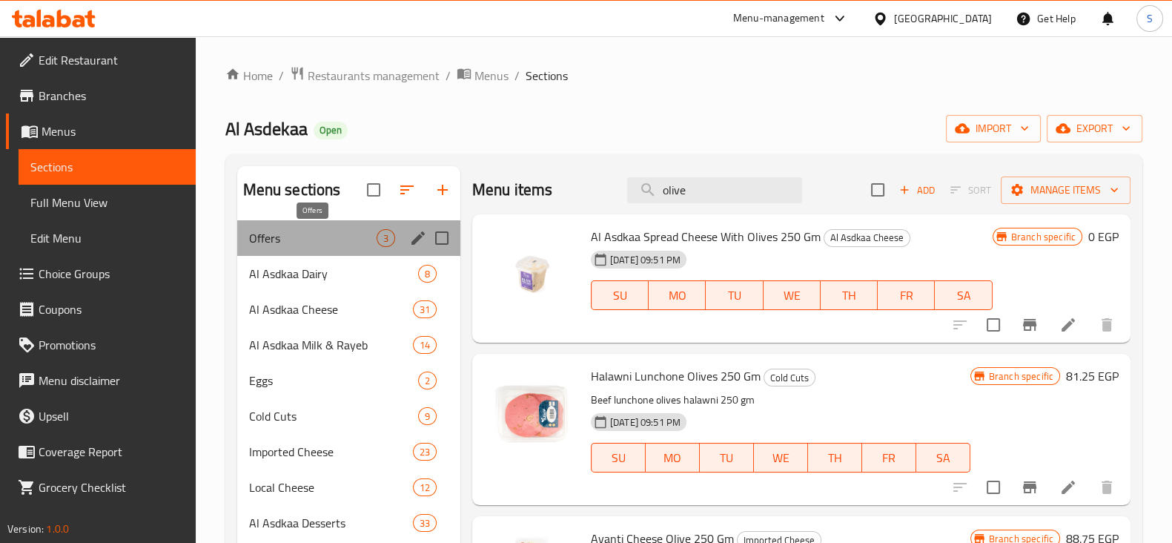
click at [306, 234] on span "Offers" at bounding box center [313, 238] width 128 height 18
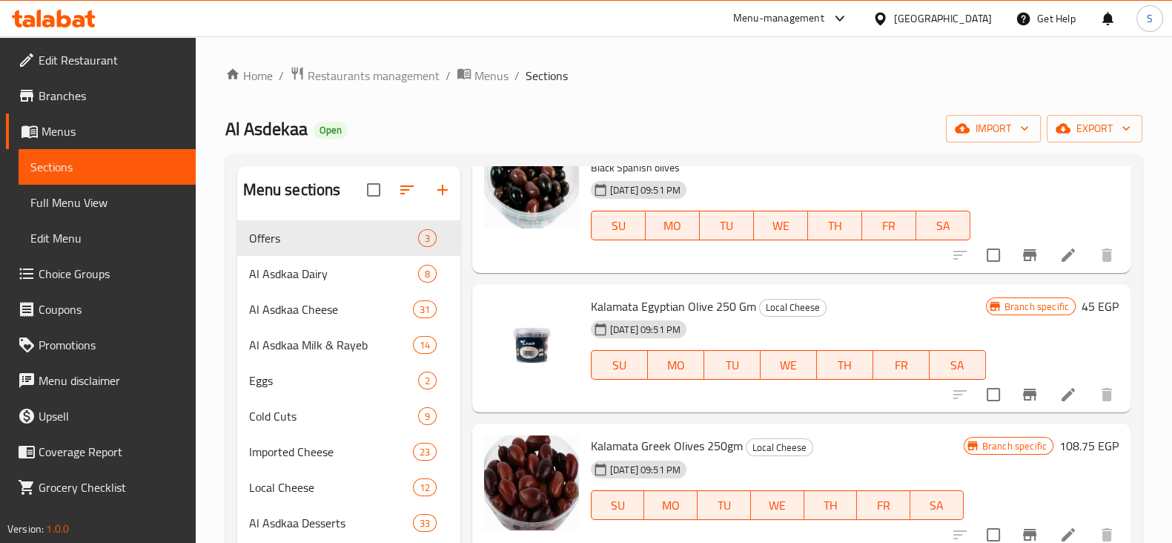
scroll to position [648, 0]
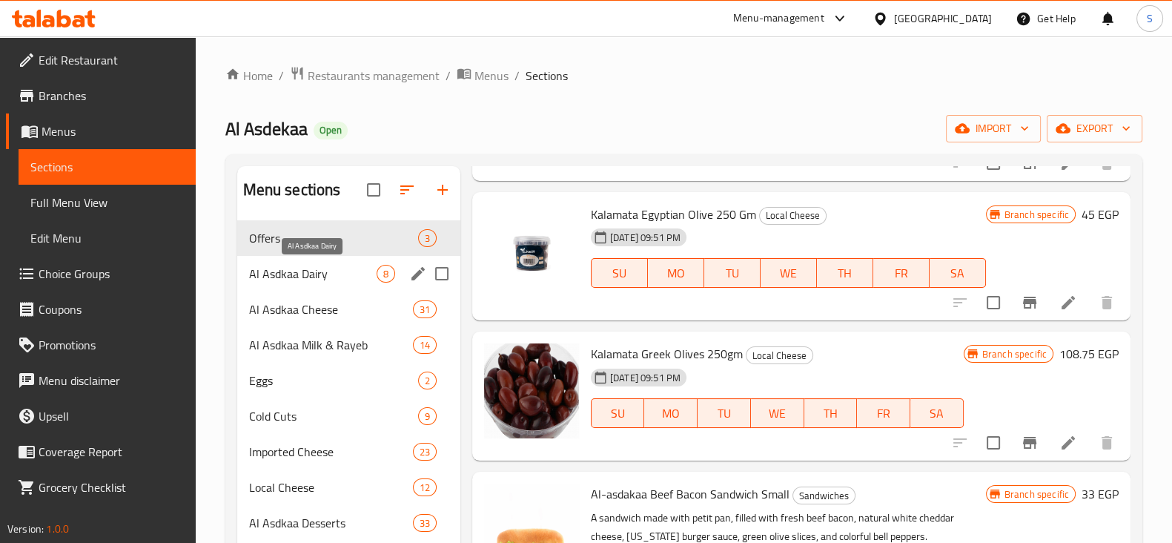
click at [288, 268] on span "Al Asdkaa Dairy" at bounding box center [313, 274] width 128 height 18
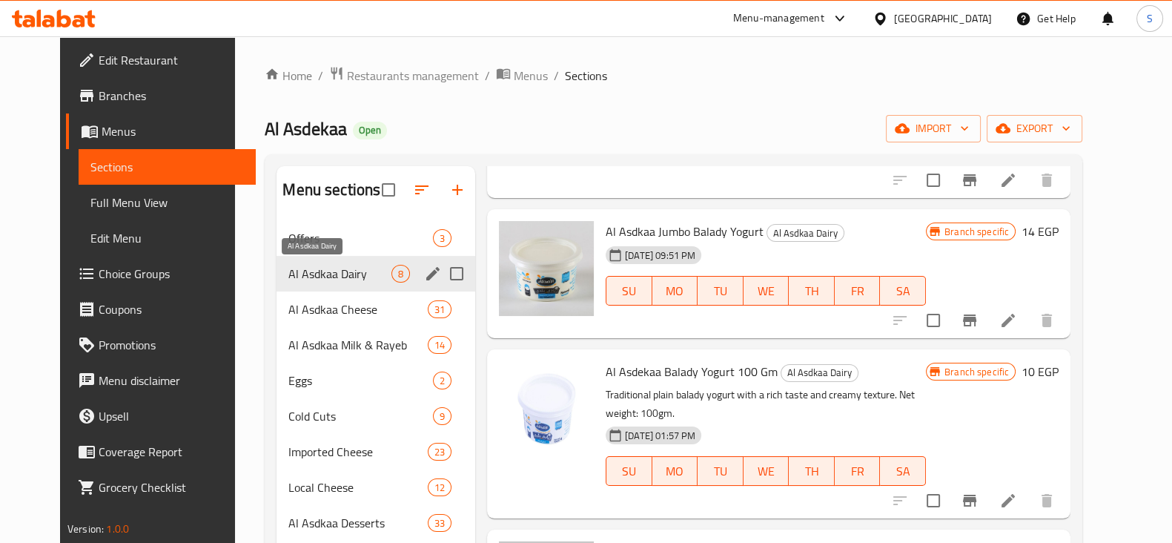
scroll to position [490, 0]
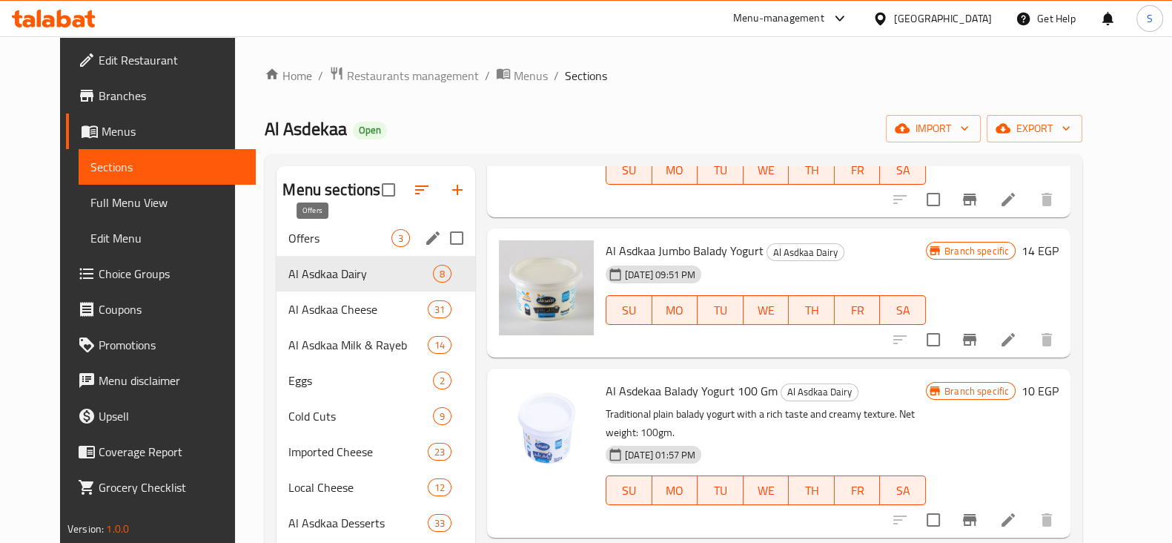
click at [291, 231] on span "Offers" at bounding box center [339, 238] width 103 height 18
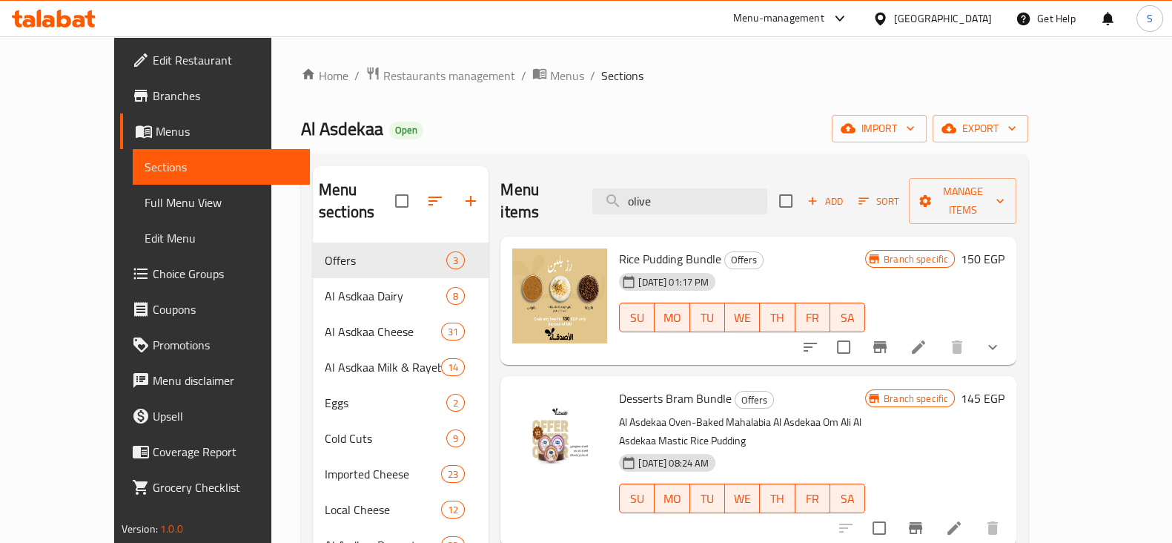
drag, startPoint x: 712, startPoint y: 191, endPoint x: 586, endPoint y: 190, distance: 126.8
click at [587, 190] on div "Menu items olive Add Sort Manage items" at bounding box center [758, 201] width 516 height 70
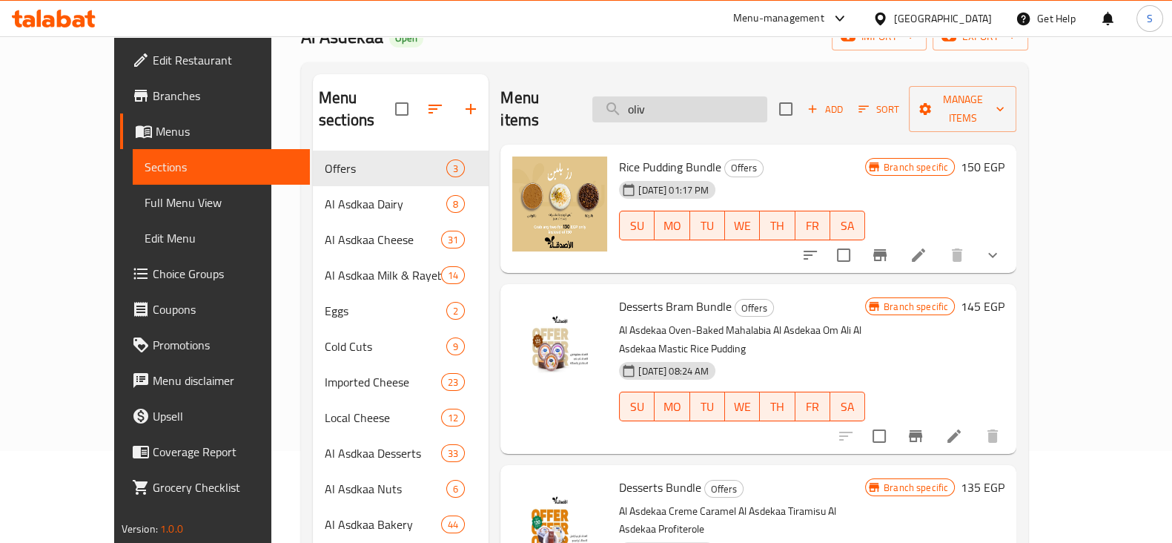
type input "olive"
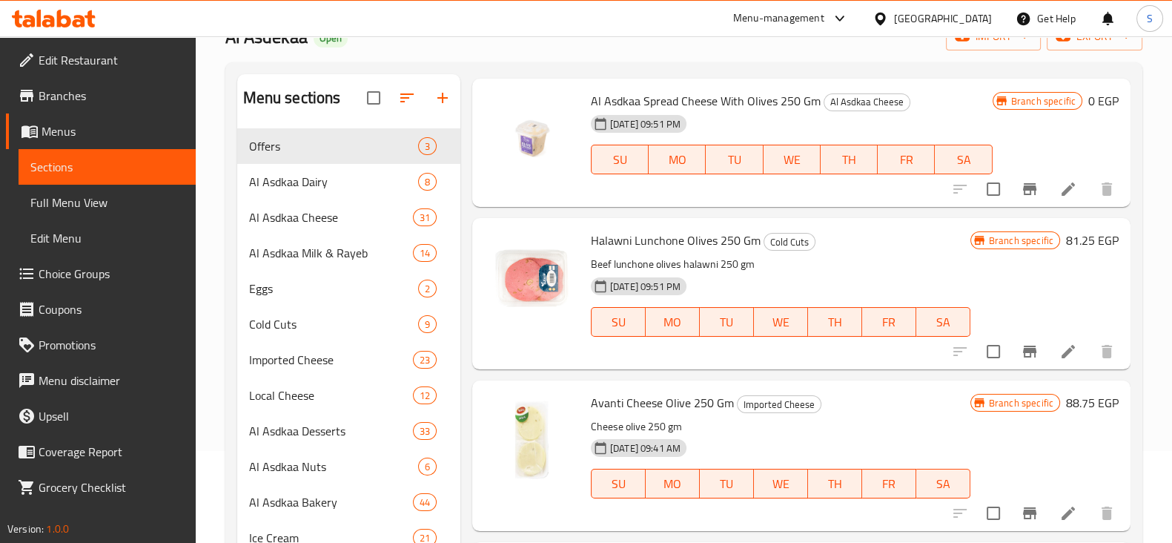
scroll to position [0, 0]
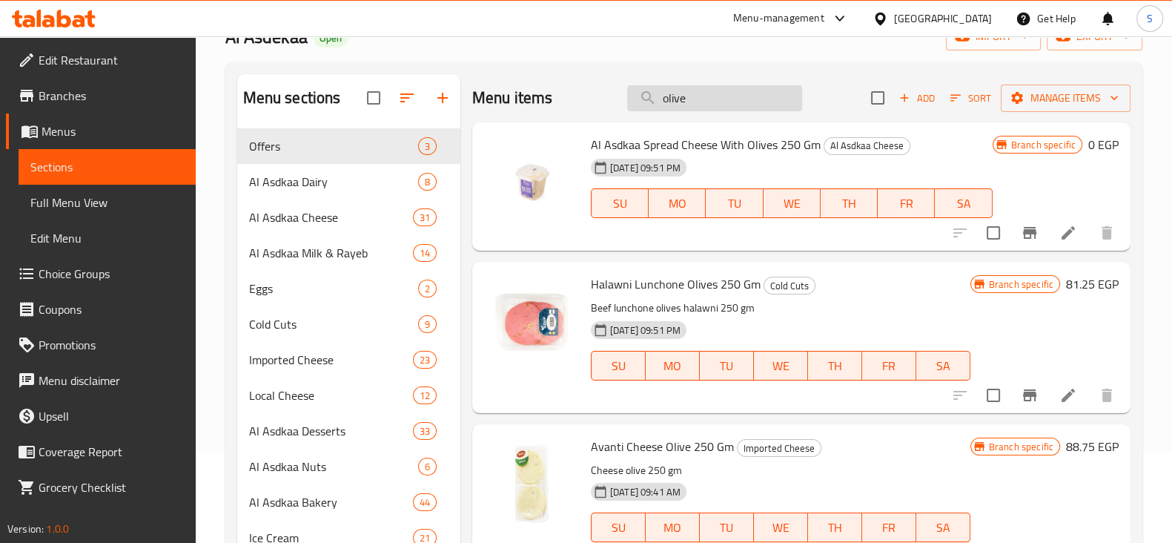
drag, startPoint x: 697, startPoint y: 87, endPoint x: 633, endPoint y: 90, distance: 63.8
click at [634, 90] on input "olive" at bounding box center [714, 98] width 175 height 26
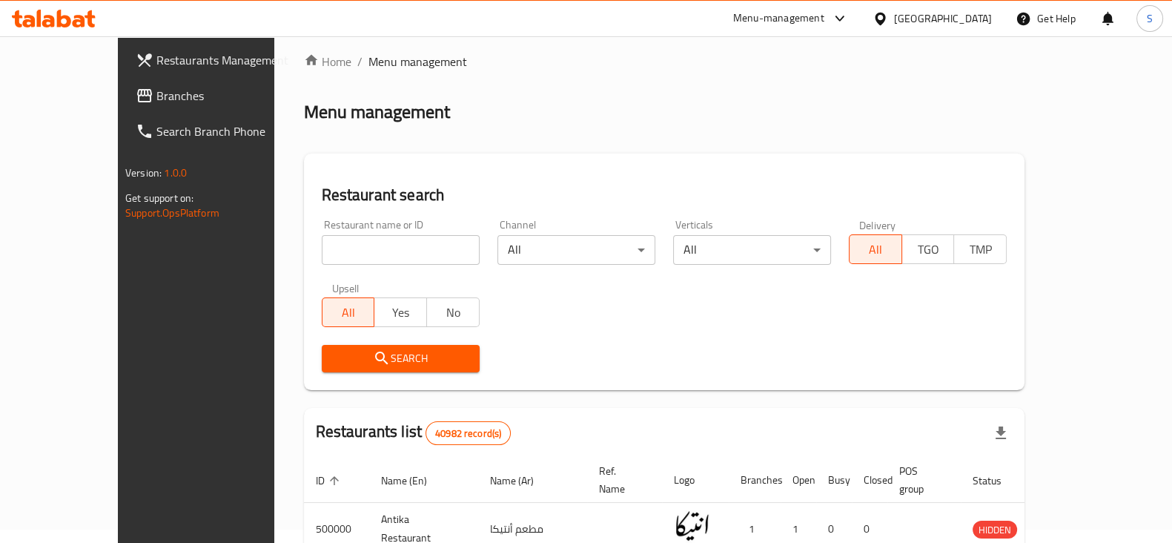
scroll to position [8, 0]
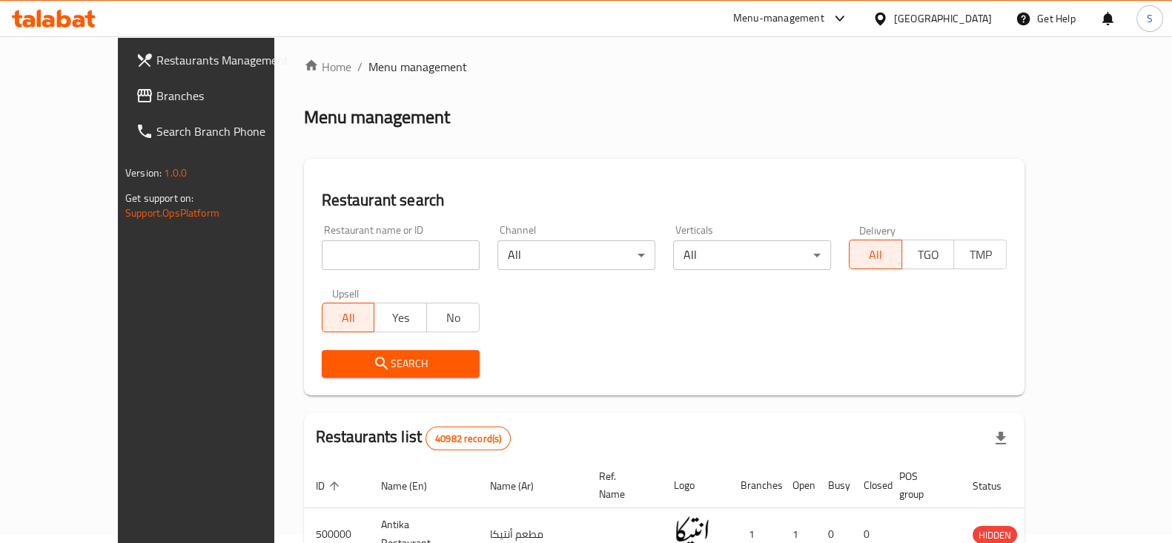
click at [331, 261] on input "search" at bounding box center [401, 255] width 158 height 30
type input "Asdekaa"
click at [352, 367] on span "Search" at bounding box center [401, 363] width 134 height 19
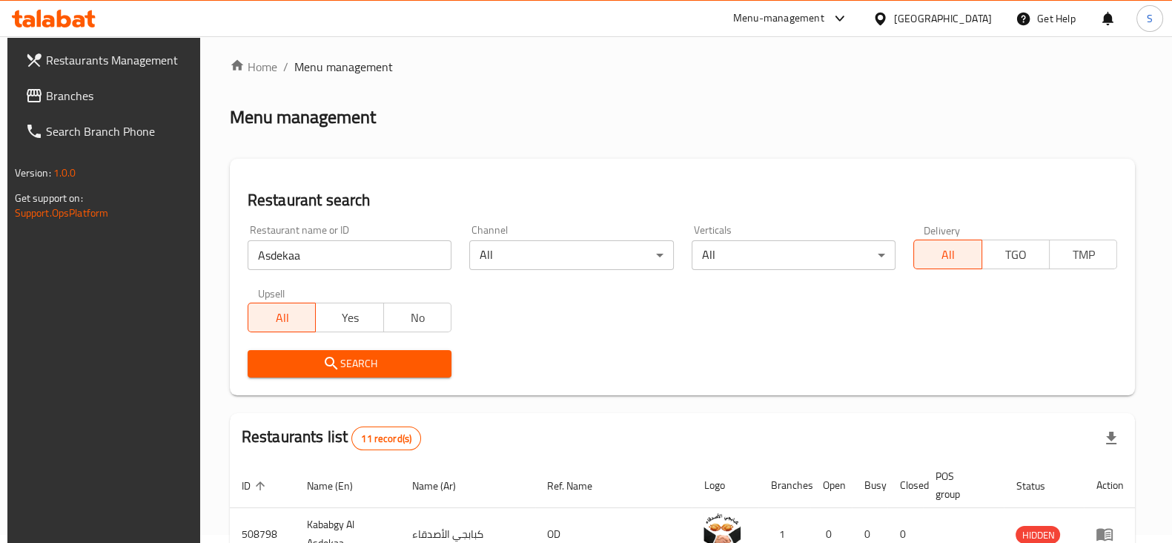
click at [824, 20] on div "Menu-management" at bounding box center [778, 19] width 91 height 18
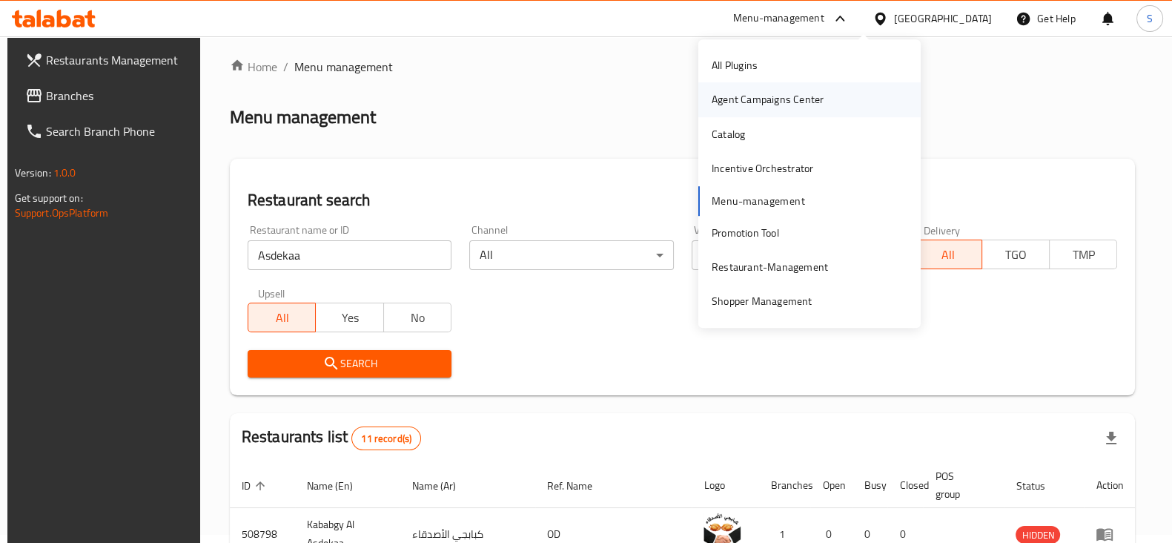
click at [834, 83] on div "Agent Campaigns Center" at bounding box center [809, 100] width 222 height 34
